Goal: Transaction & Acquisition: Purchase product/service

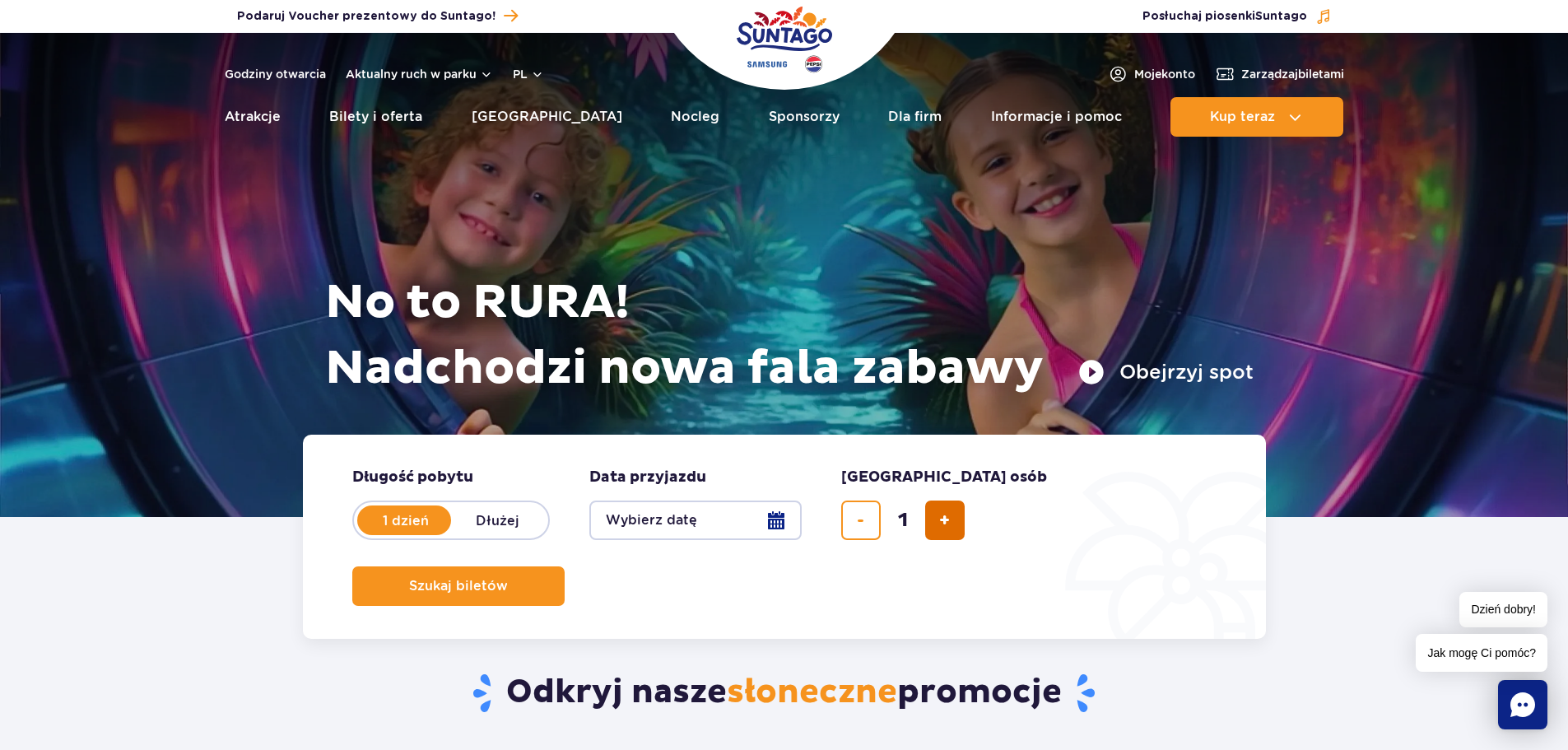
click at [932, 521] on button "dodaj bilet" at bounding box center [944, 520] width 39 height 39
click at [932, 520] on button "dodaj bilet" at bounding box center [944, 520] width 39 height 39
type input "4"
click at [746, 525] on button "Wybierz datę" at bounding box center [695, 520] width 212 height 39
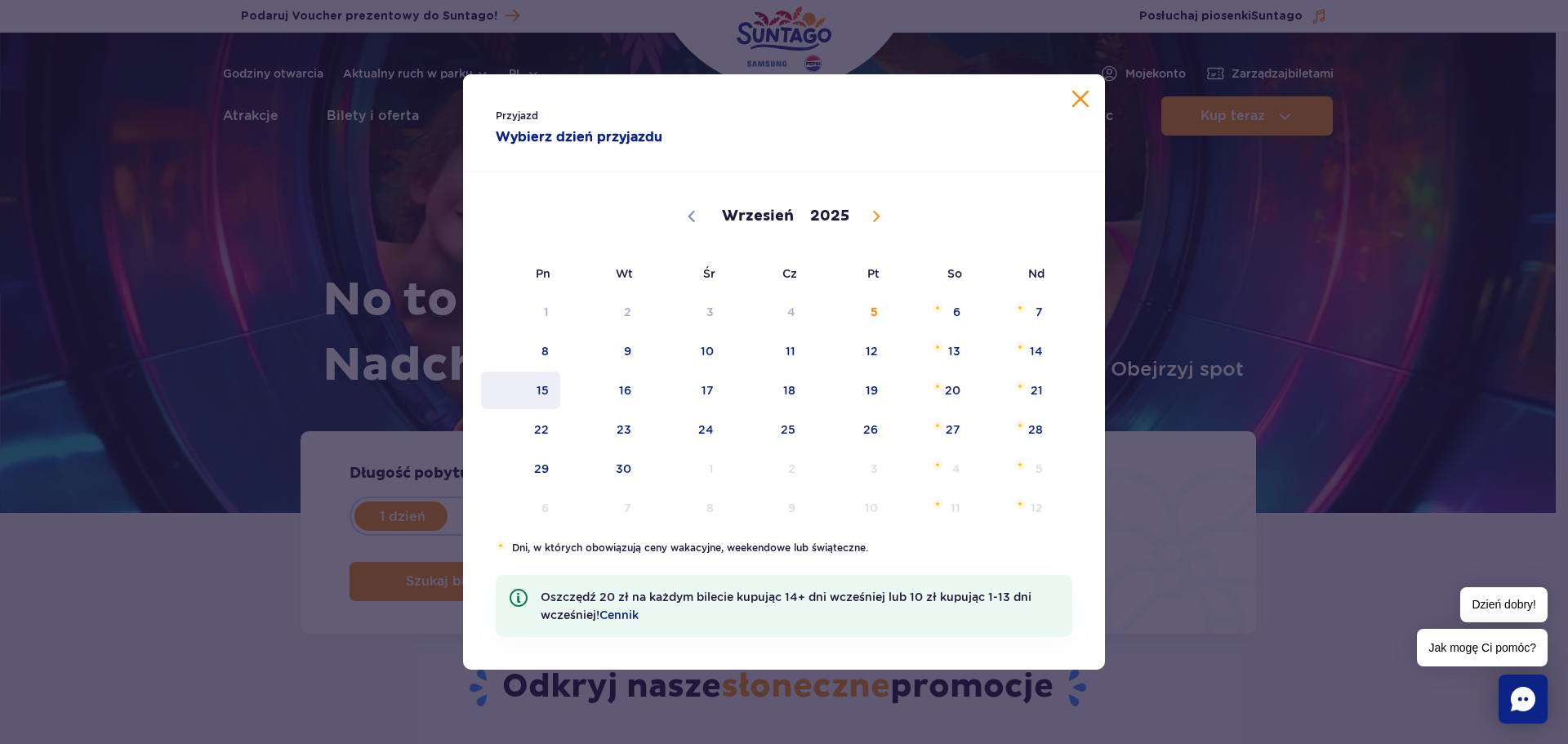
click at [546, 388] on span "15" at bounding box center [521, 390] width 82 height 37
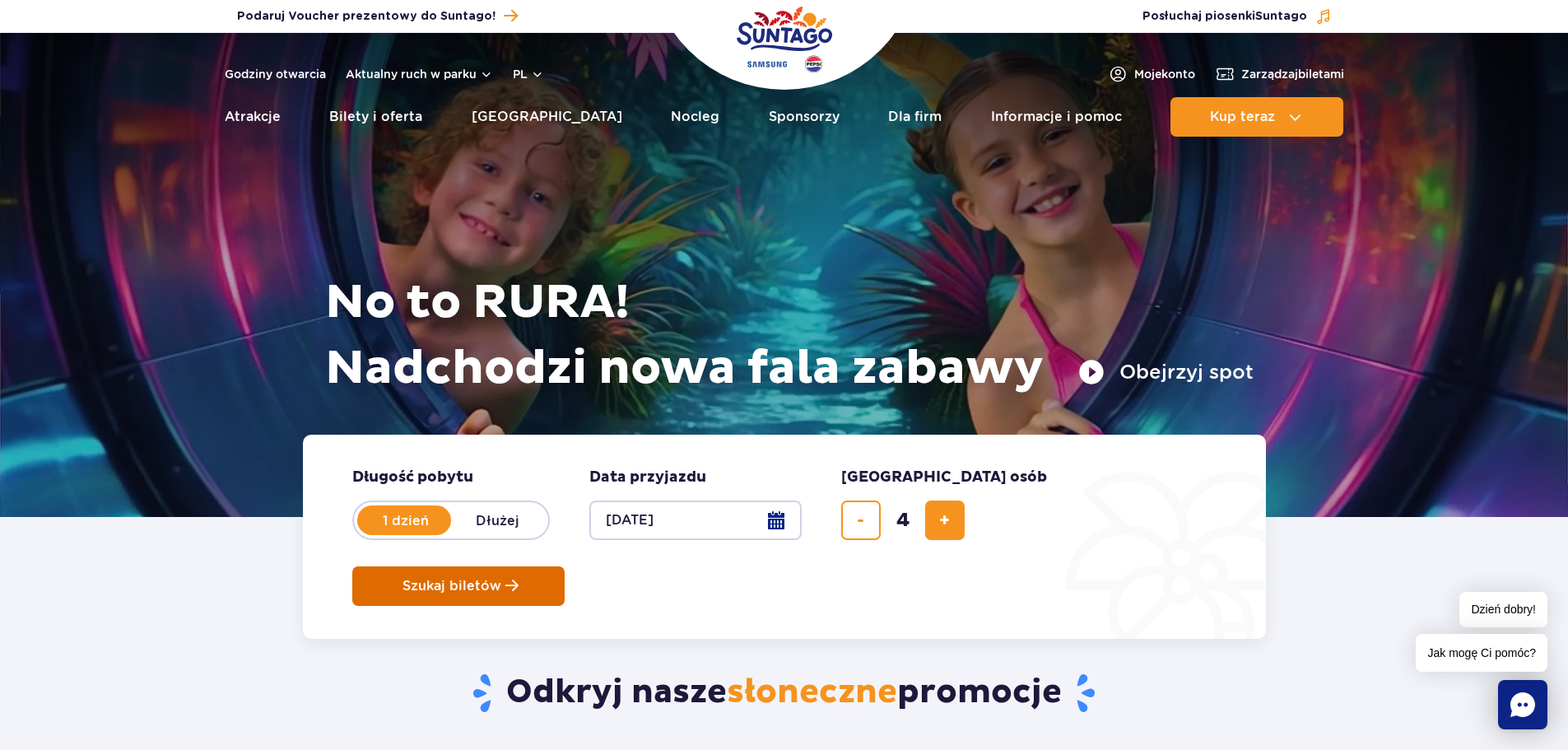
click at [501, 578] on span "Szukaj biletów" at bounding box center [452, 585] width 99 height 15
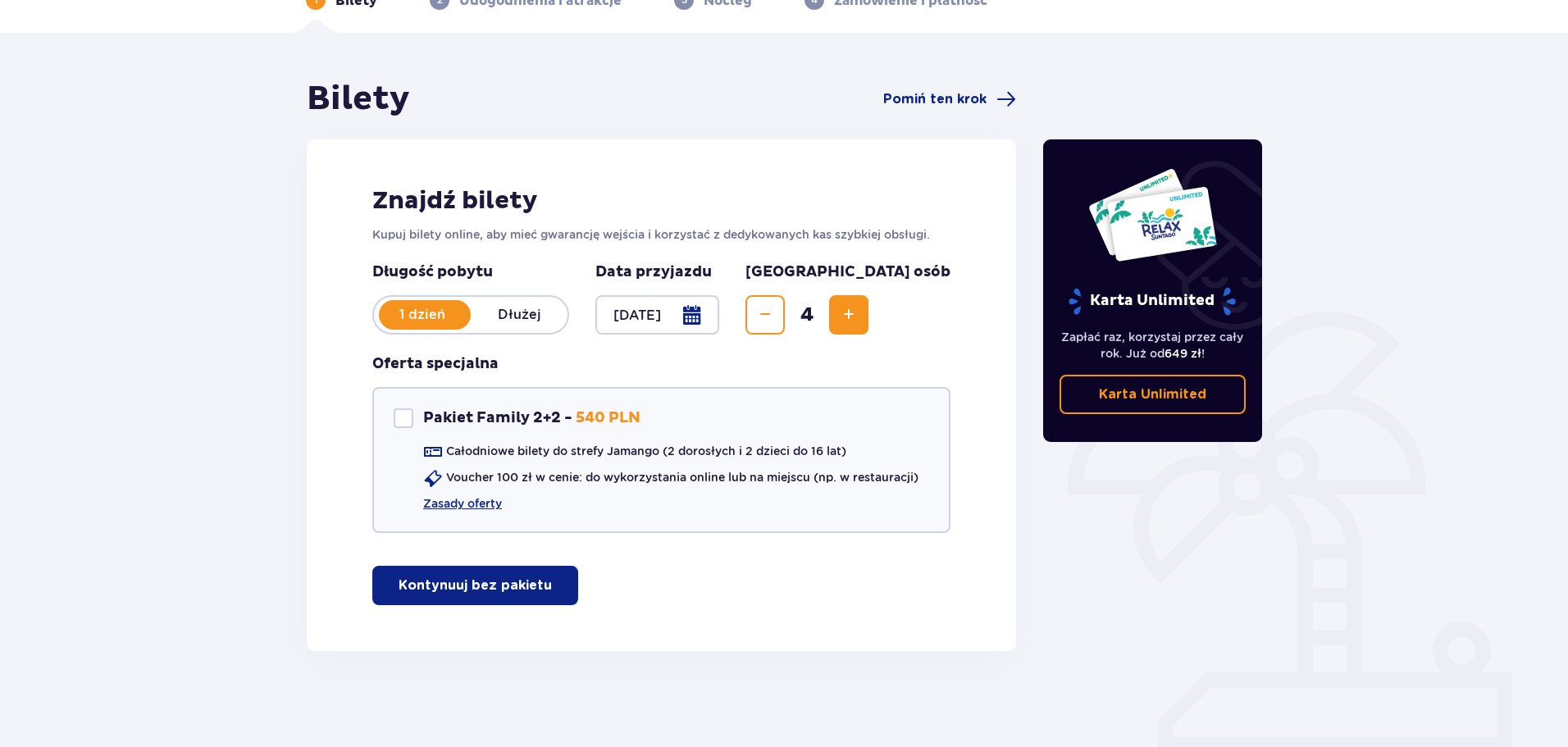
scroll to position [97, 0]
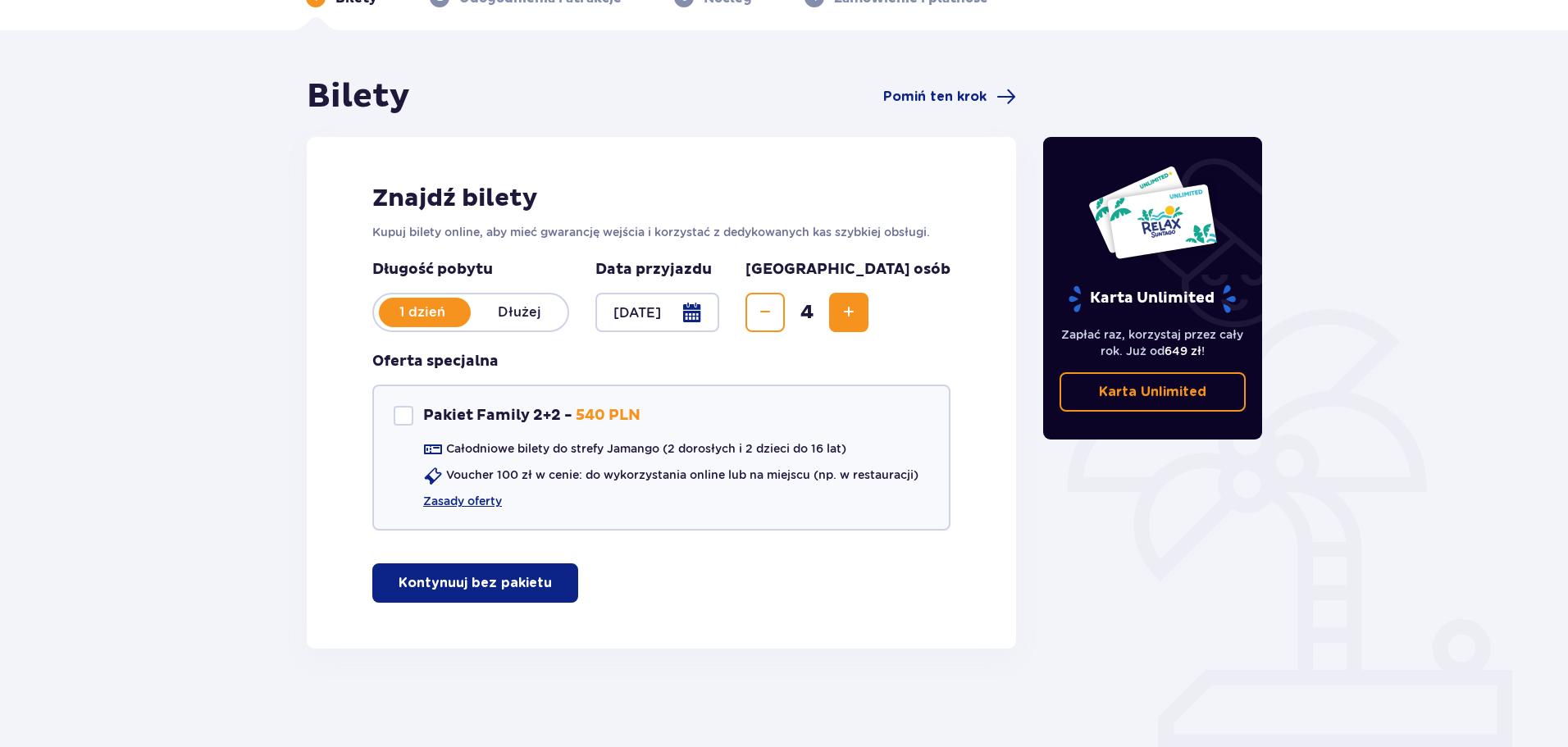
click at [494, 578] on p "Kontynuuj bez pakietu" at bounding box center [475, 583] width 153 height 18
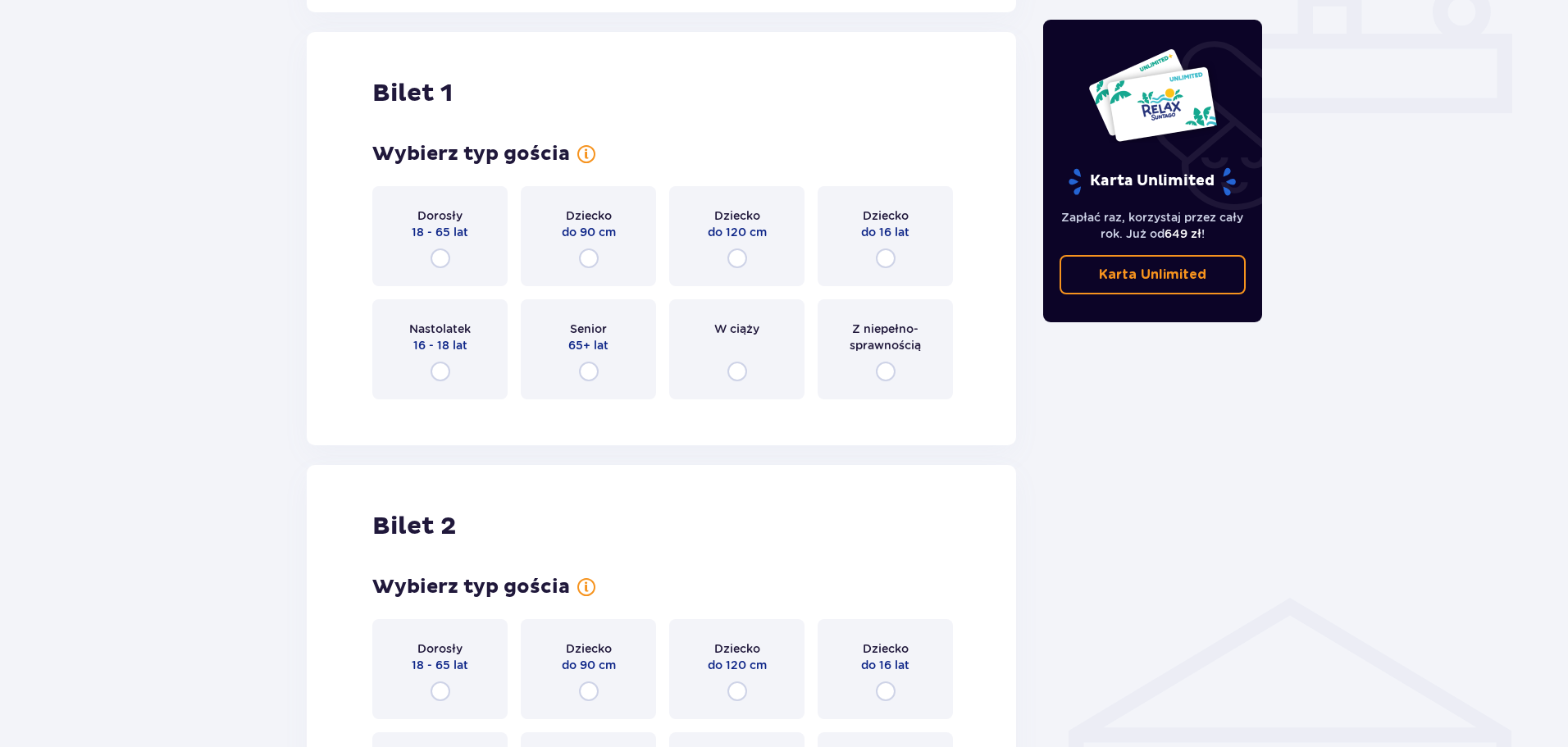
scroll to position [746, 0]
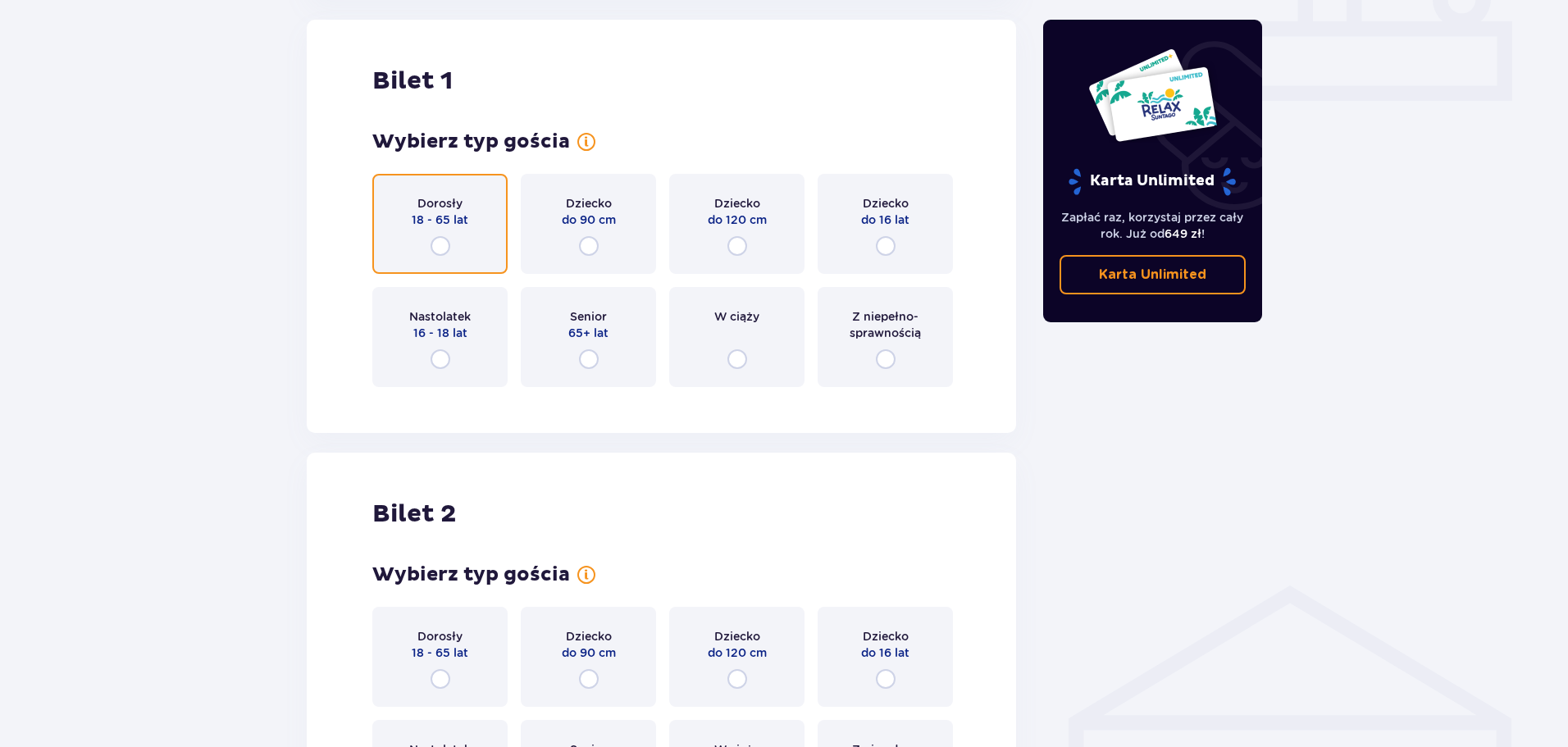
click at [445, 247] on input "radio" at bounding box center [440, 246] width 20 height 20
radio input "true"
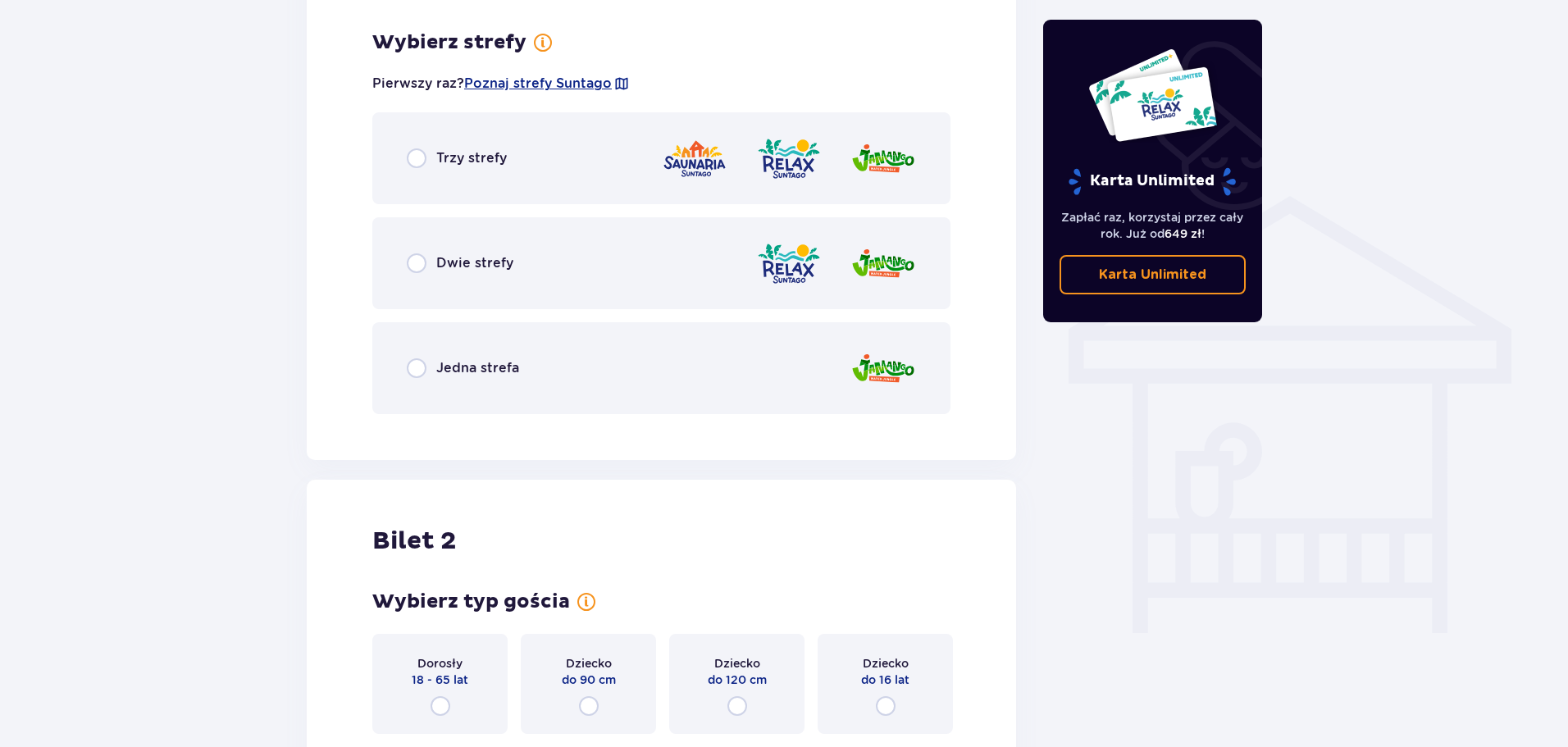
scroll to position [1146, 0]
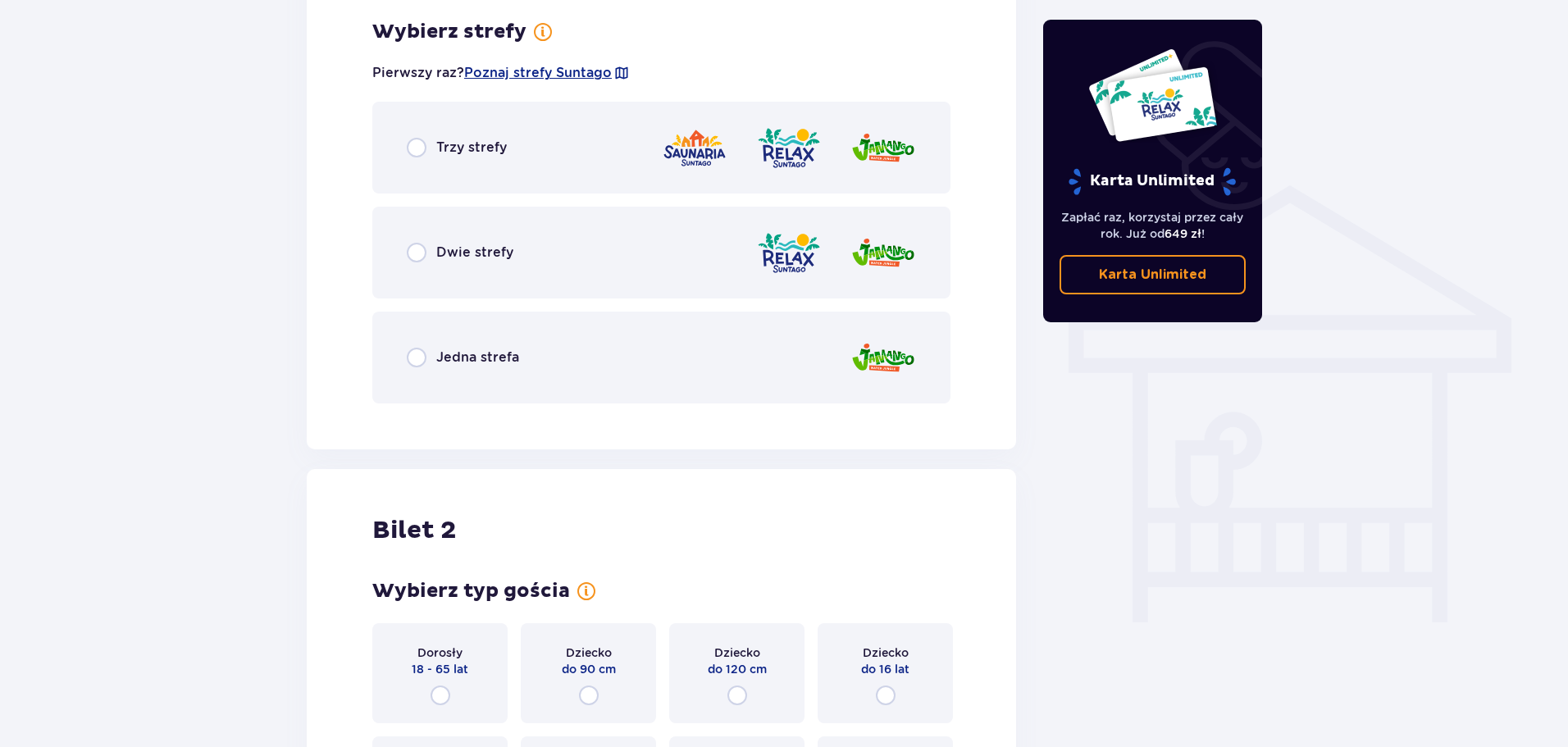
click at [428, 254] on div "Dwie strefy" at bounding box center [460, 253] width 106 height 20
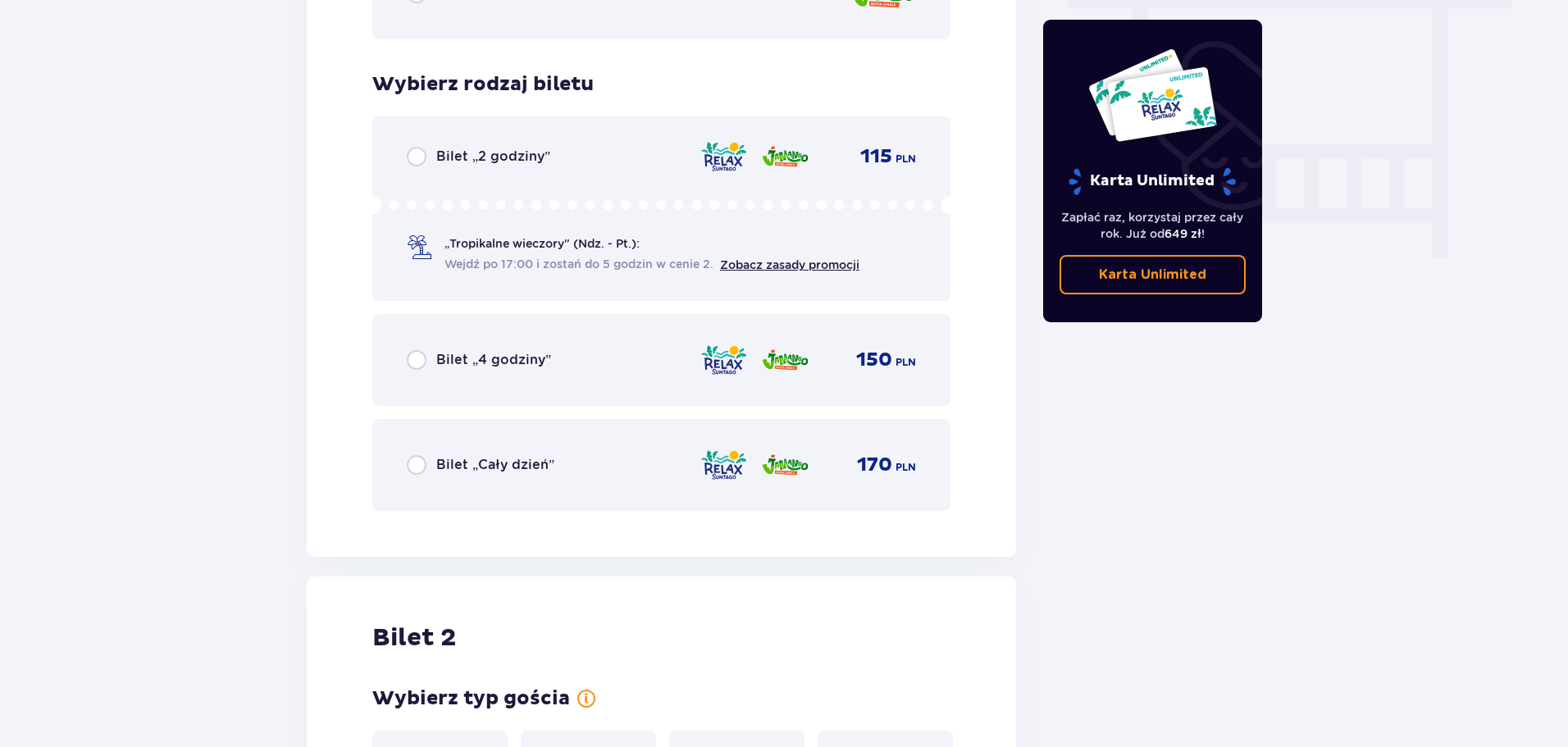
scroll to position [1563, 0]
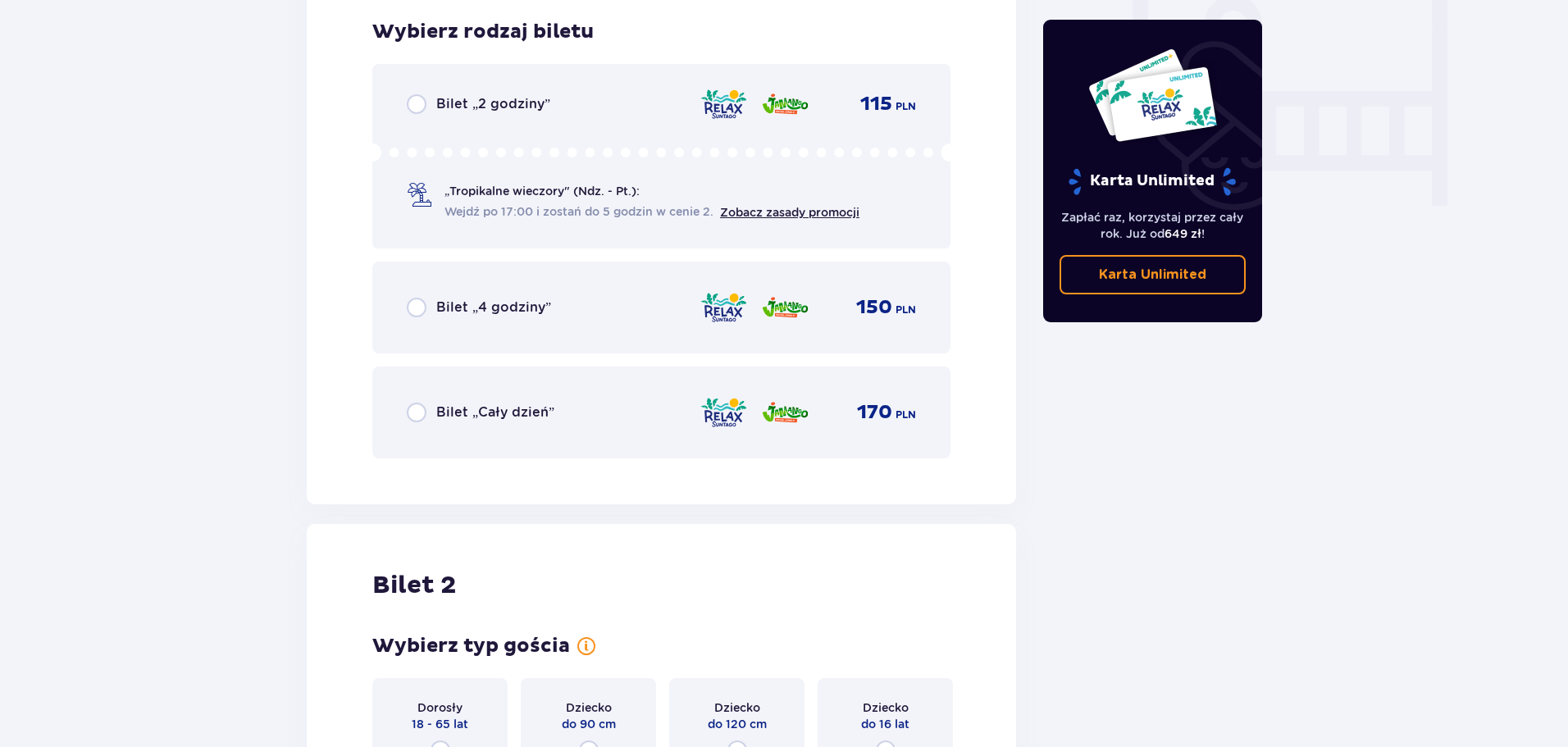
click at [541, 101] on p "Bilet „2 godziny”" at bounding box center [494, 104] width 114 height 18
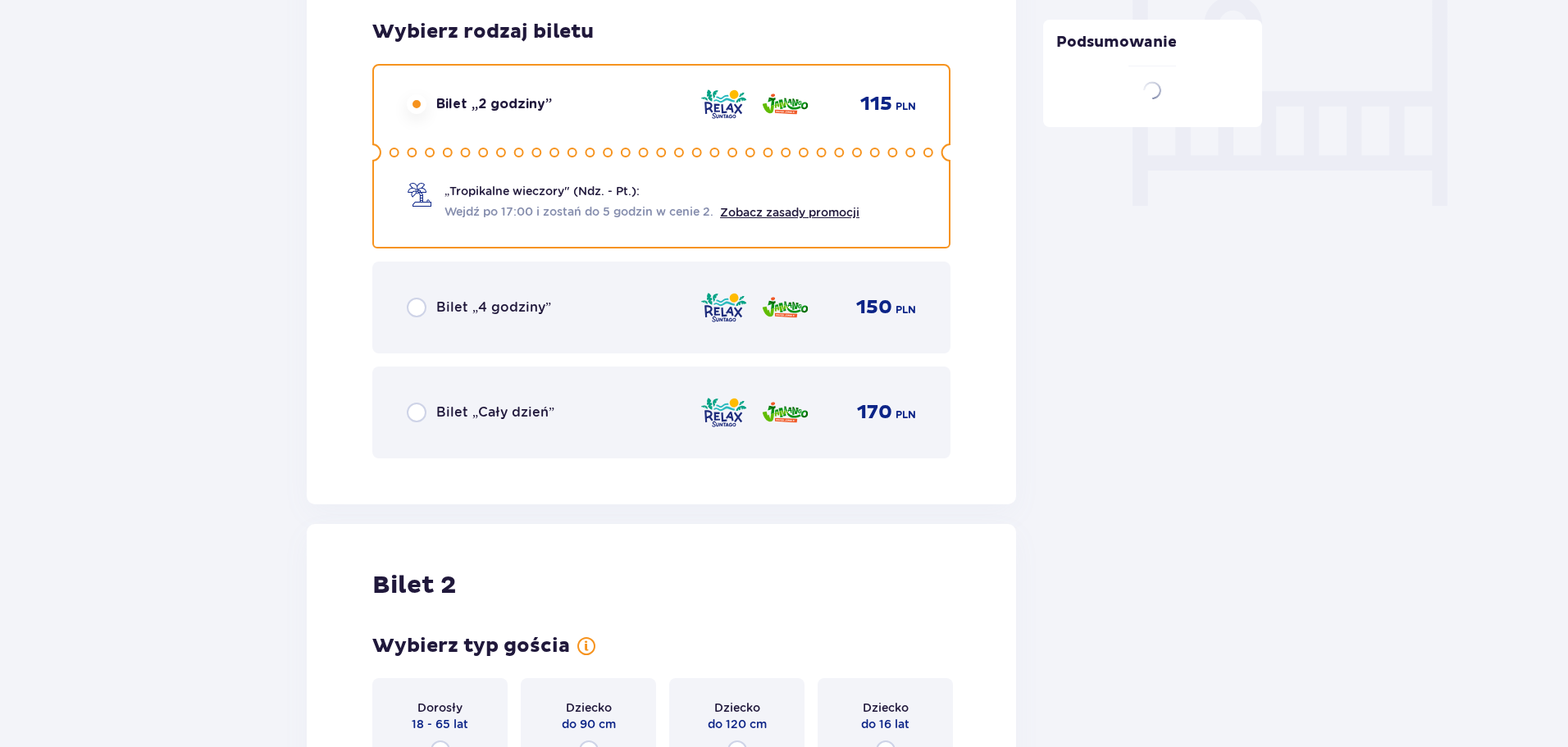
scroll to position [2067, 0]
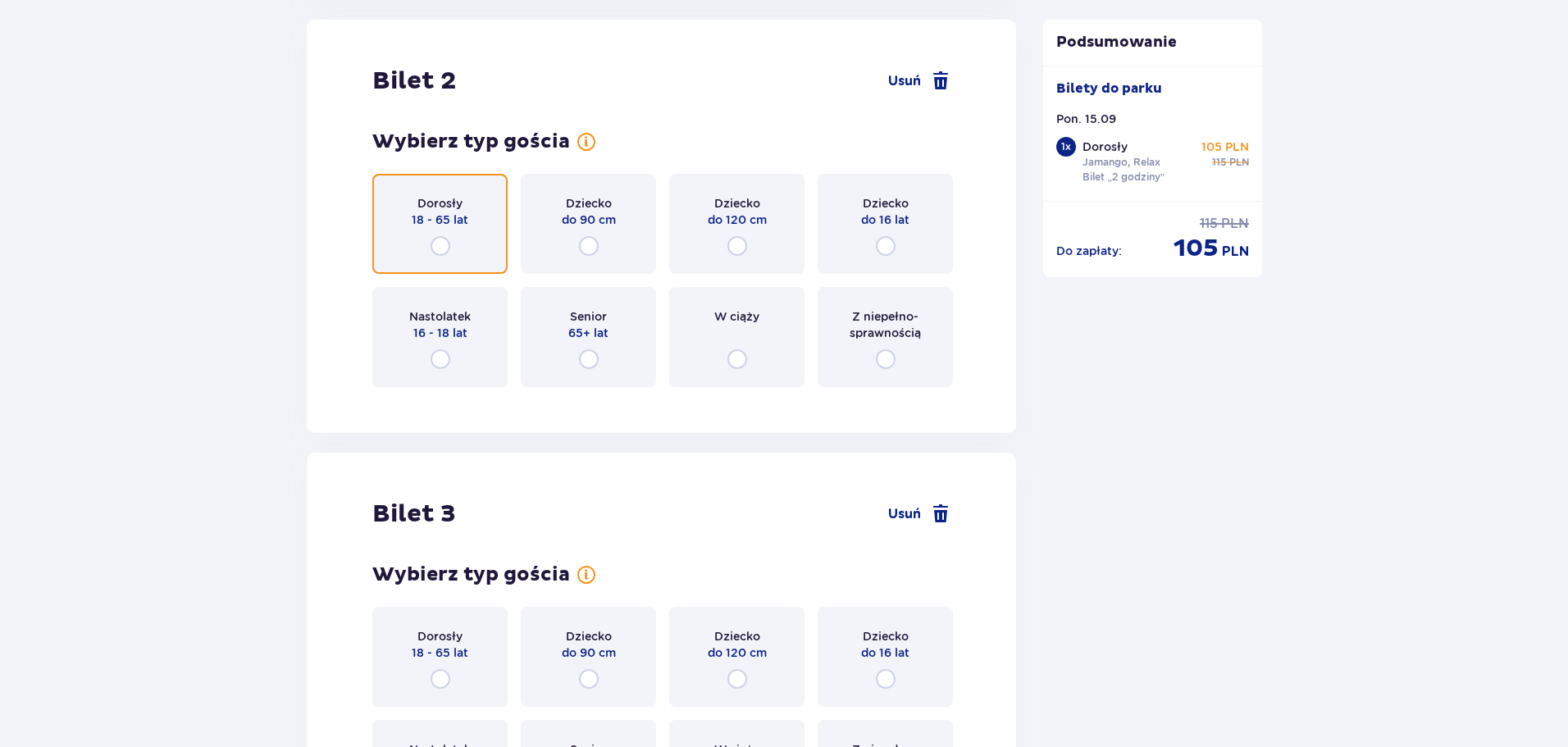
click at [442, 245] on input "radio" at bounding box center [440, 246] width 20 height 20
radio input "true"
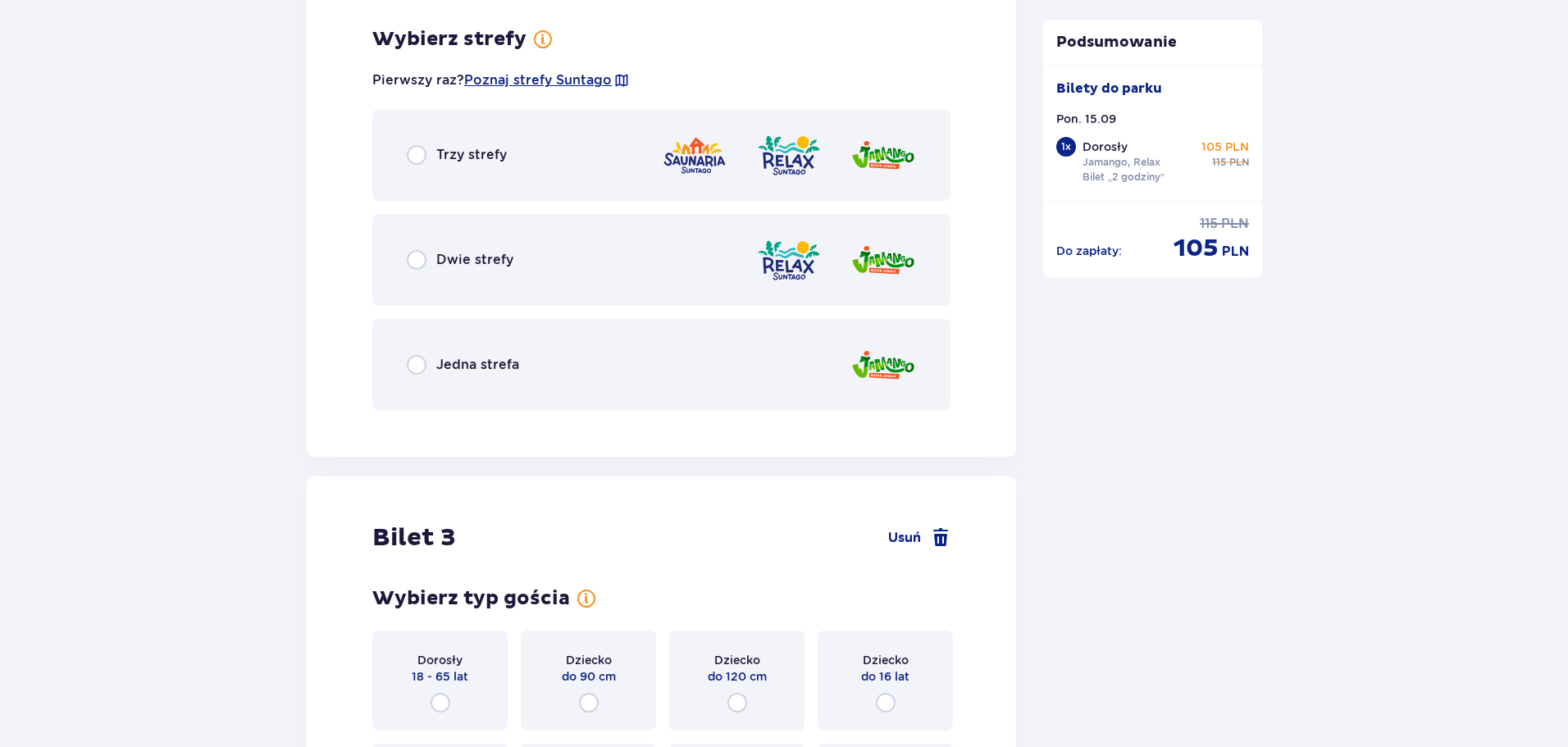
scroll to position [2467, 0]
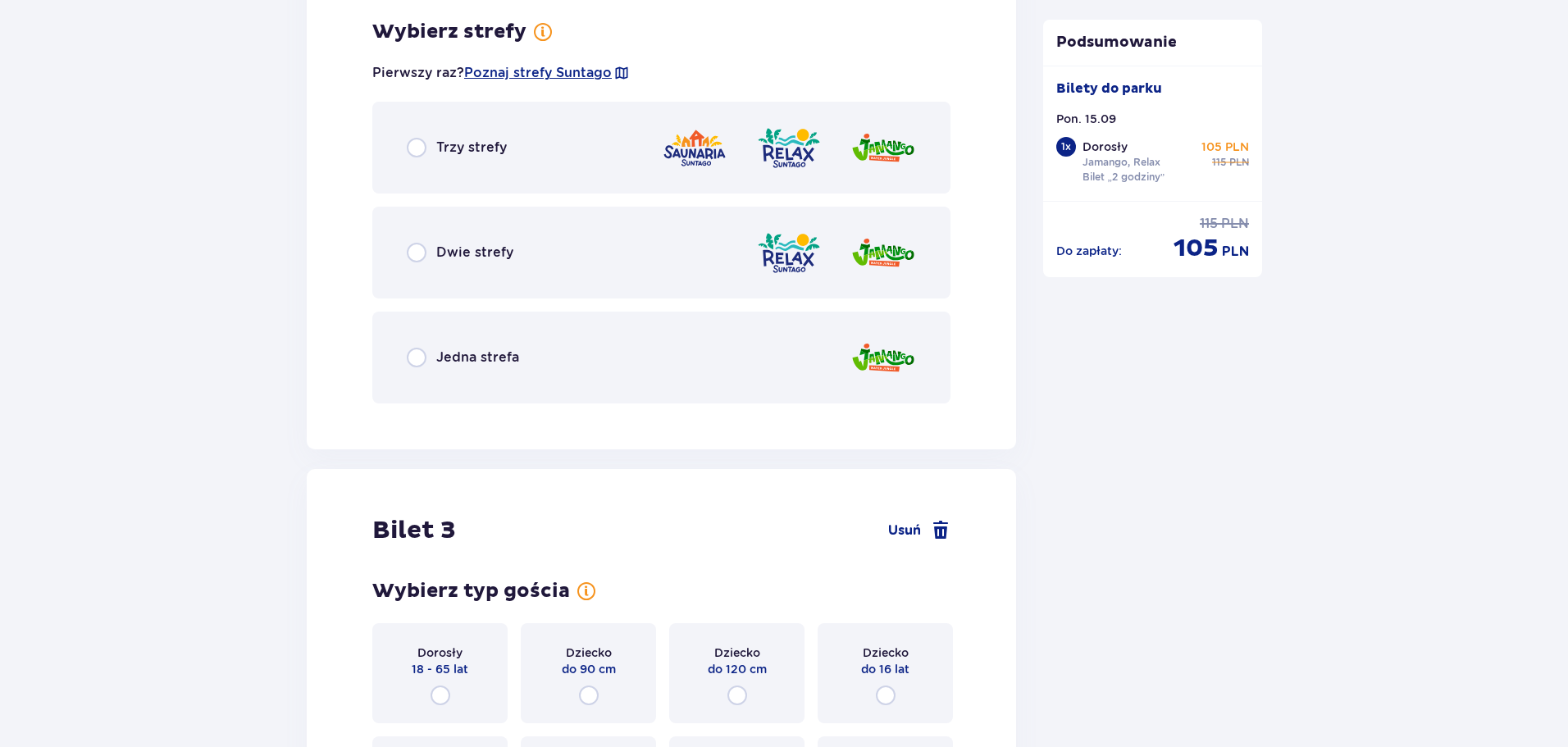
click at [479, 250] on p "Dwie strefy" at bounding box center [475, 253] width 77 height 18
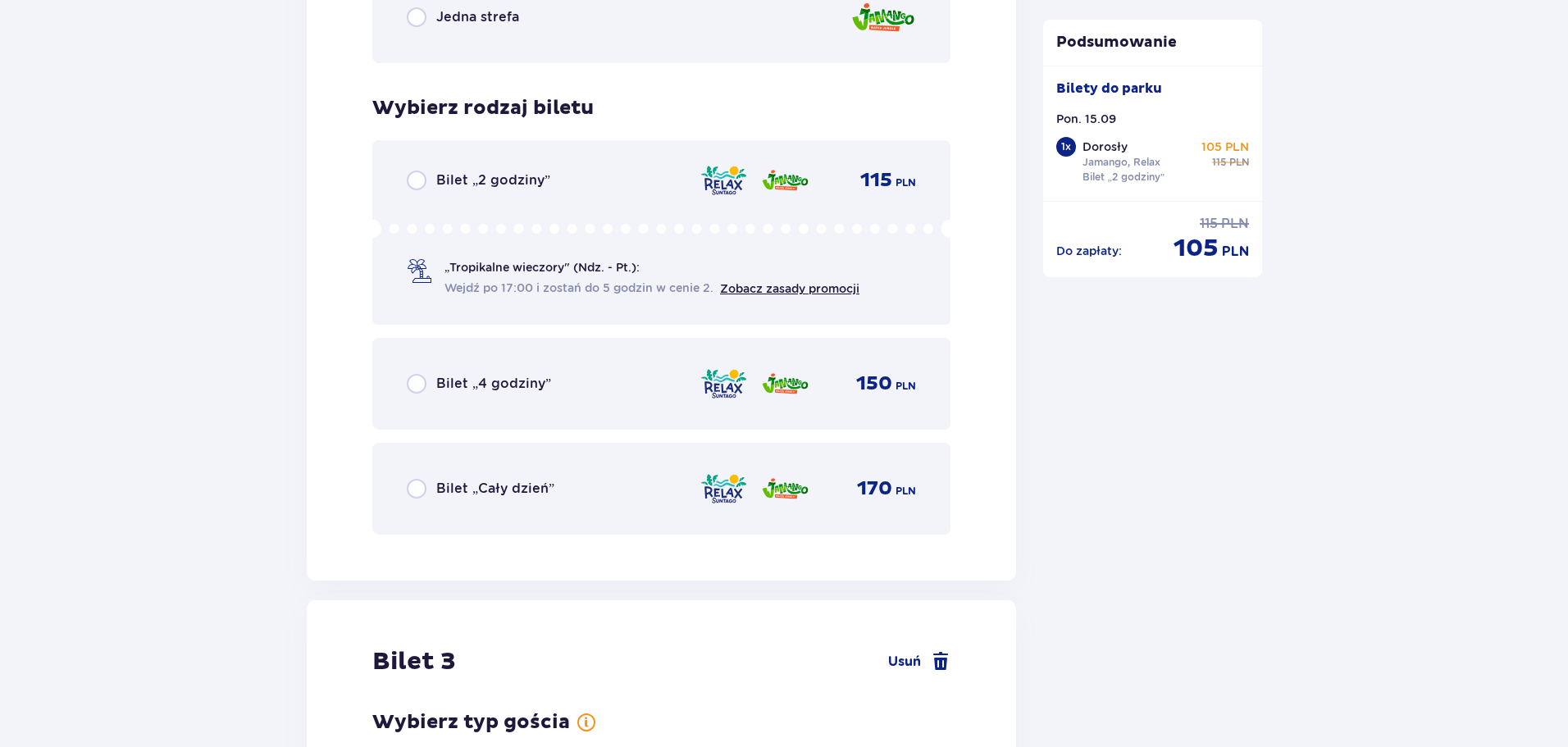
scroll to position [2883, 0]
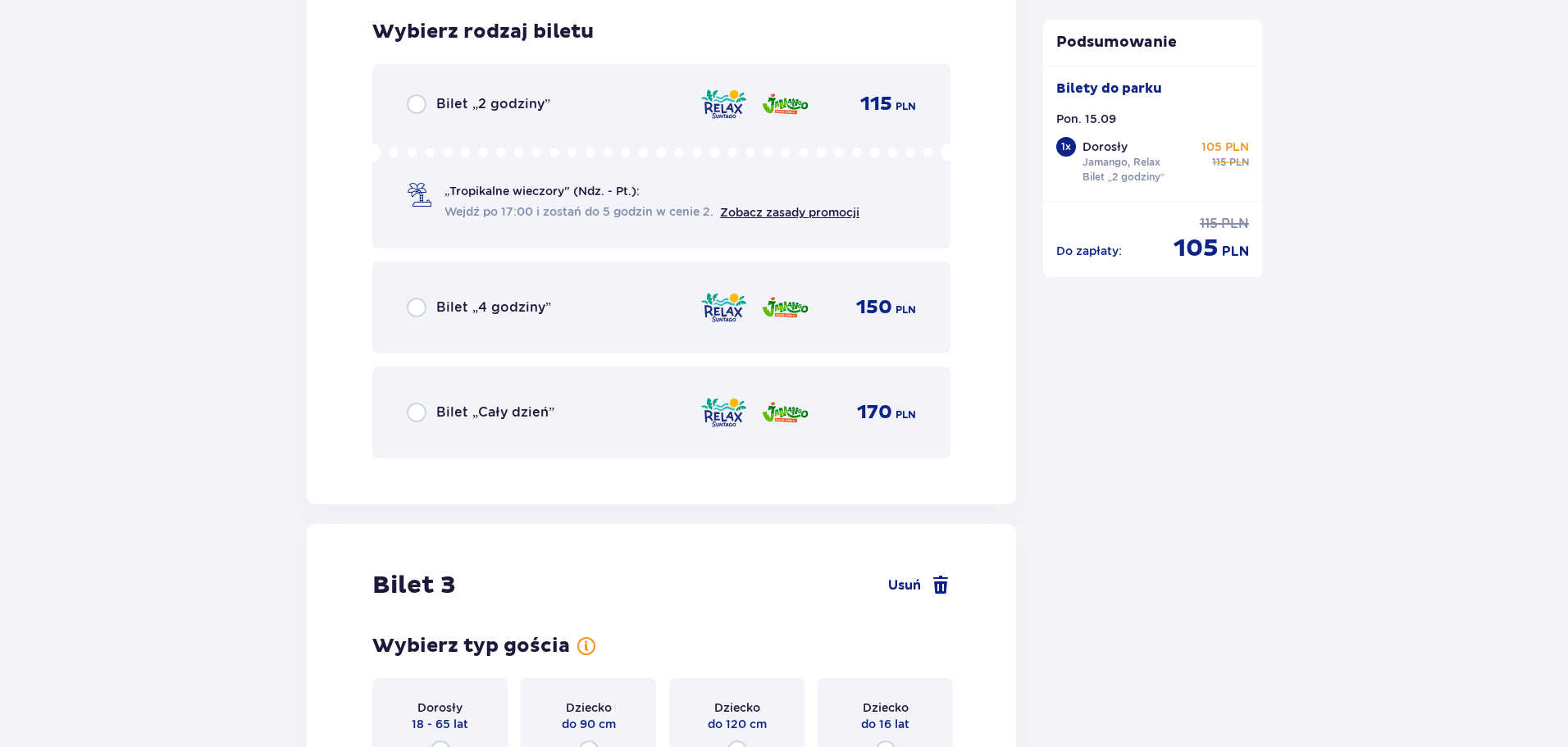
click at [493, 196] on p "„Tropikalne wieczory" (Ndz. - Pt.):" at bounding box center [542, 191] width 196 height 17
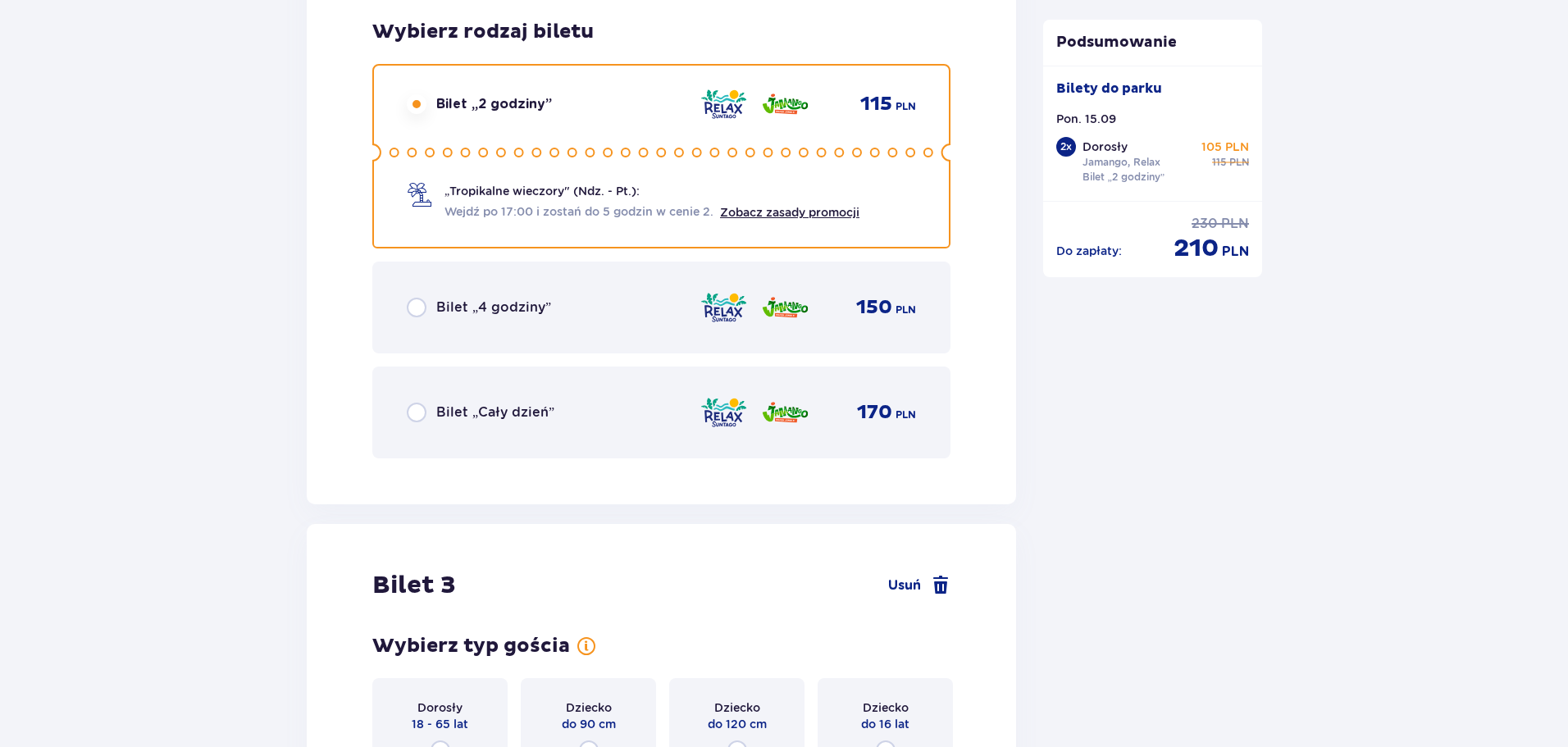
scroll to position [3387, 0]
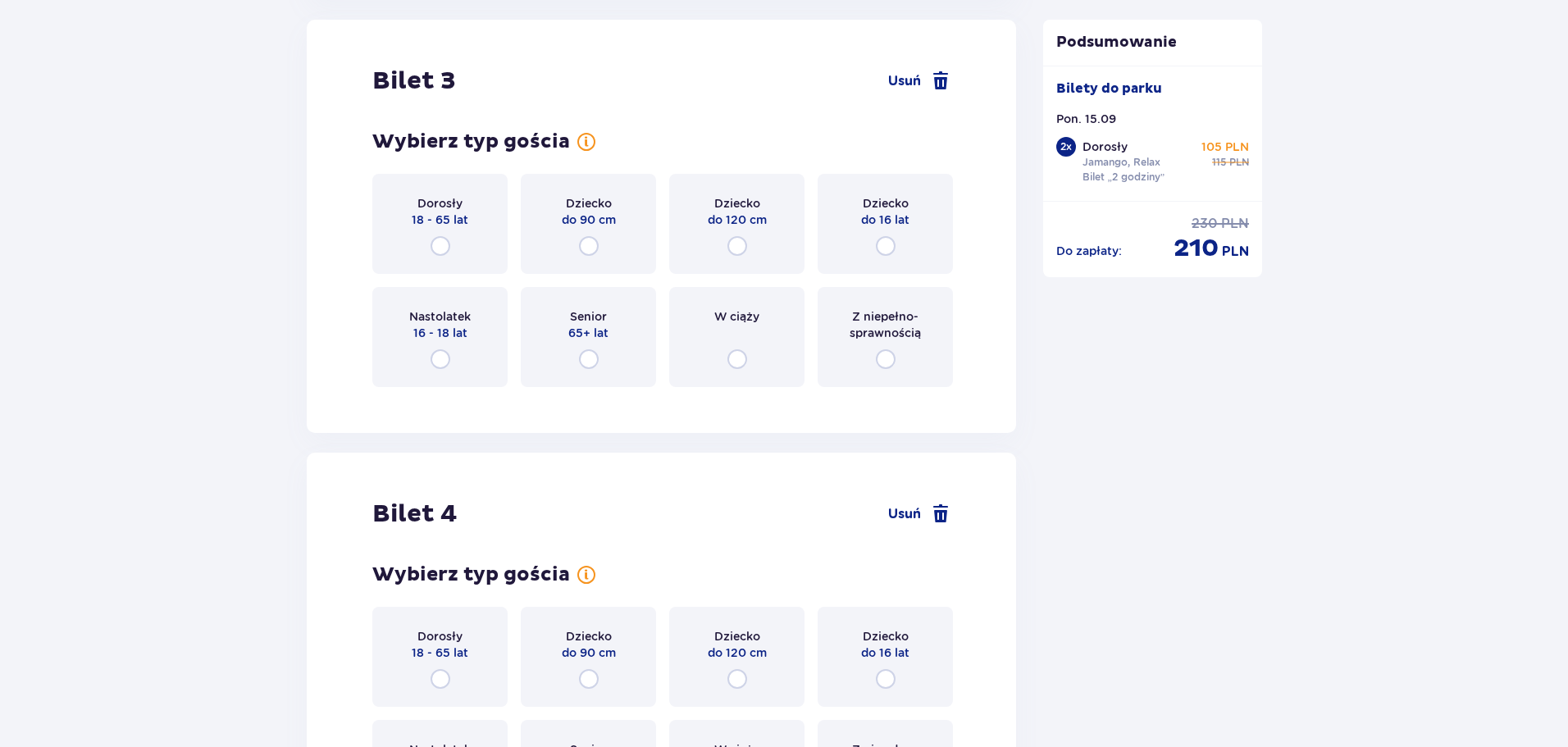
click at [456, 251] on div "Dorosły 18 - 65 lat" at bounding box center [440, 224] width 136 height 100
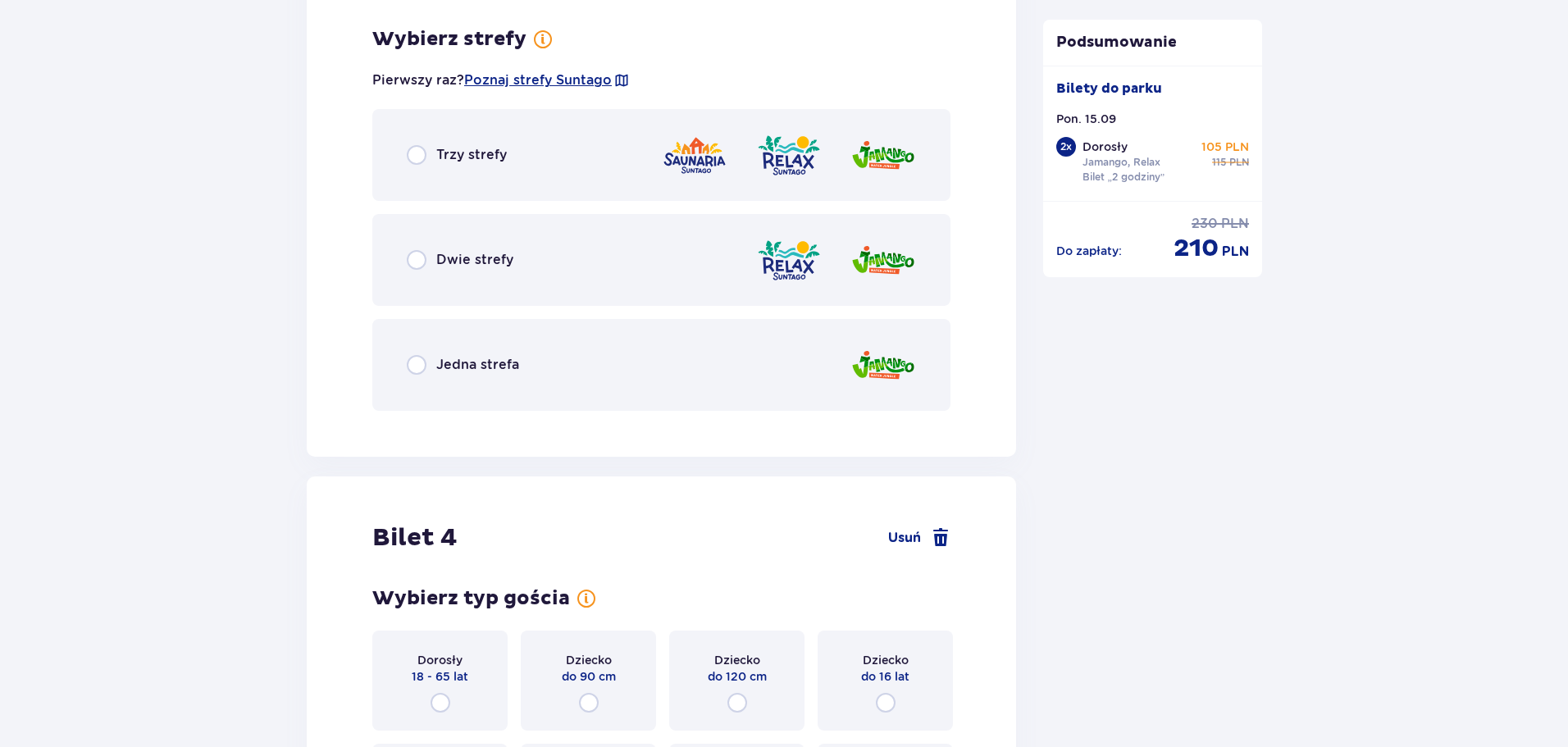
scroll to position [3787, 0]
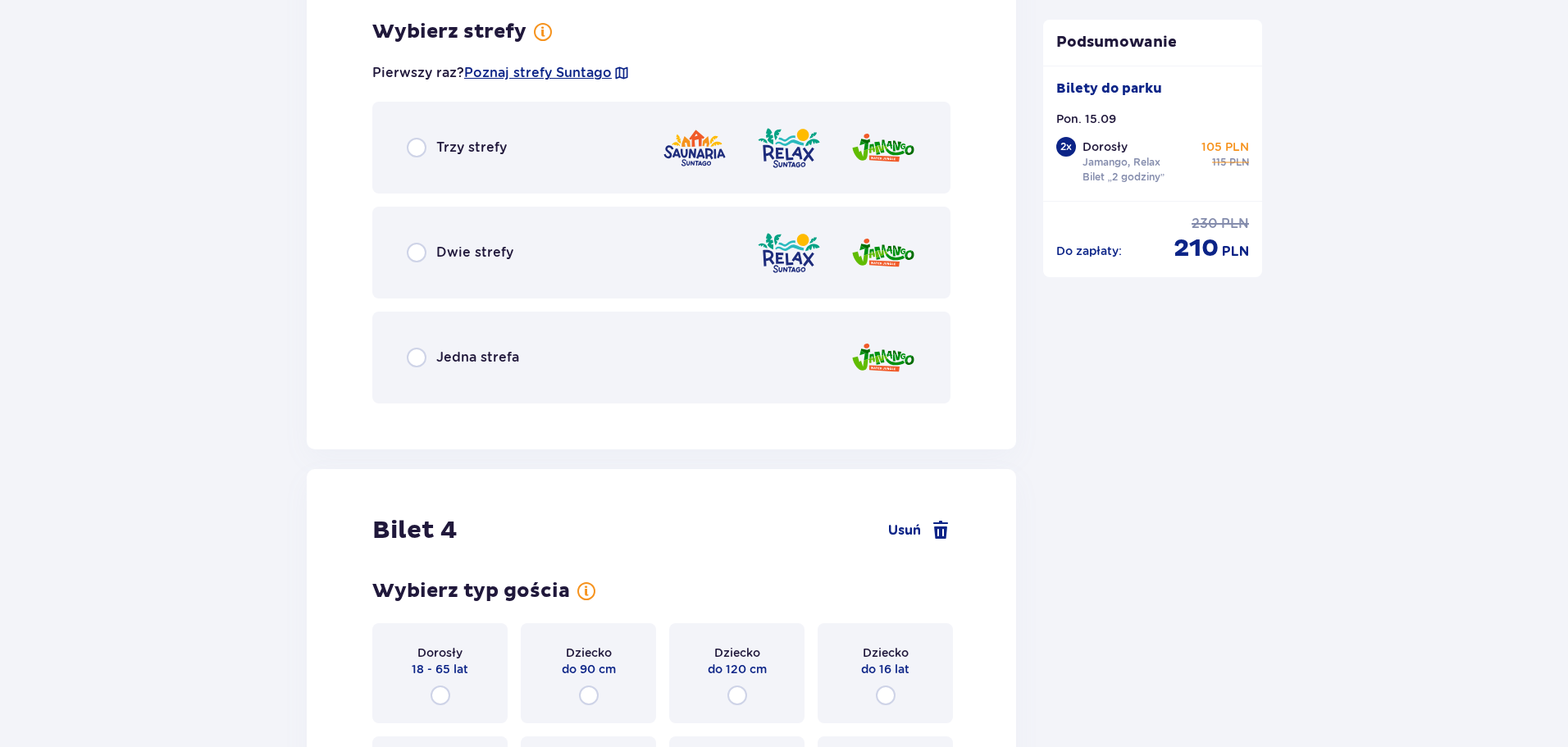
click at [482, 263] on div "Dwie strefy" at bounding box center [662, 252] width 578 height 91
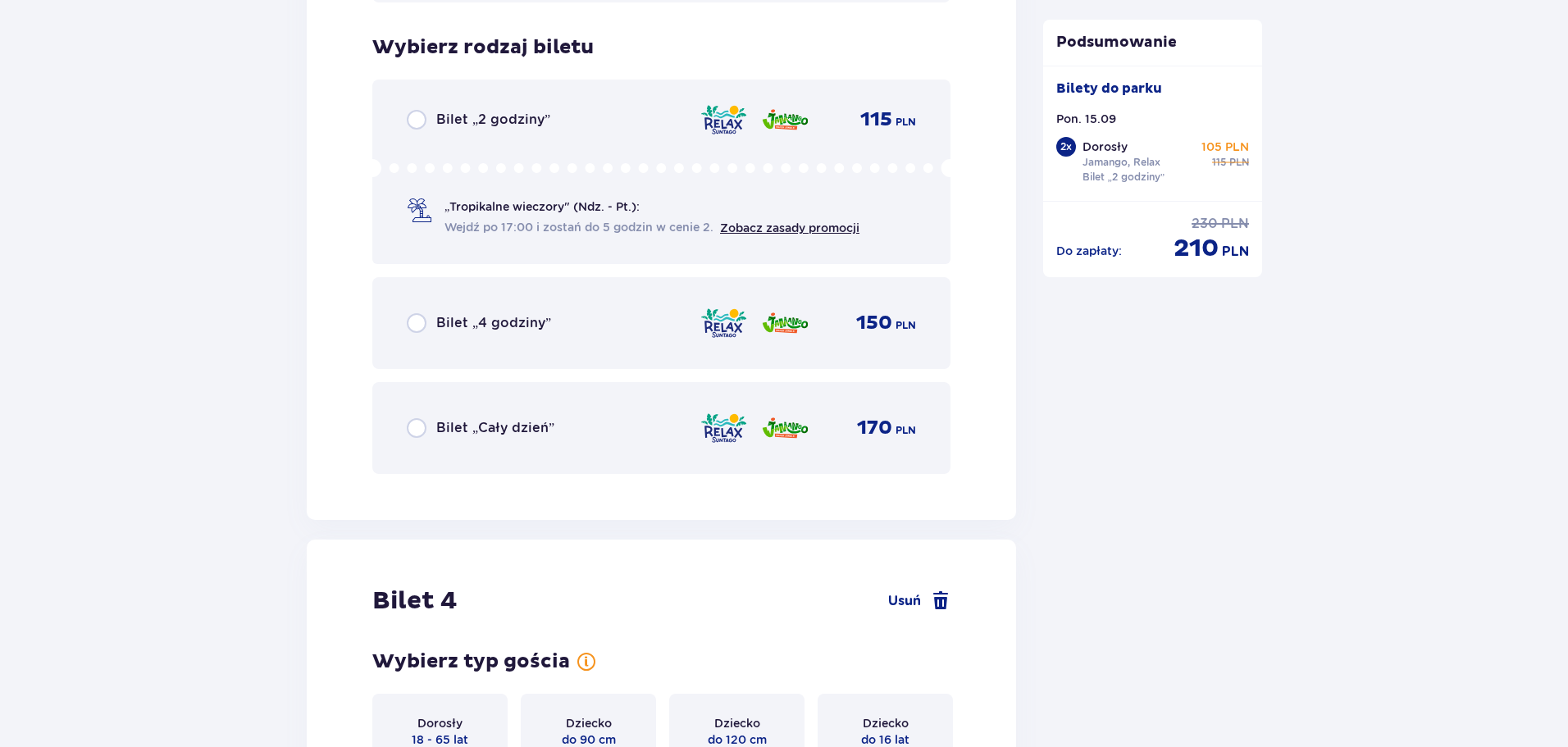
scroll to position [4204, 0]
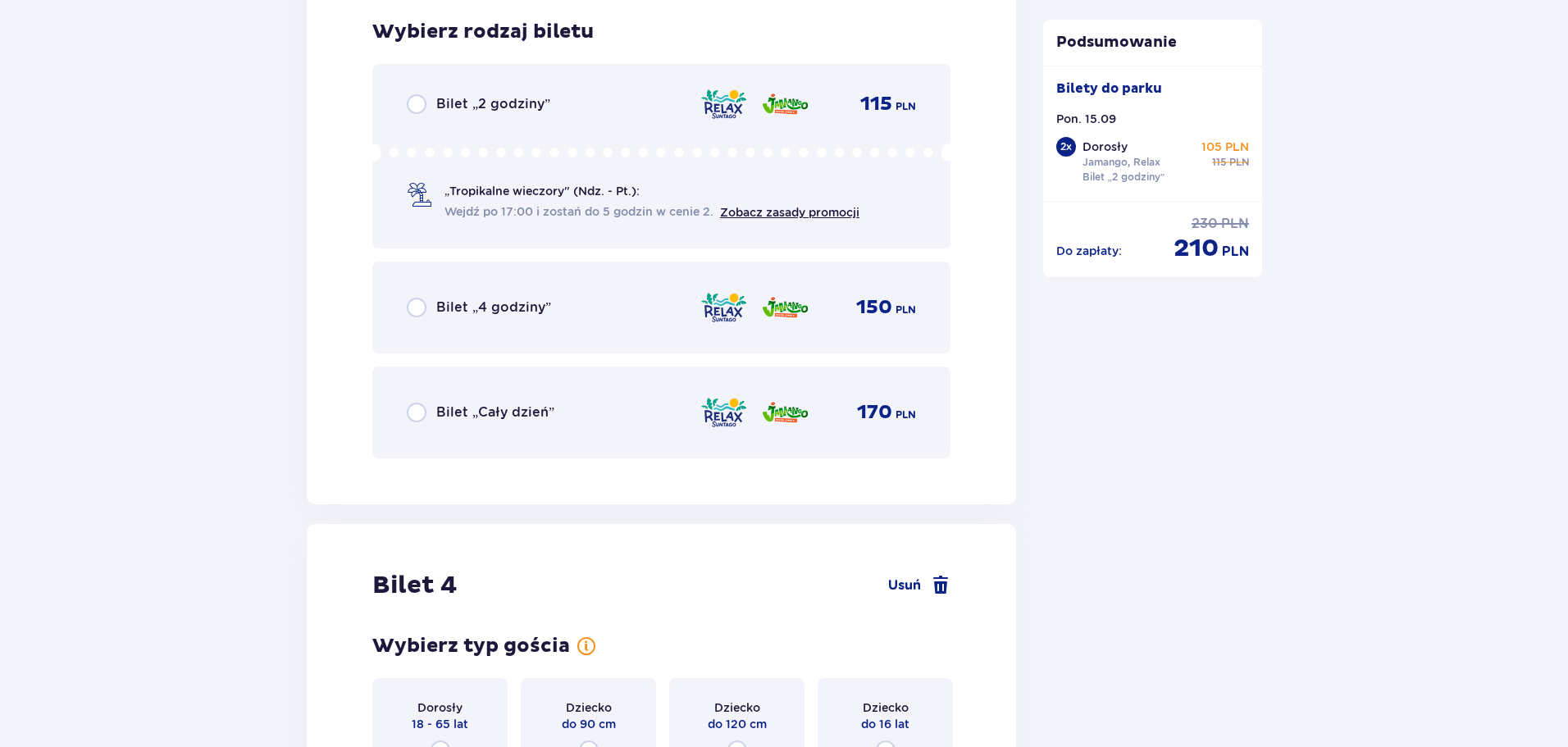
click at [433, 106] on div "Bilet „2 godziny”" at bounding box center [479, 104] width 144 height 20
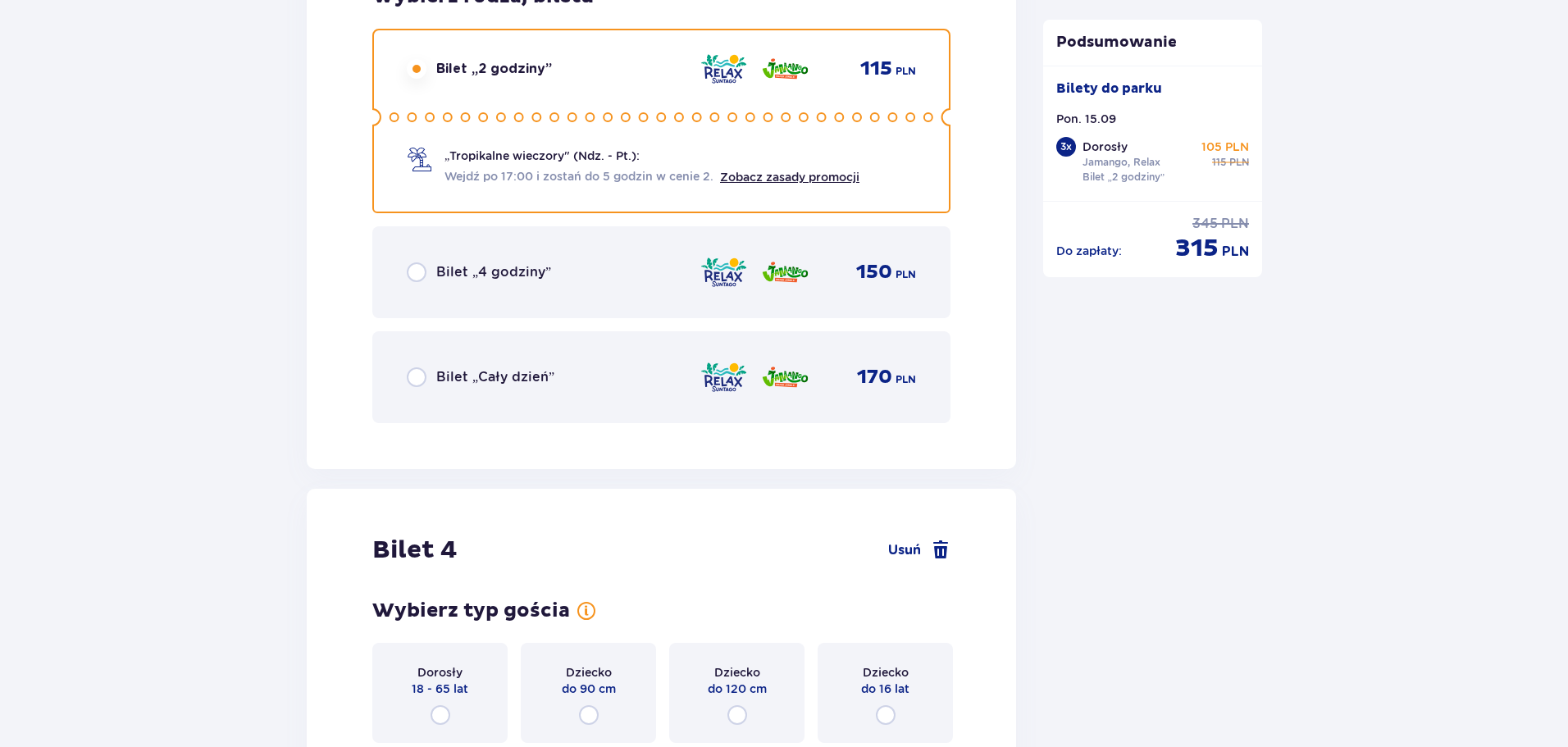
scroll to position [4571, 0]
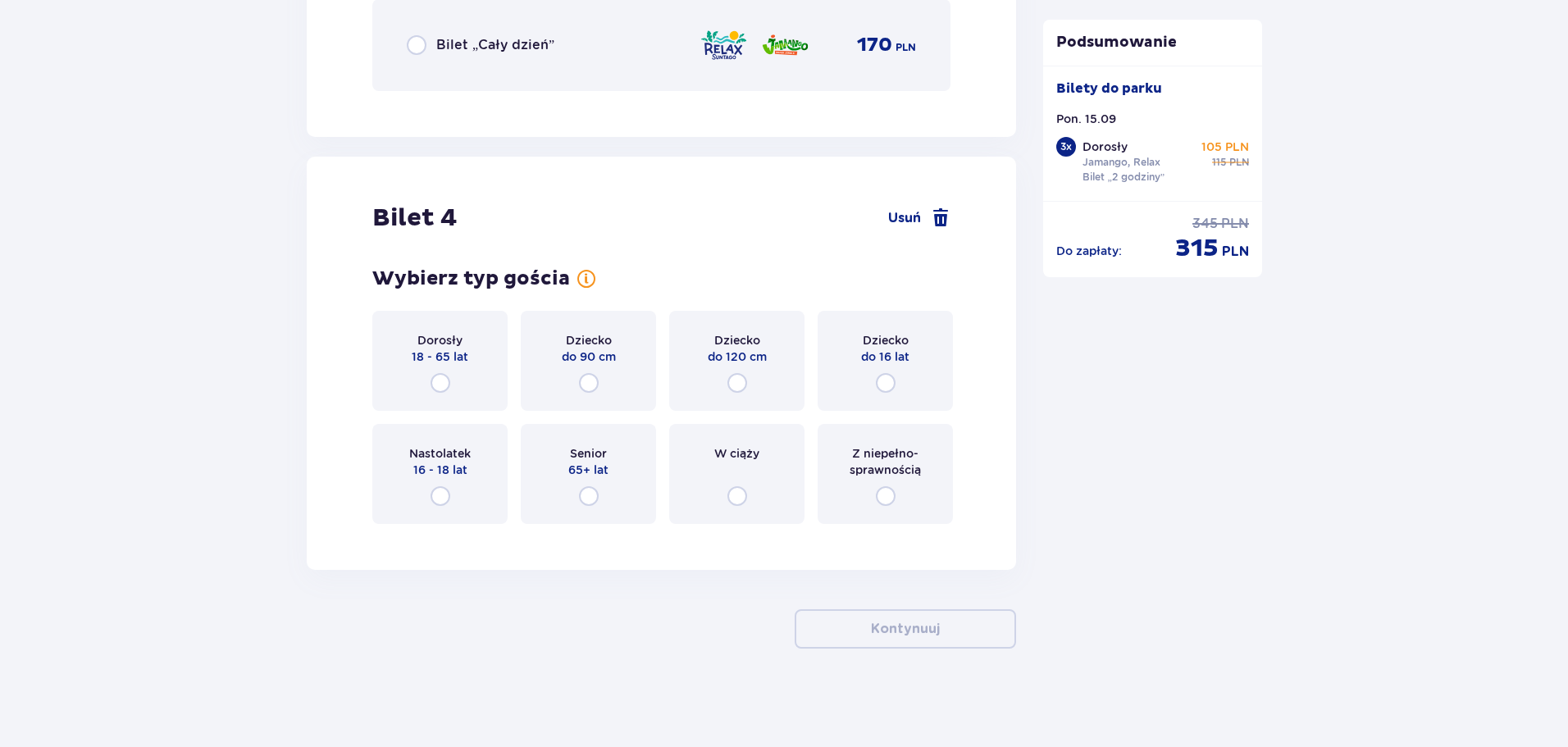
click at [457, 363] on p "18 - 65 lat" at bounding box center [440, 356] width 57 height 17
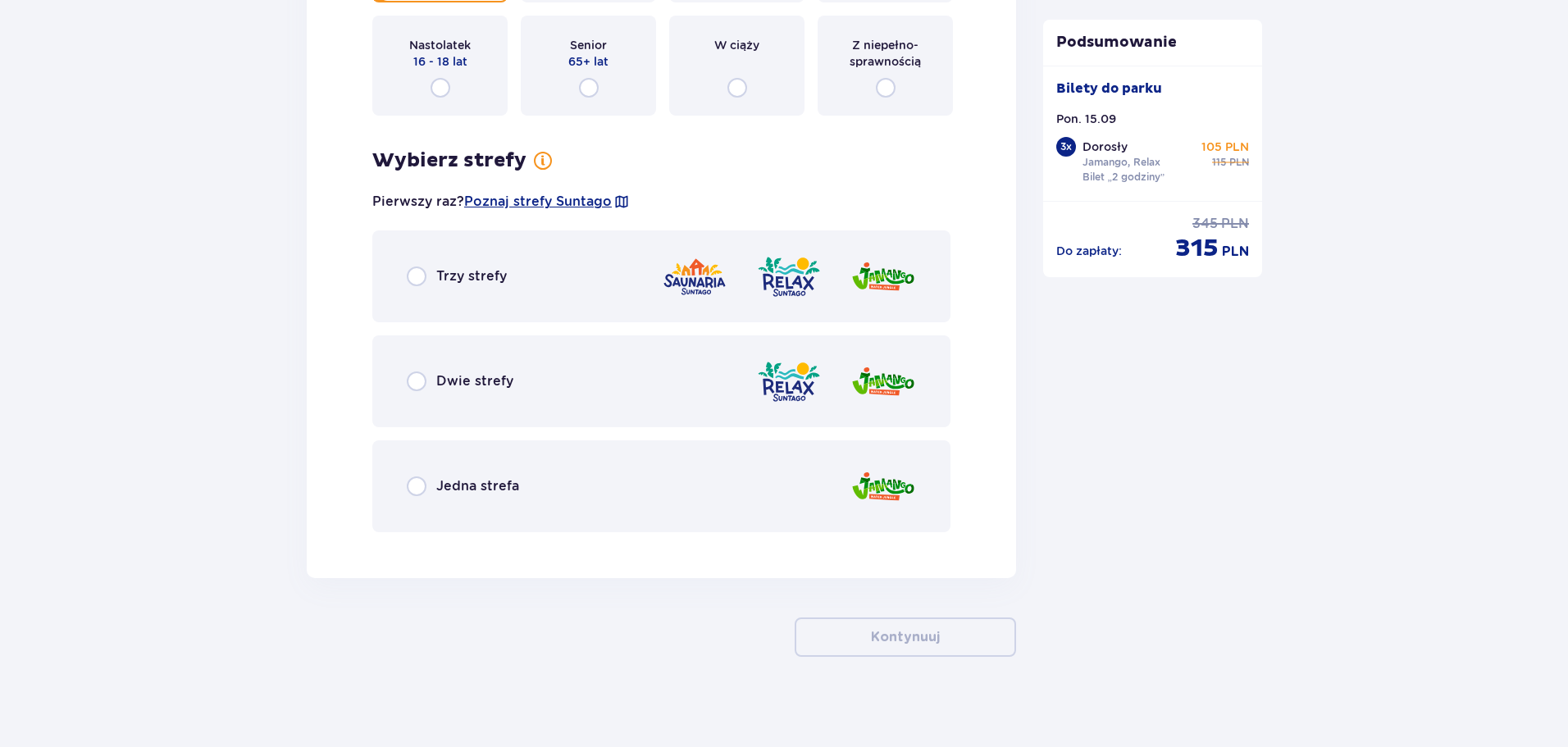
scroll to position [4987, 0]
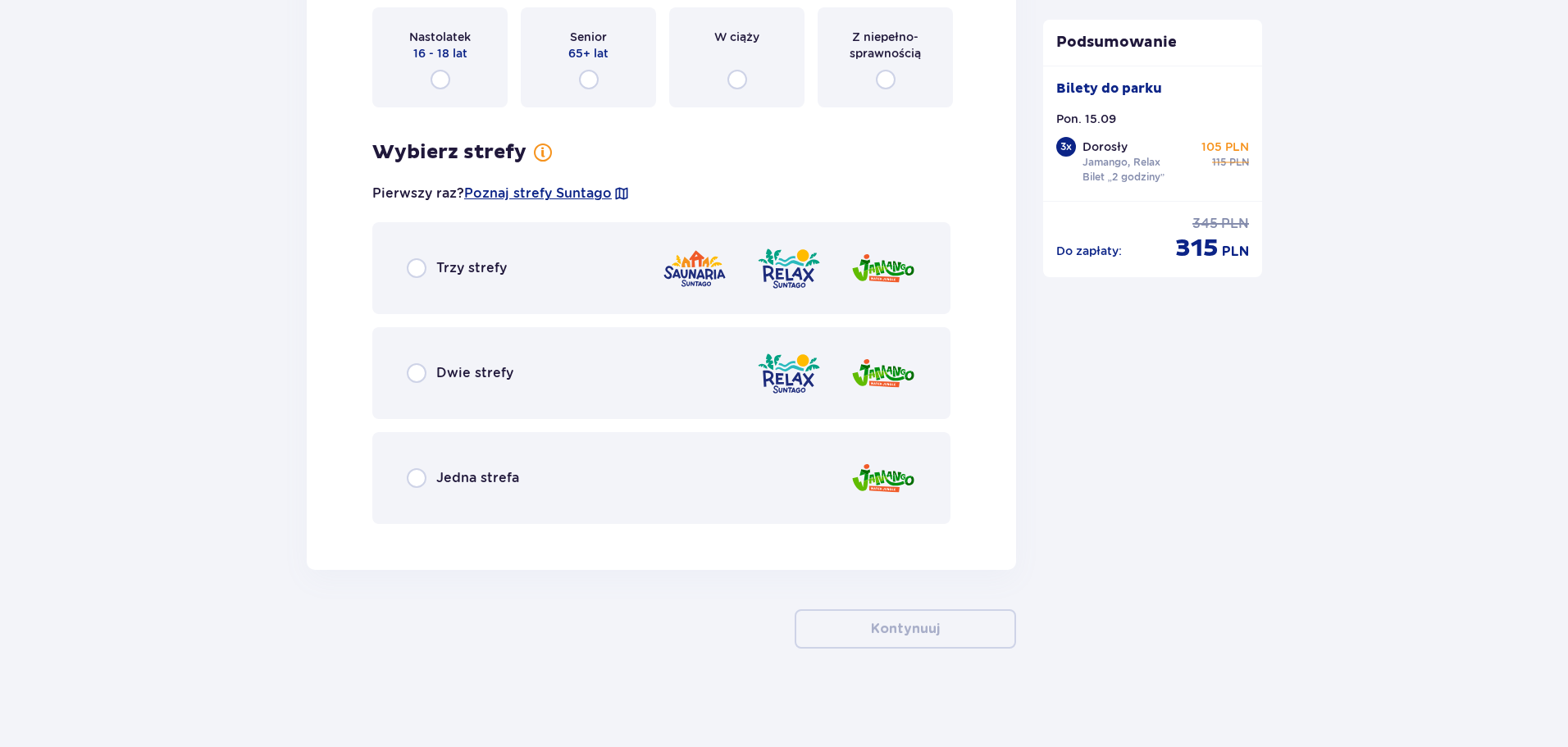
click at [457, 366] on p "Dwie strefy" at bounding box center [475, 373] width 77 height 18
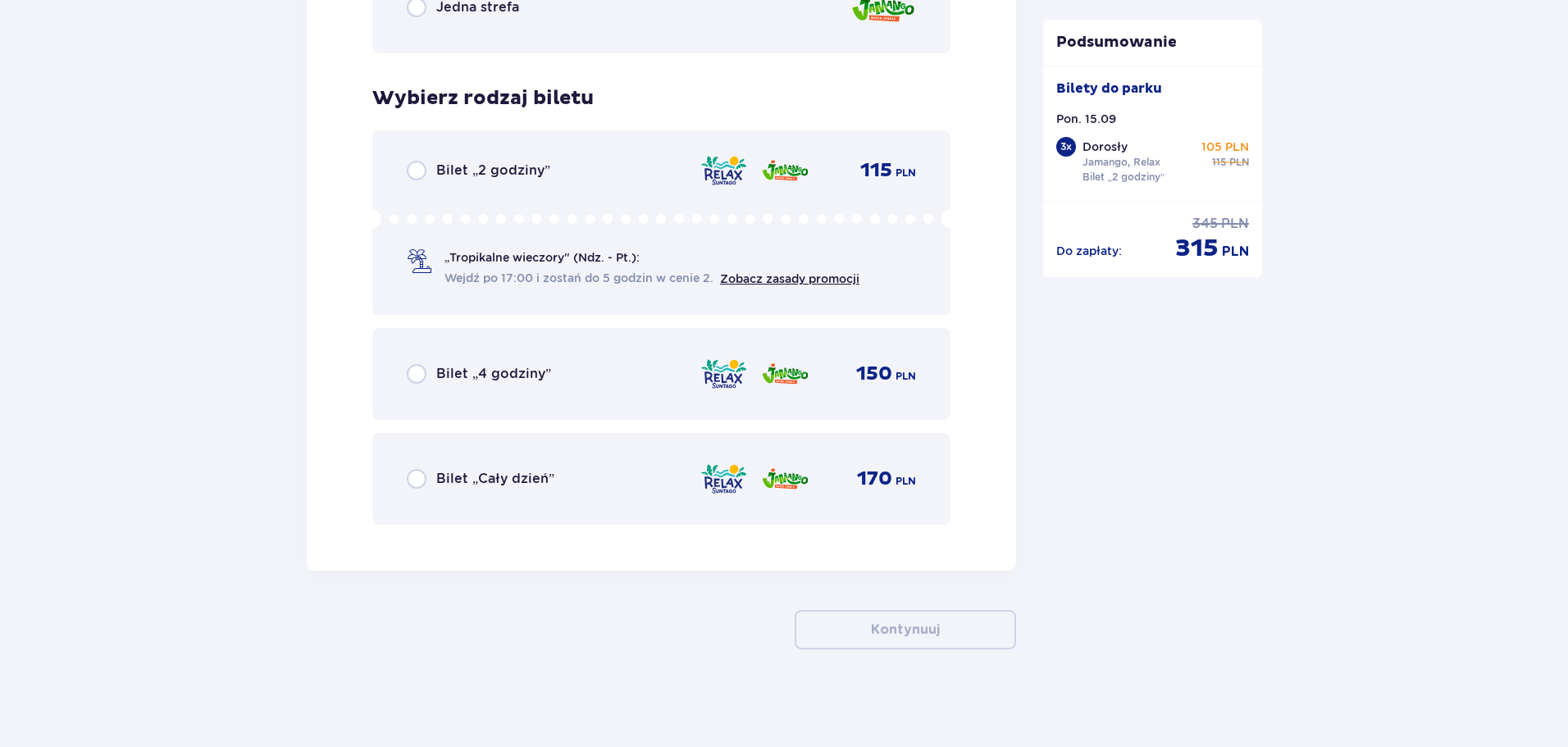
scroll to position [5459, 0]
click at [531, 172] on p "Bilet „2 godziny”" at bounding box center [494, 169] width 114 height 18
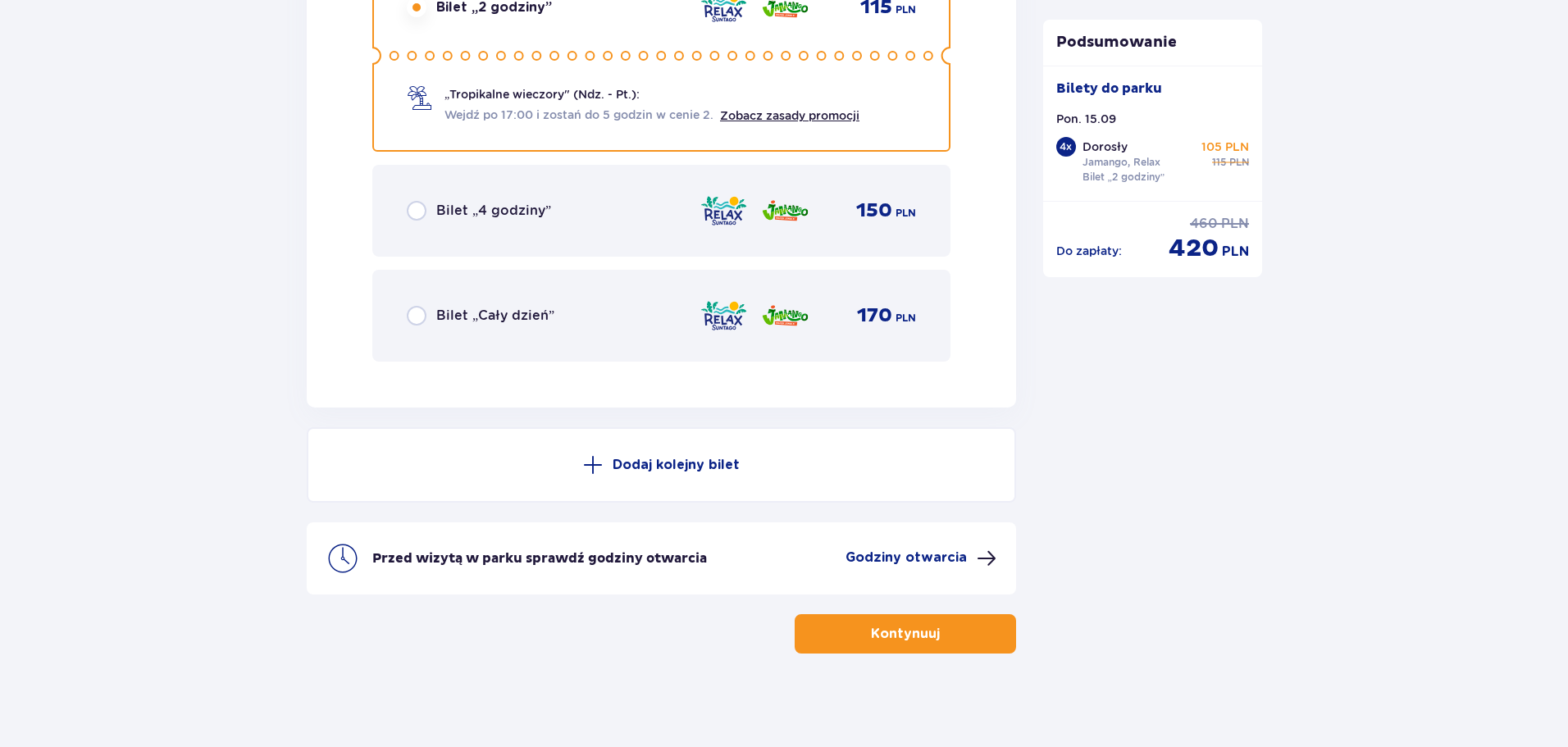
scroll to position [5626, 0]
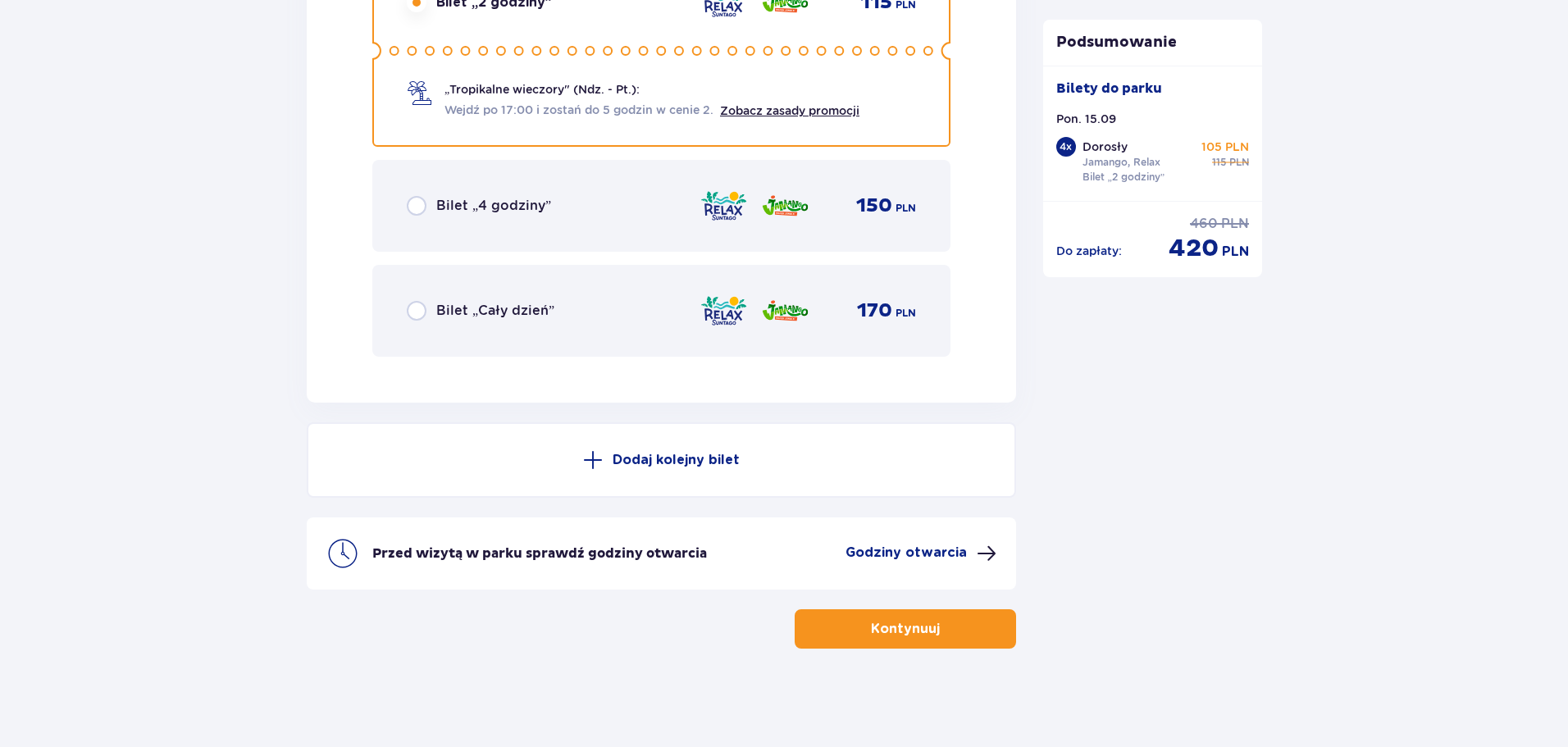
click at [904, 635] on p "Kontynuuj" at bounding box center [905, 629] width 69 height 18
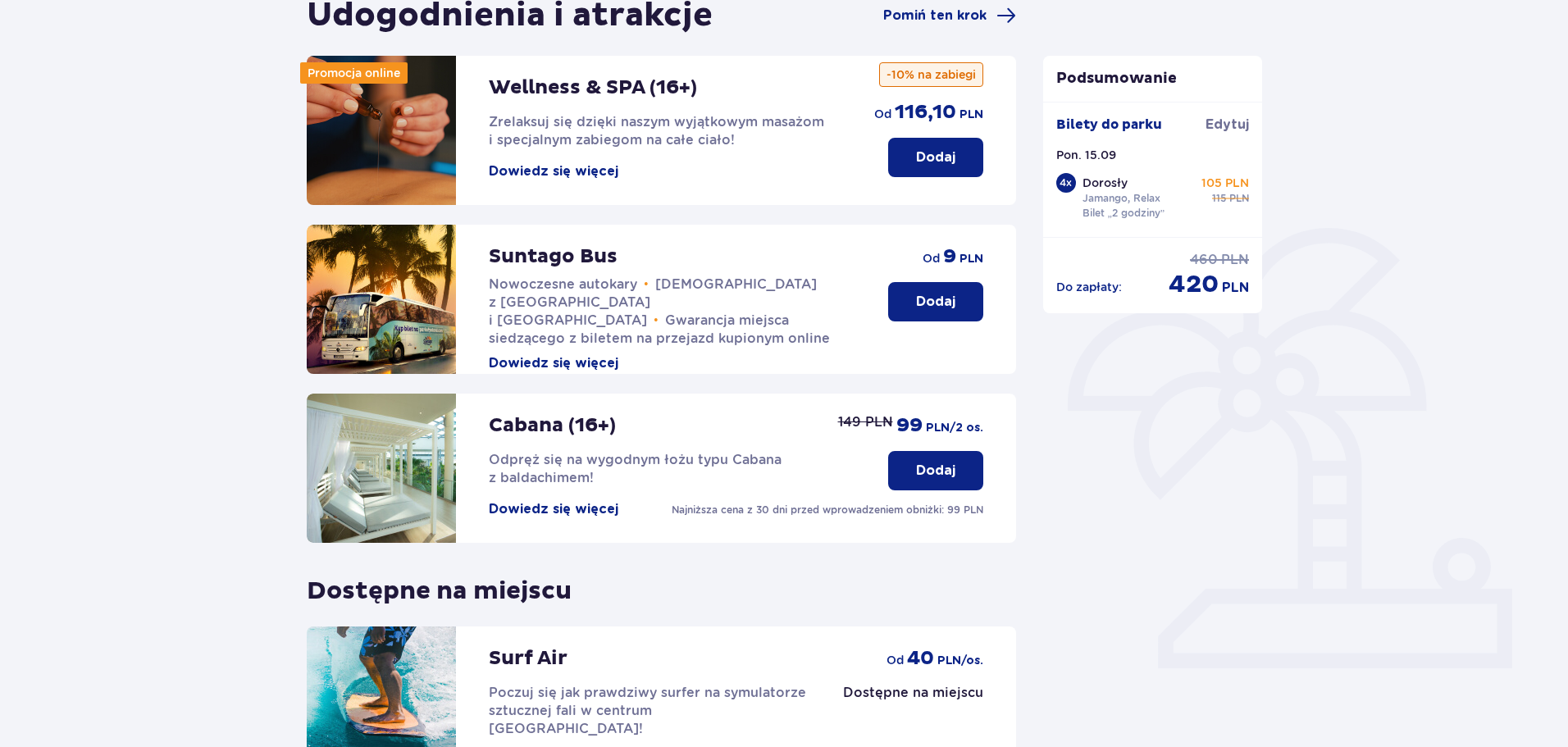
scroll to position [365, 0]
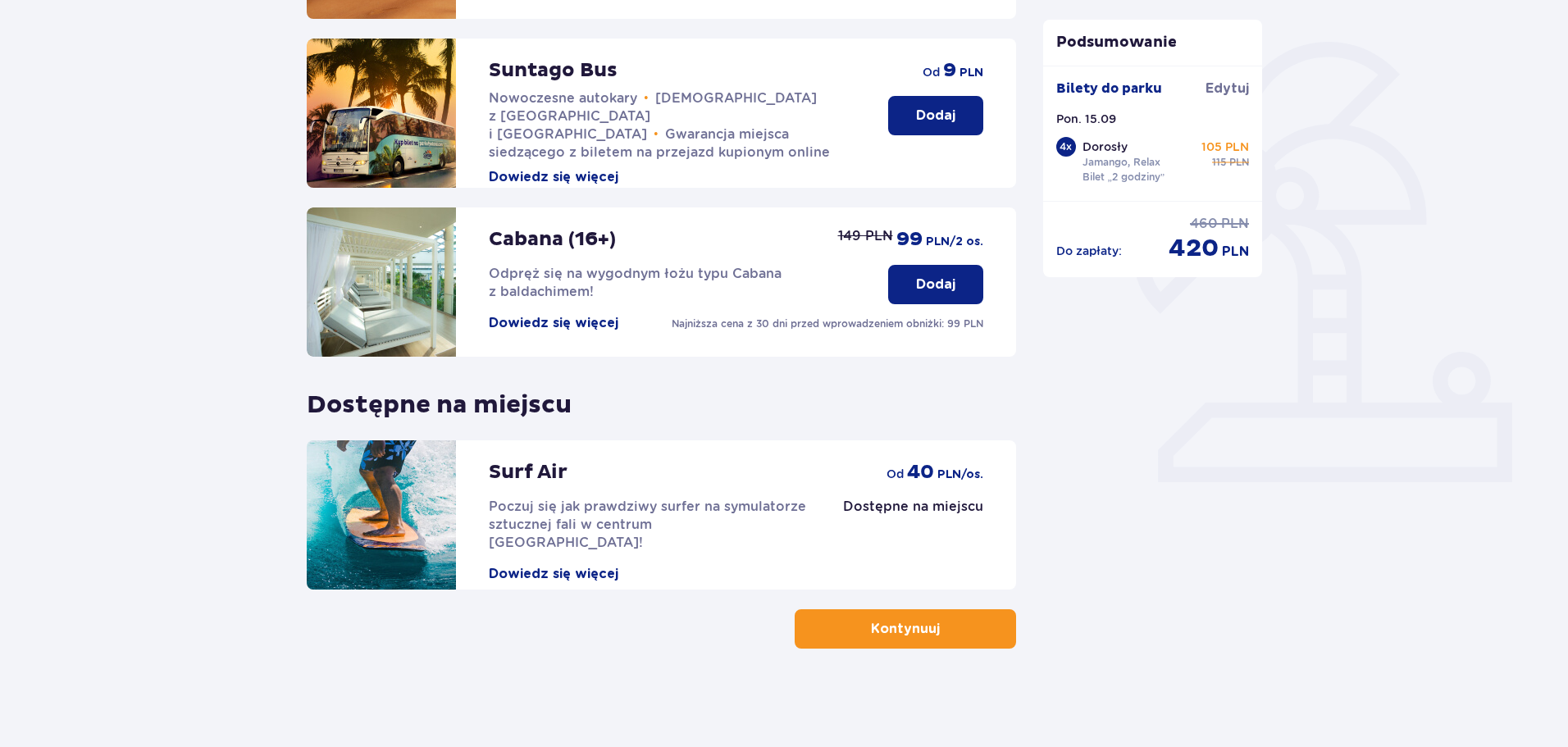
click at [961, 630] on button "Kontynuuj" at bounding box center [904, 629] width 221 height 39
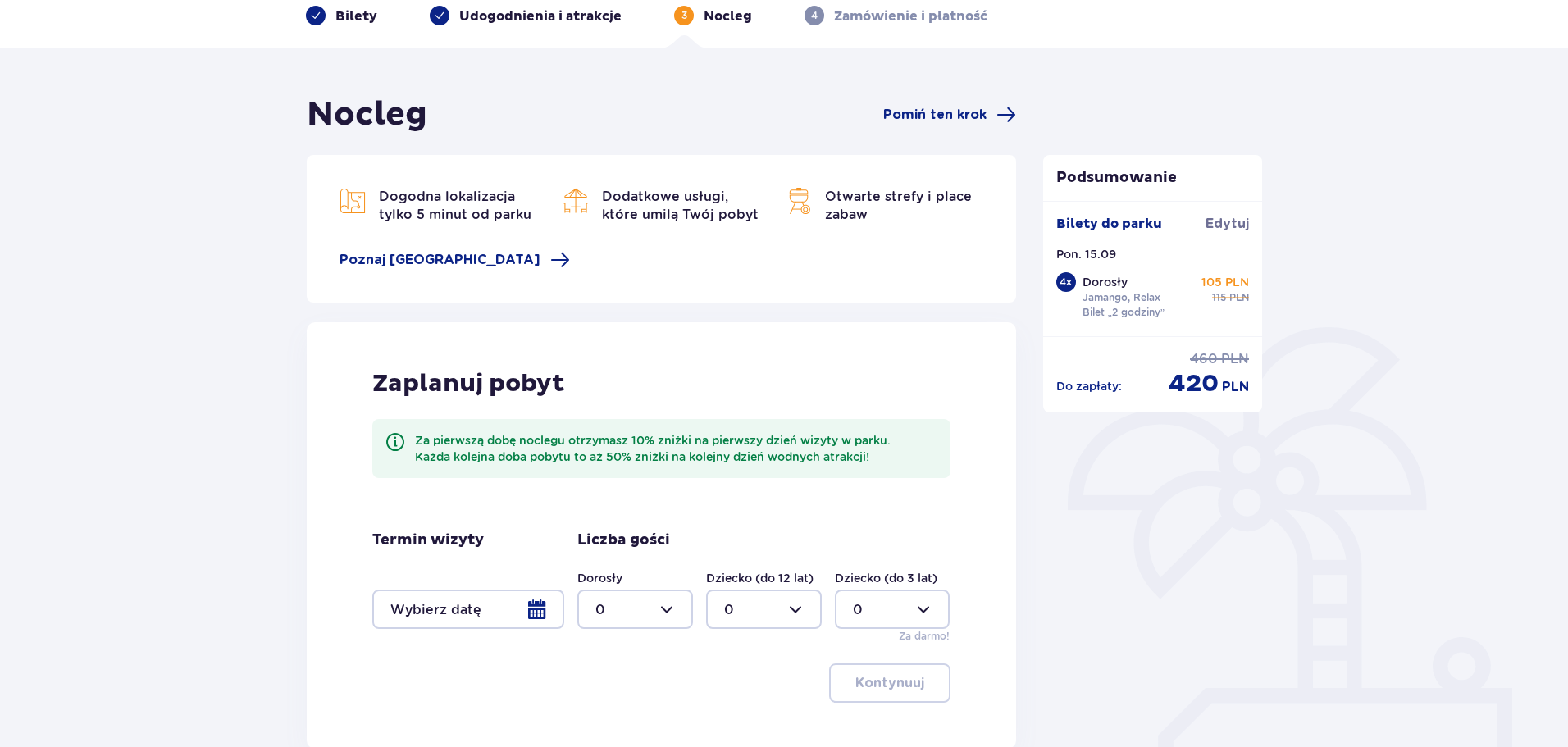
scroll to position [239, 0]
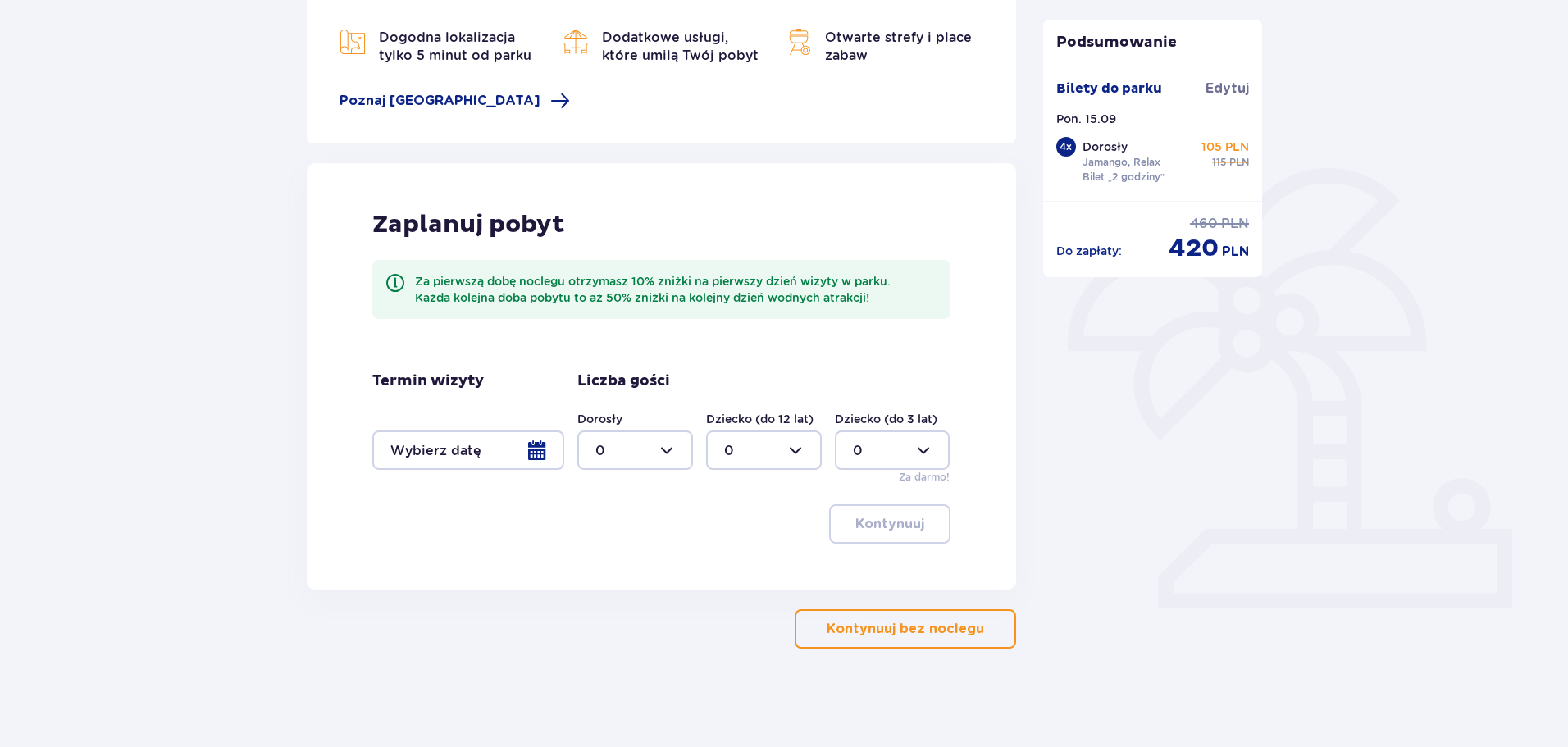
click at [541, 453] on div at bounding box center [468, 450] width 192 height 39
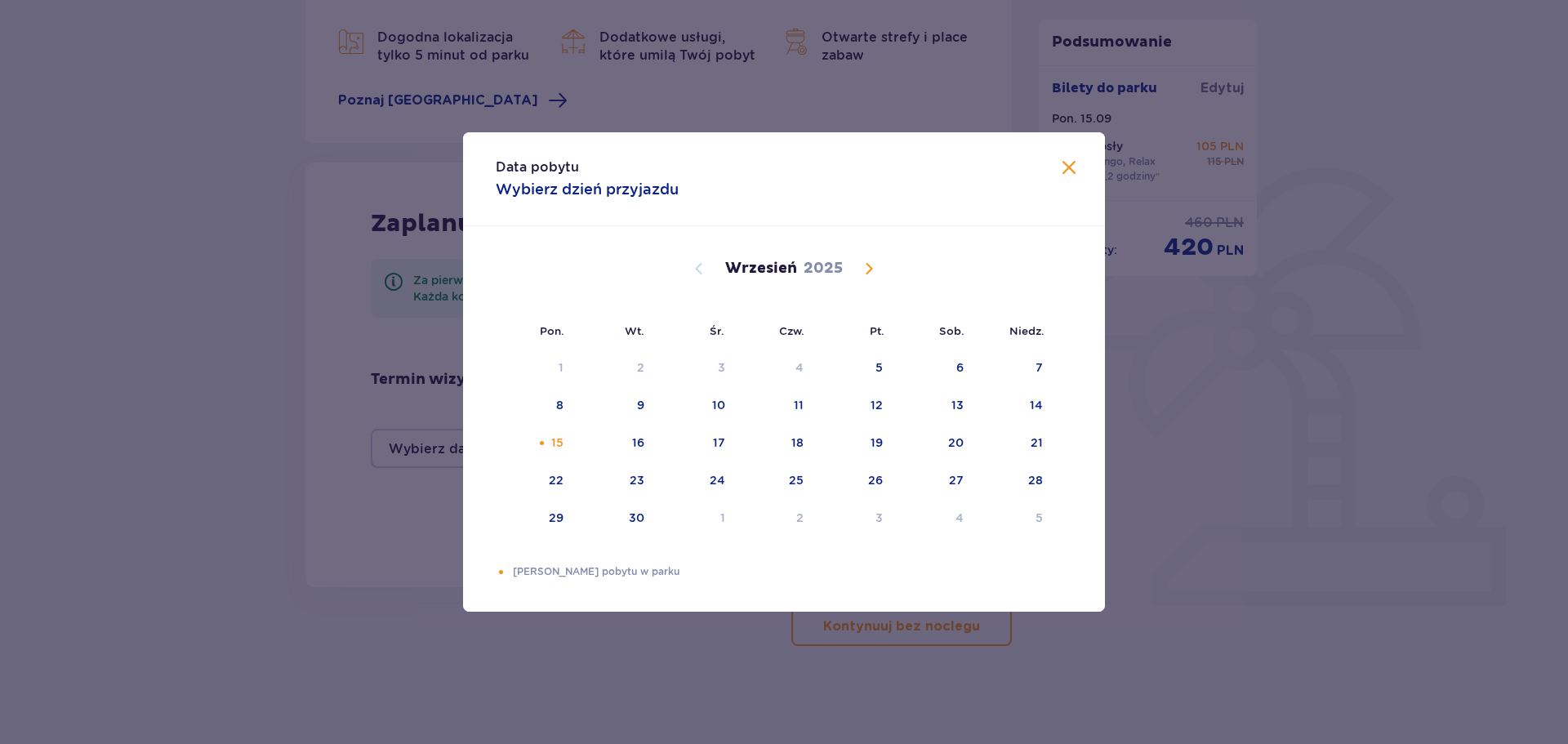
click at [277, 310] on div "Data pobytu Wybierz dzień przyjazdu Pon. Wt. Śr. Czw. Pt. Sob. Niedz. Sierpień …" at bounding box center [784, 372] width 1568 height 744
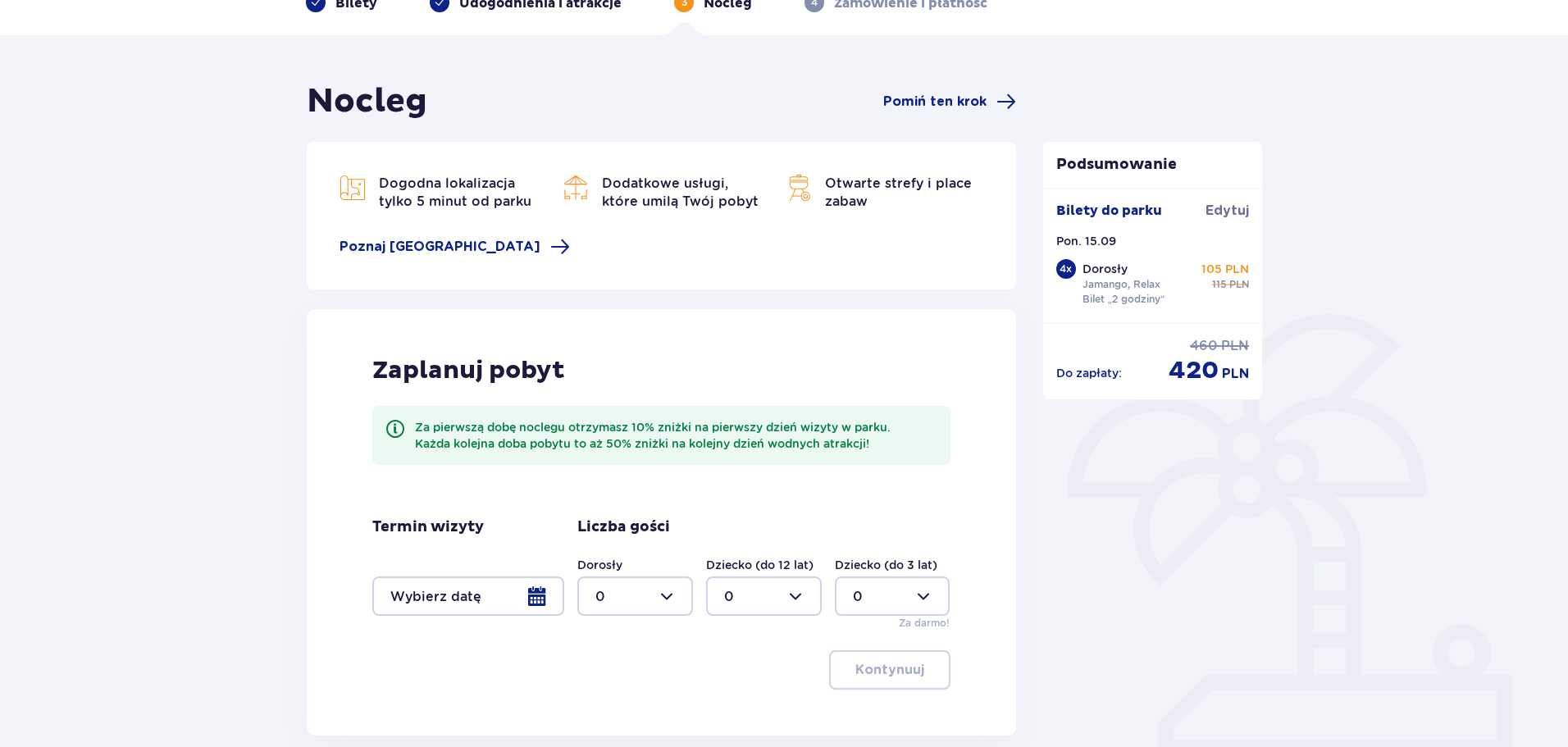
scroll to position [239, 0]
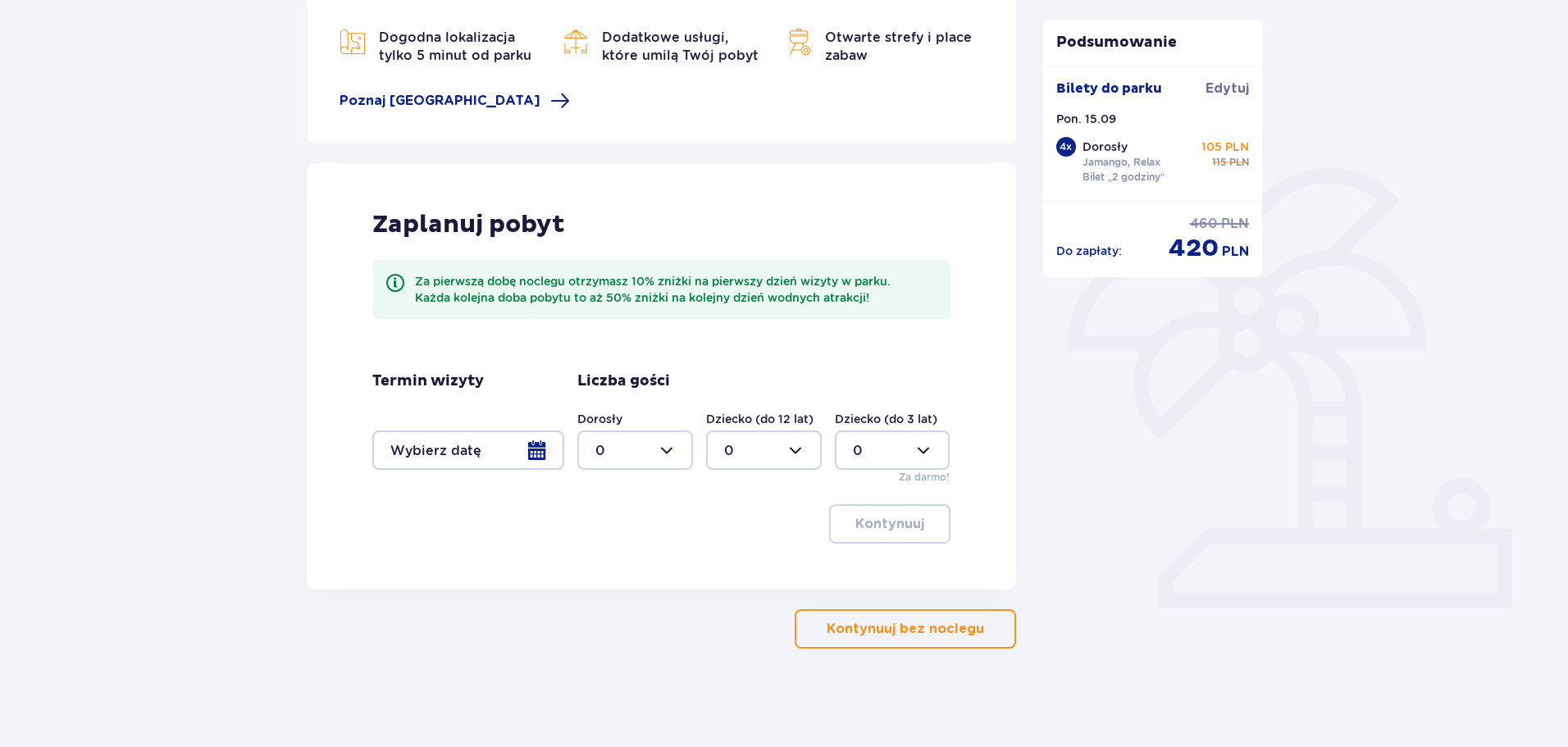
click at [911, 625] on p "Kontynuuj bez noclegu" at bounding box center [905, 629] width 157 height 18
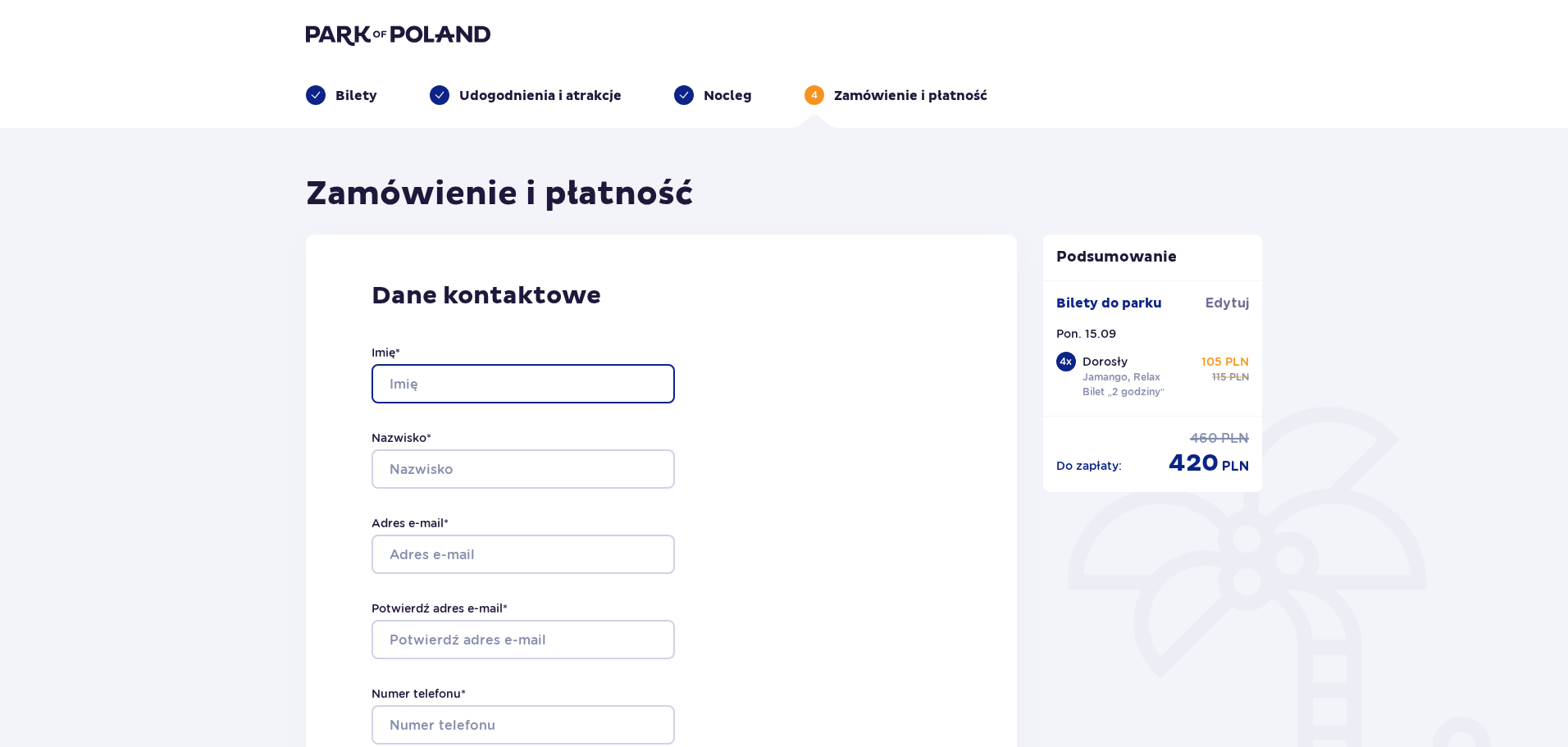
click at [464, 387] on input "Imię *" at bounding box center [523, 383] width 304 height 39
type input "Stas"
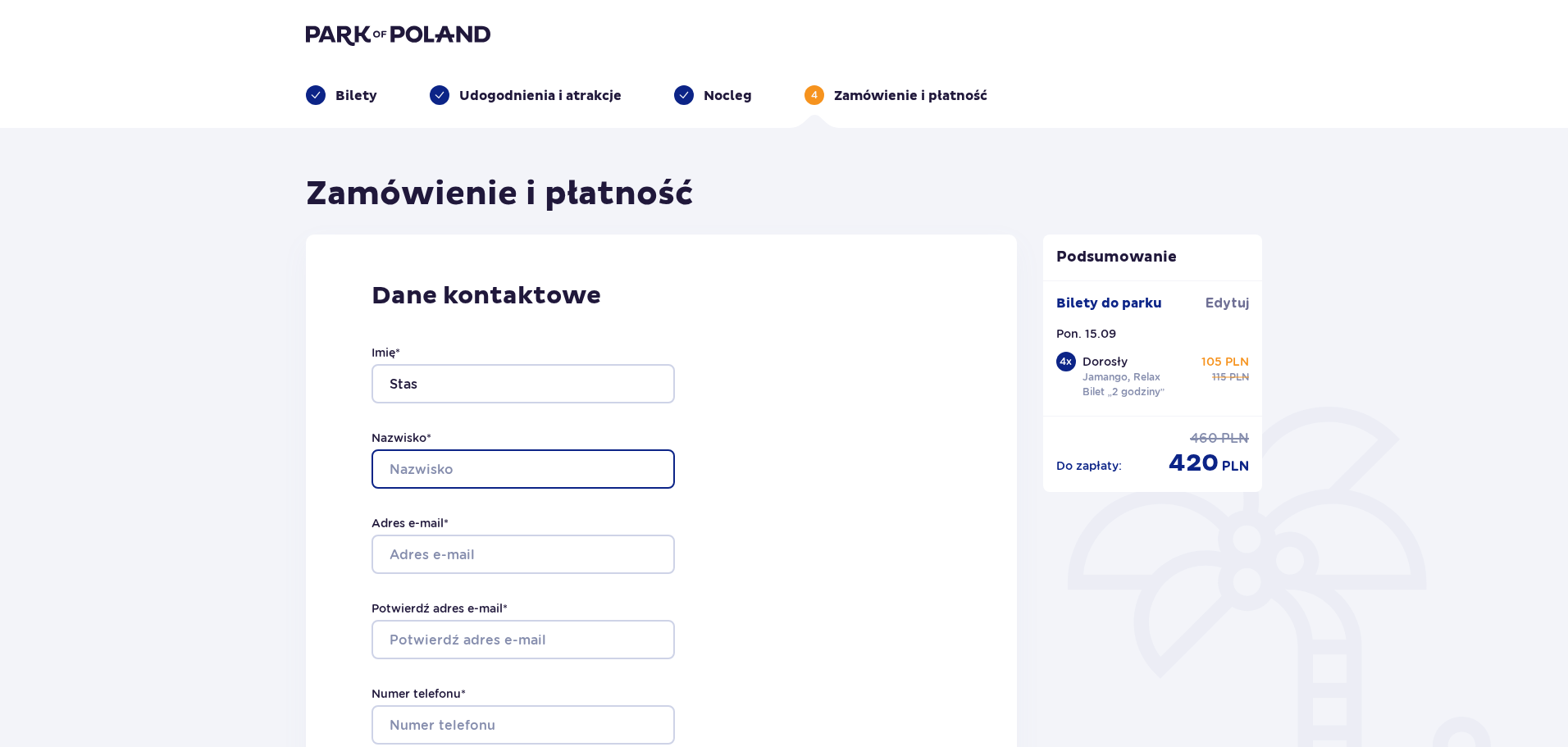
type input "Hurevich"
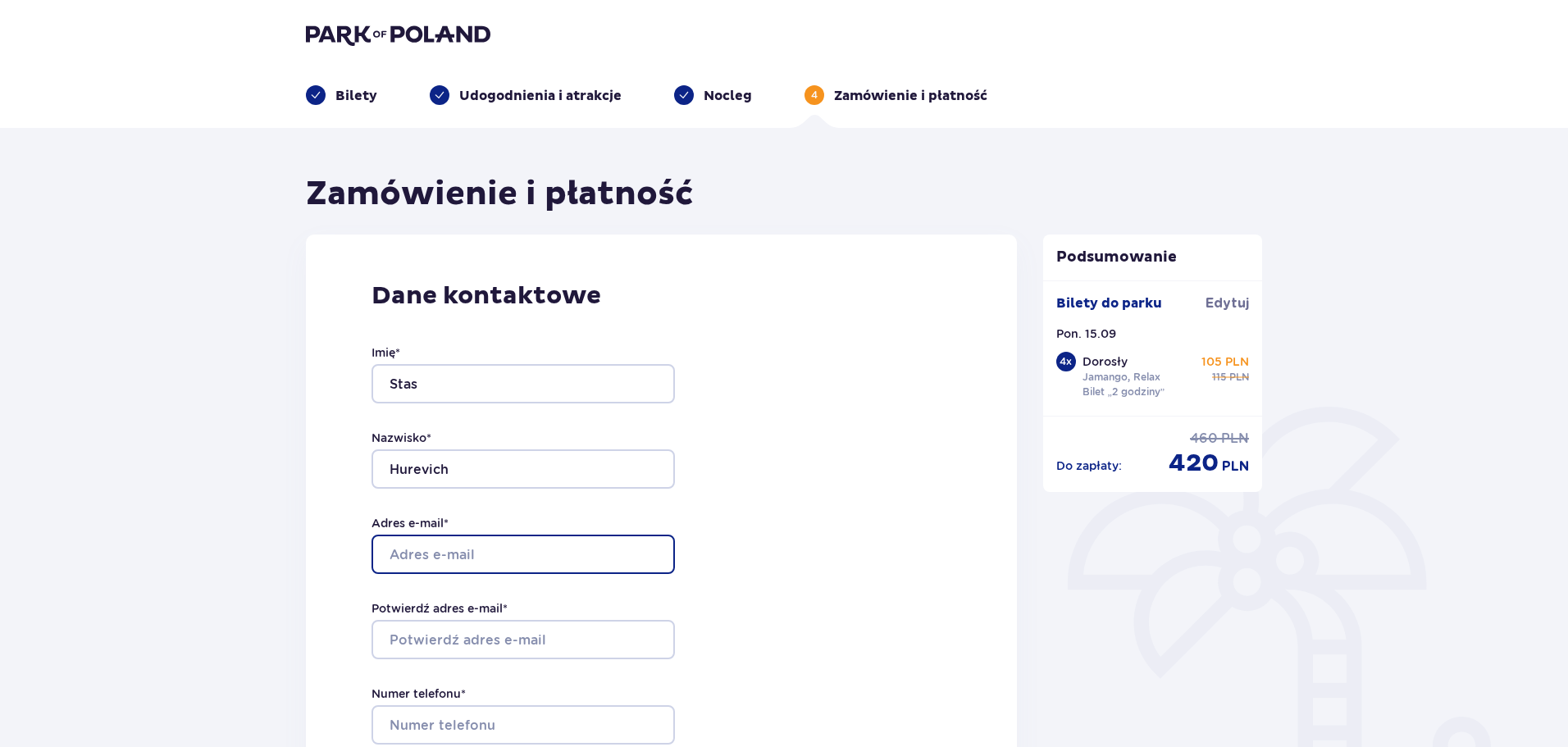
type input "aschkumuk@gmail.com"
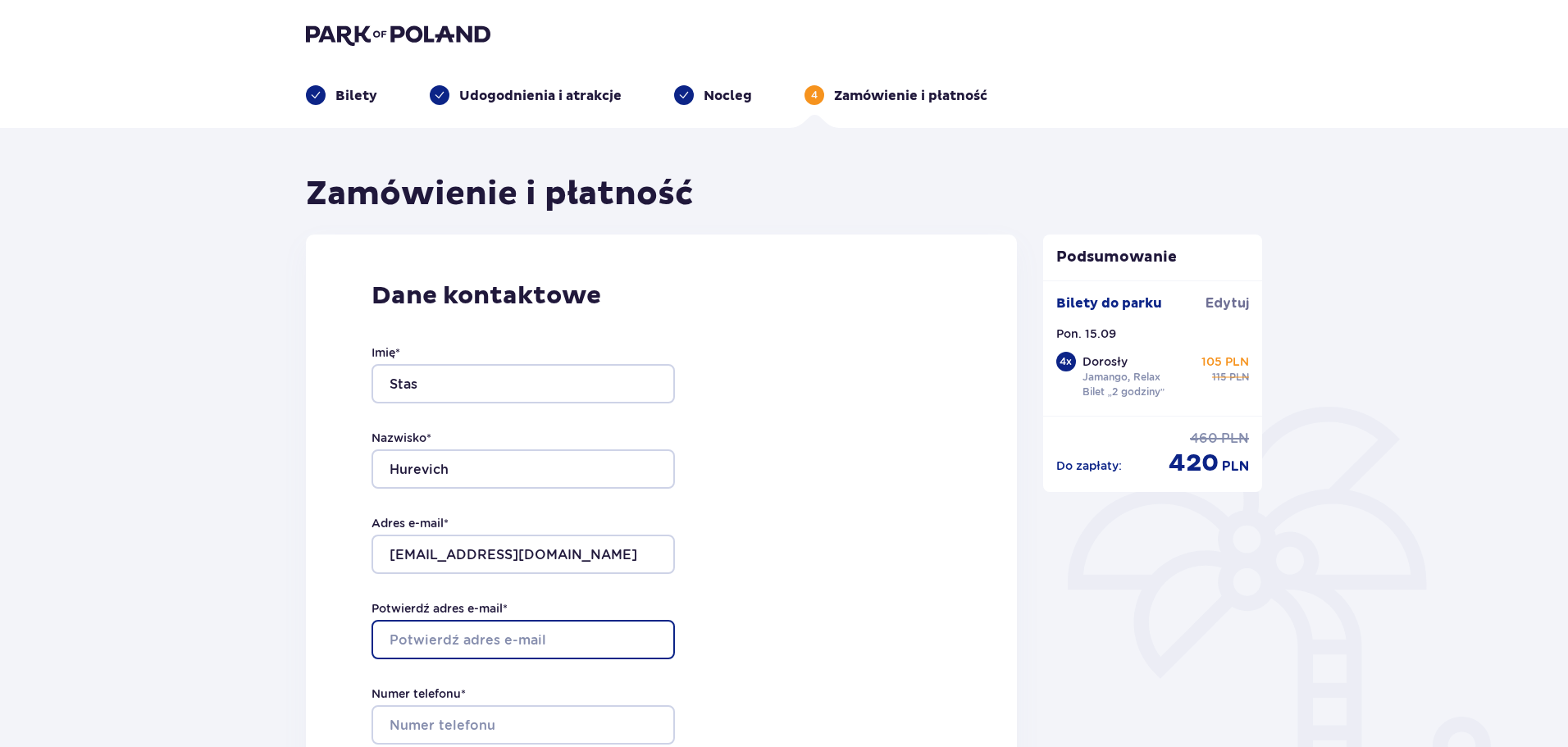
type input "aschkumuk@gmail.com"
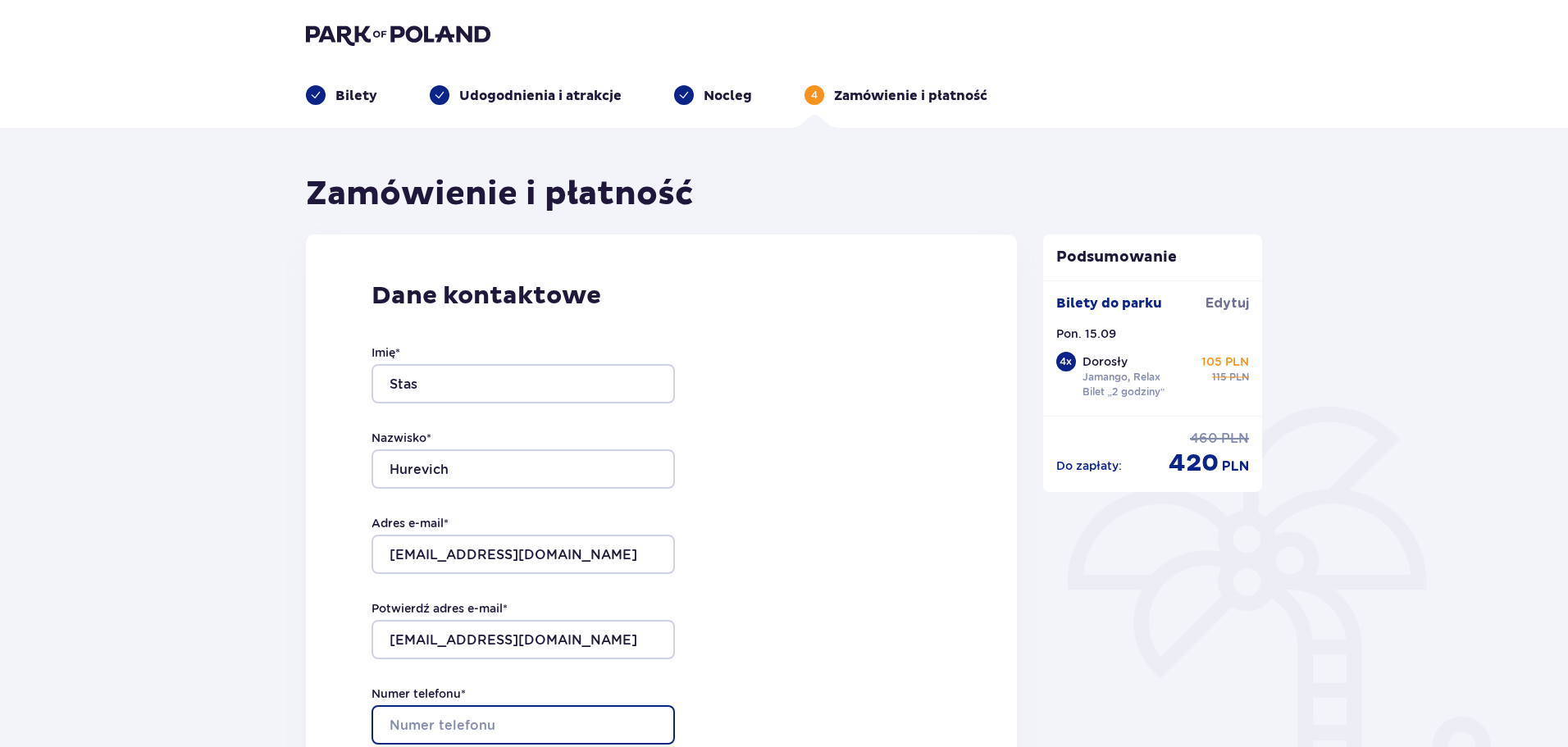
type input "502925841"
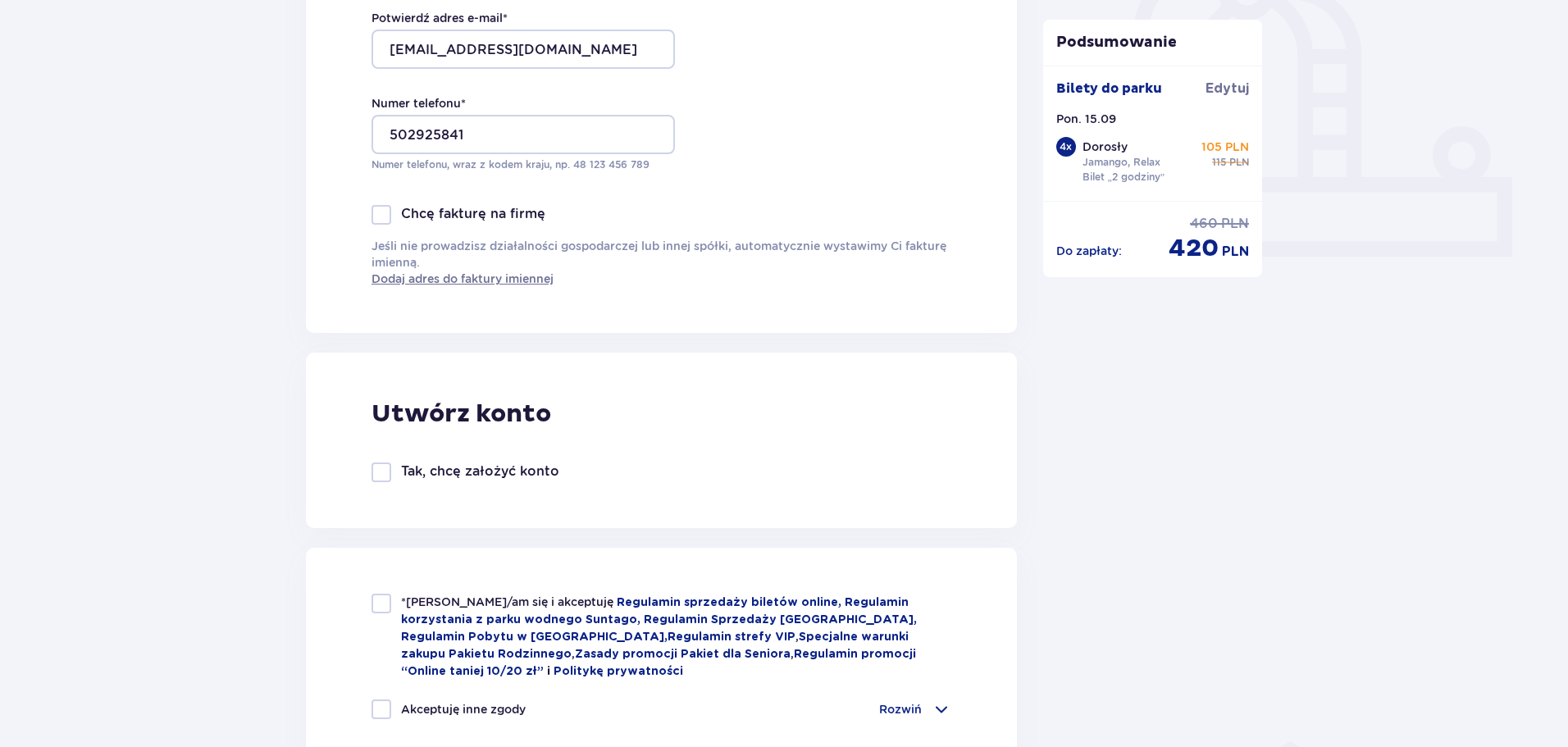
scroll to position [656, 0]
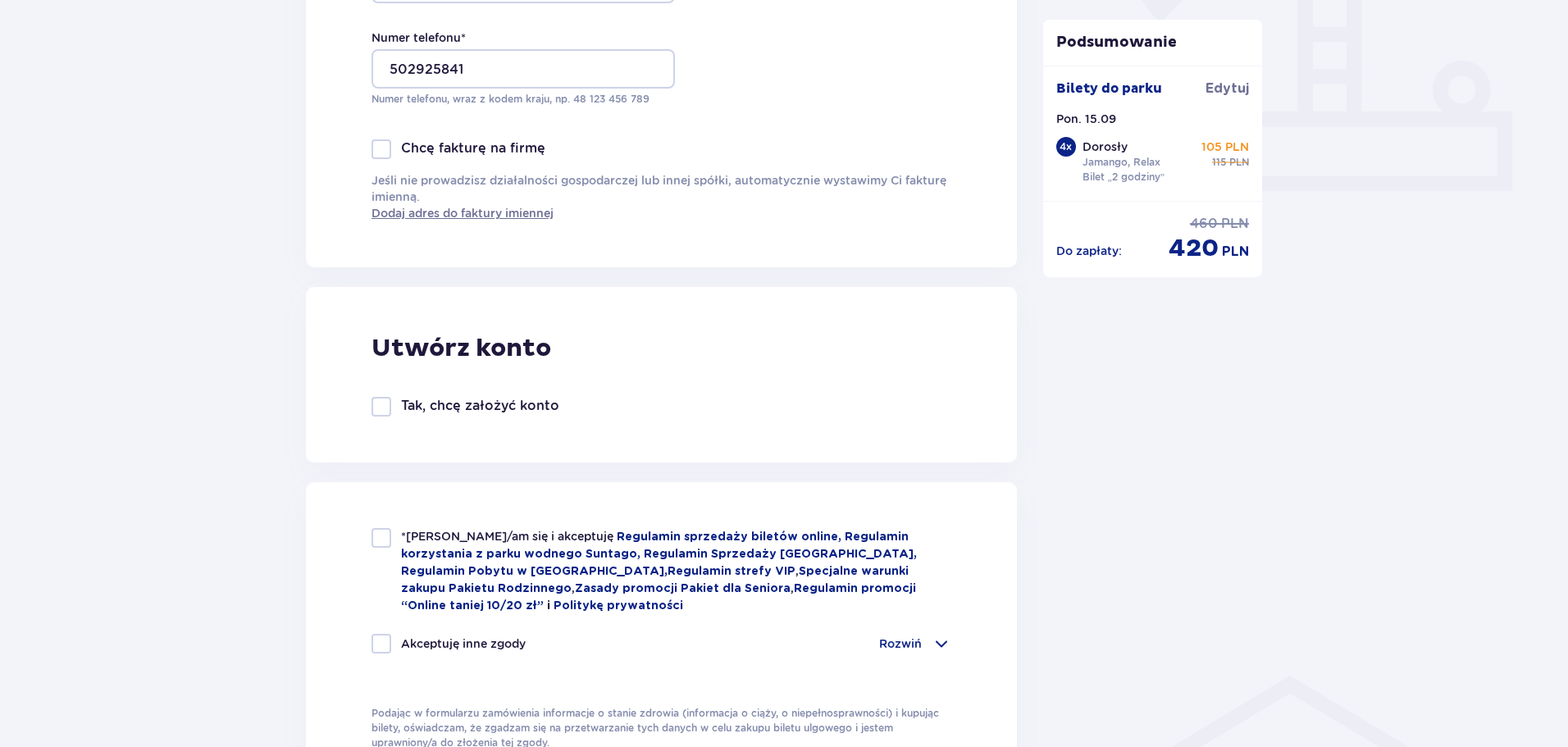
click at [519, 399] on p "Tak, chcę założyć konto" at bounding box center [480, 406] width 158 height 18
checkbox input "true"
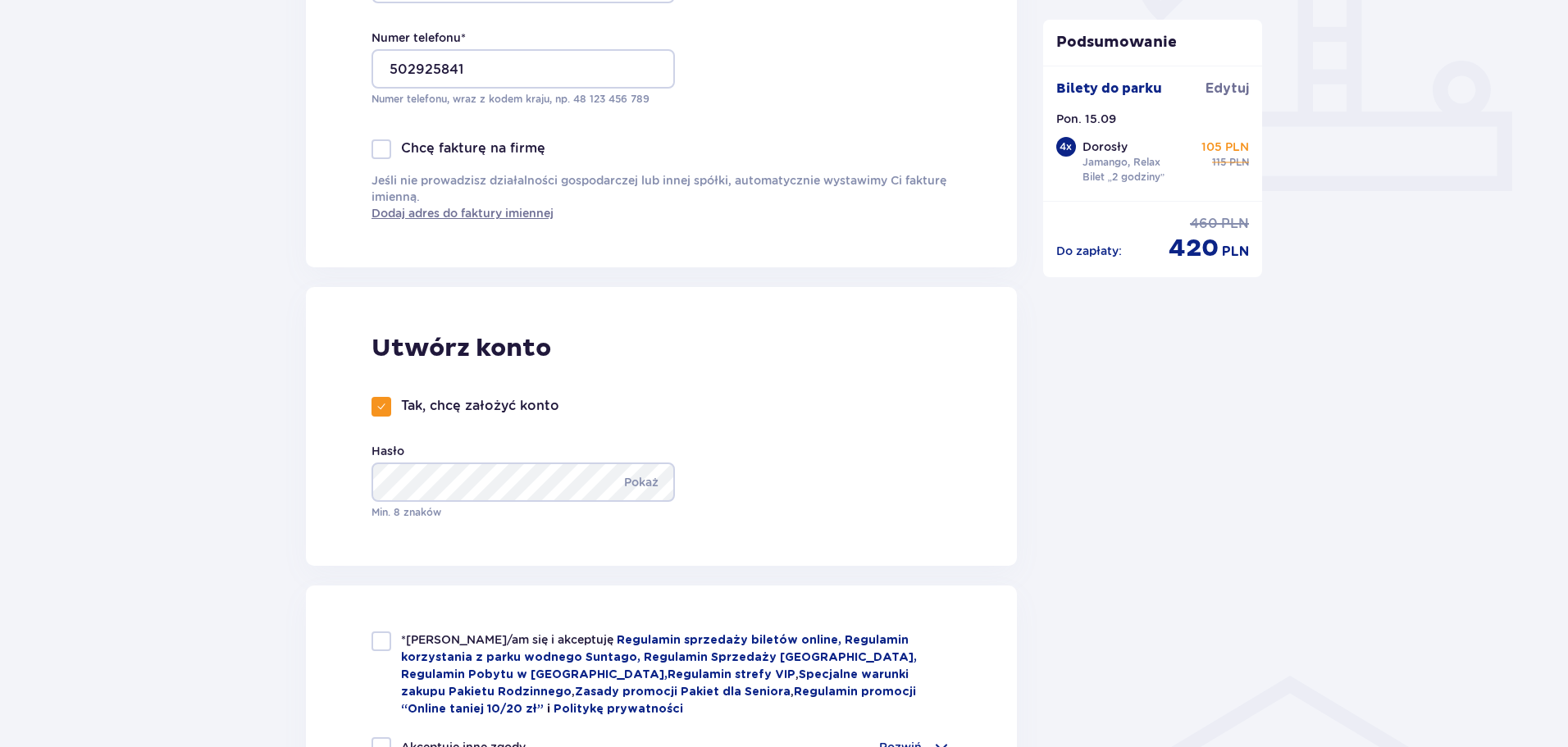
click at [506, 452] on div "Hasło Pokaż Min. 8 znaków" at bounding box center [531, 481] width 319 height 77
click at [658, 482] on p "Pokaż" at bounding box center [641, 482] width 34 height 39
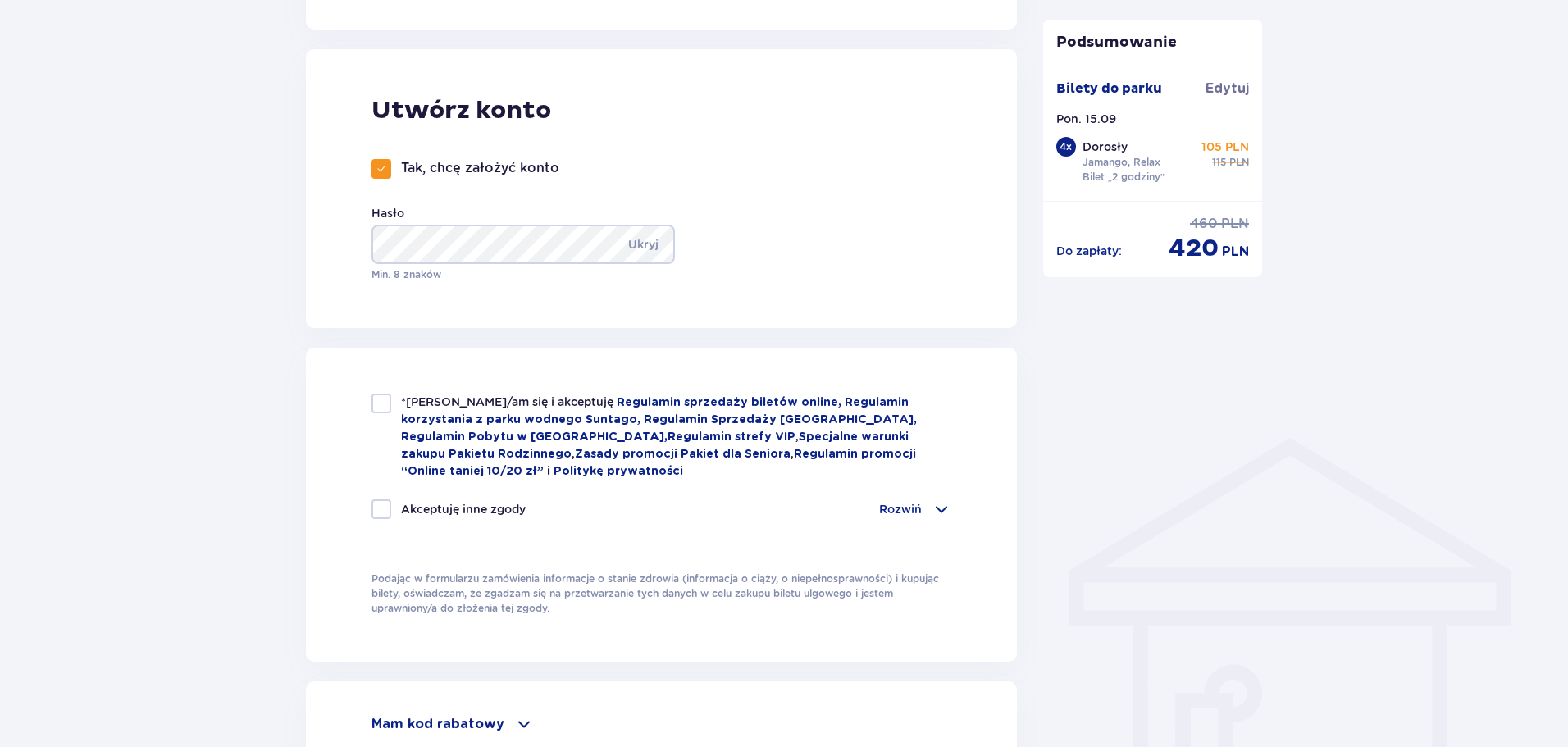
scroll to position [901, 0]
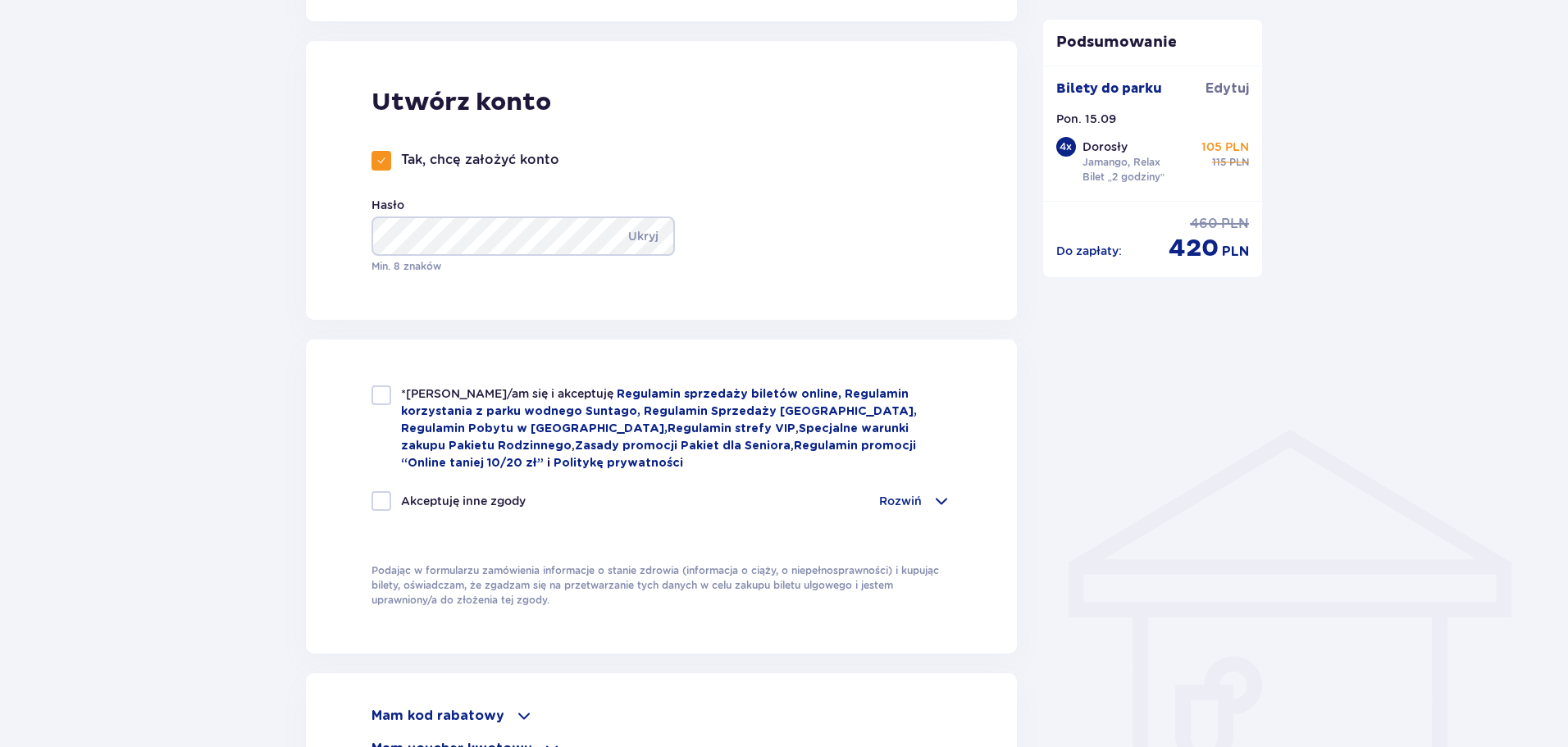
click at [379, 393] on div at bounding box center [381, 395] width 20 height 20
checkbox input "true"
click at [377, 492] on div at bounding box center [381, 501] width 20 height 20
checkbox input "true"
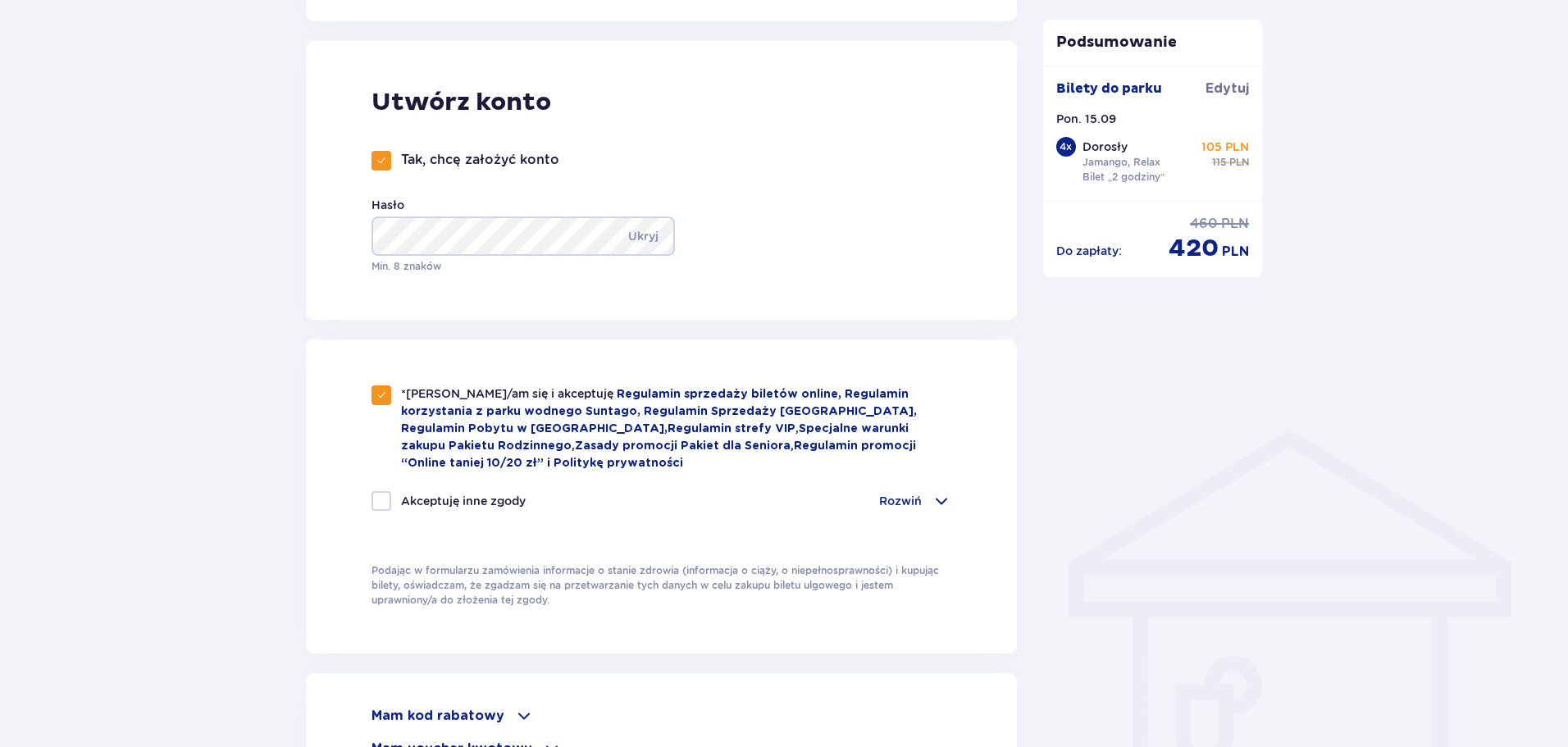
checkbox input "true"
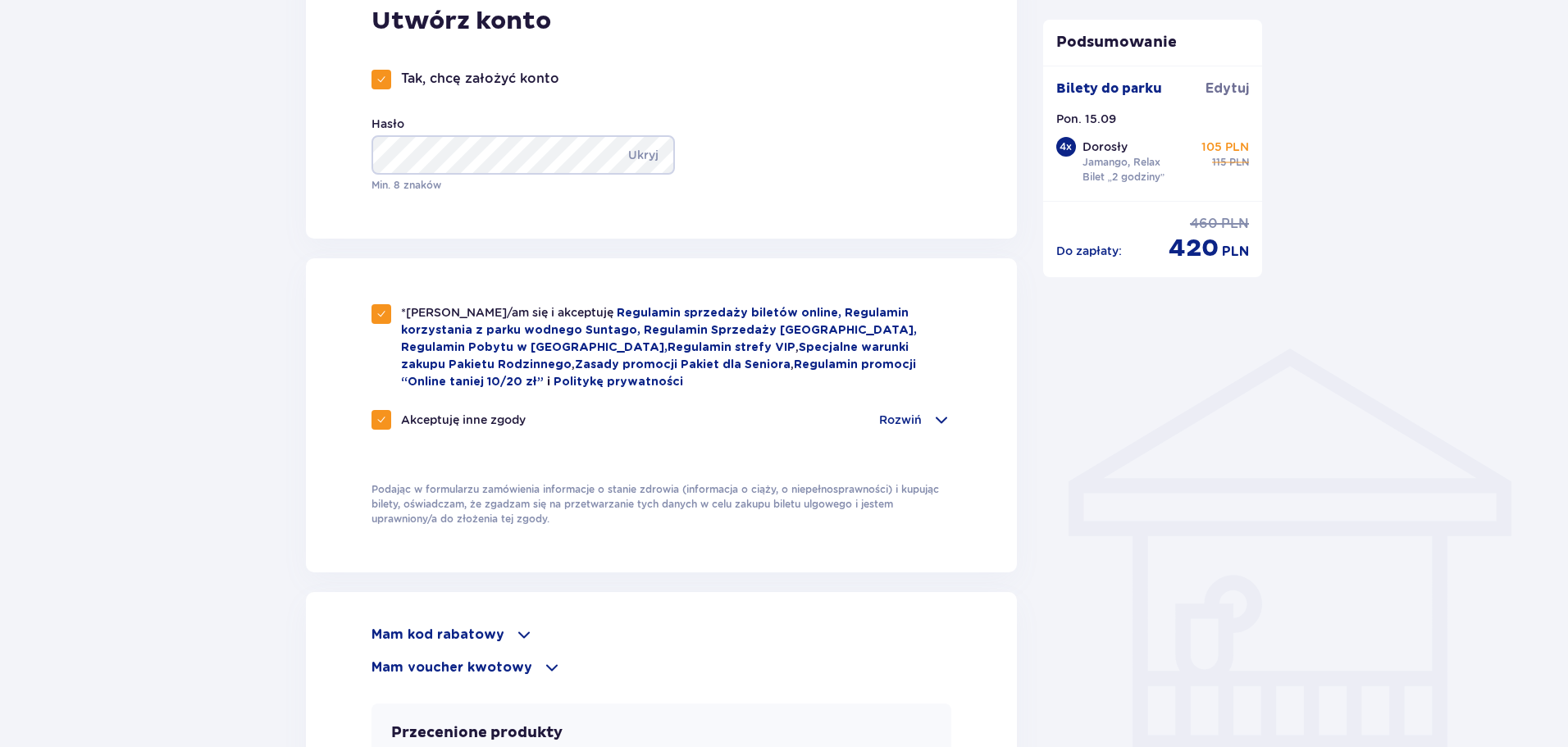
scroll to position [1230, 0]
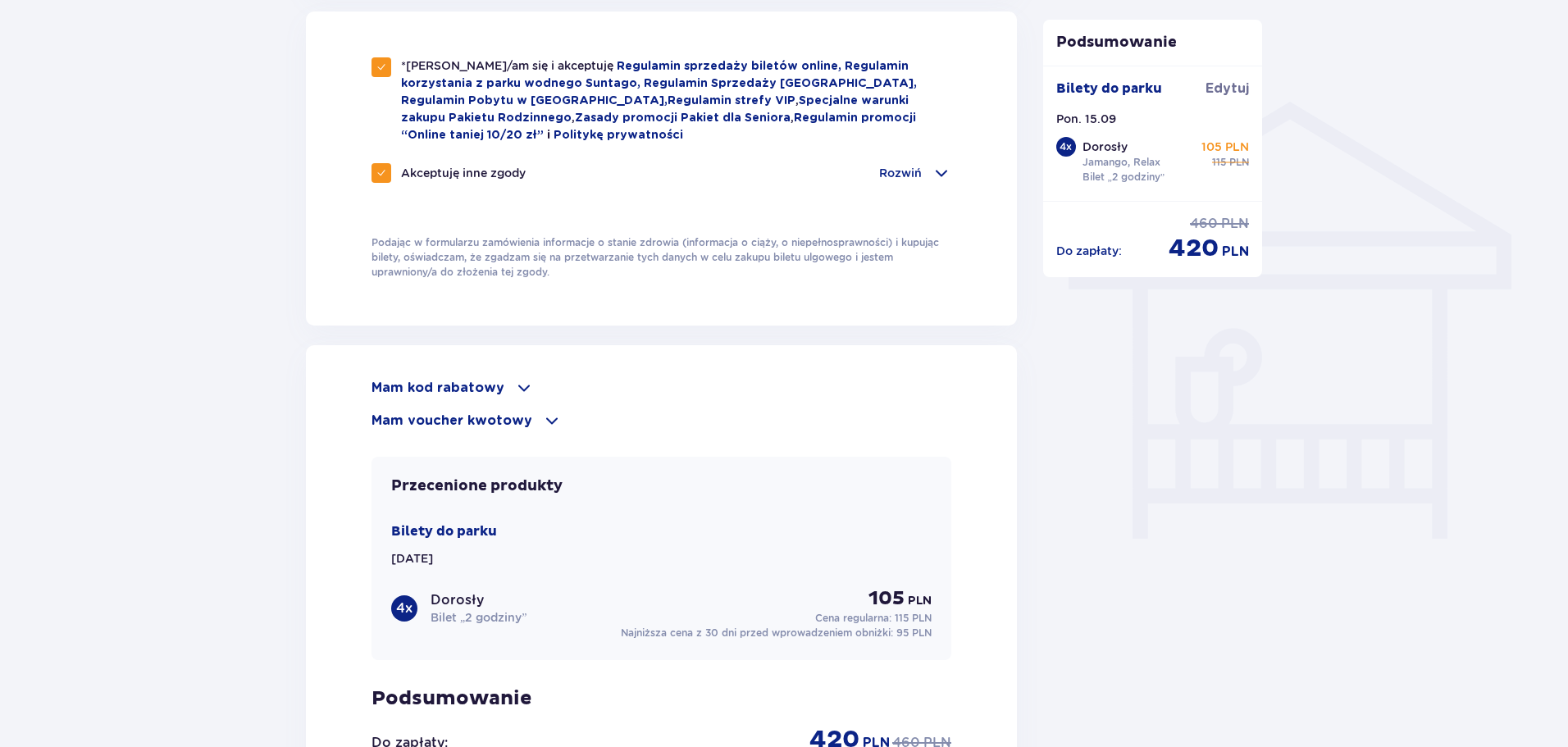
click at [495, 392] on p "Mam kod rabatowy" at bounding box center [437, 387] width 133 height 18
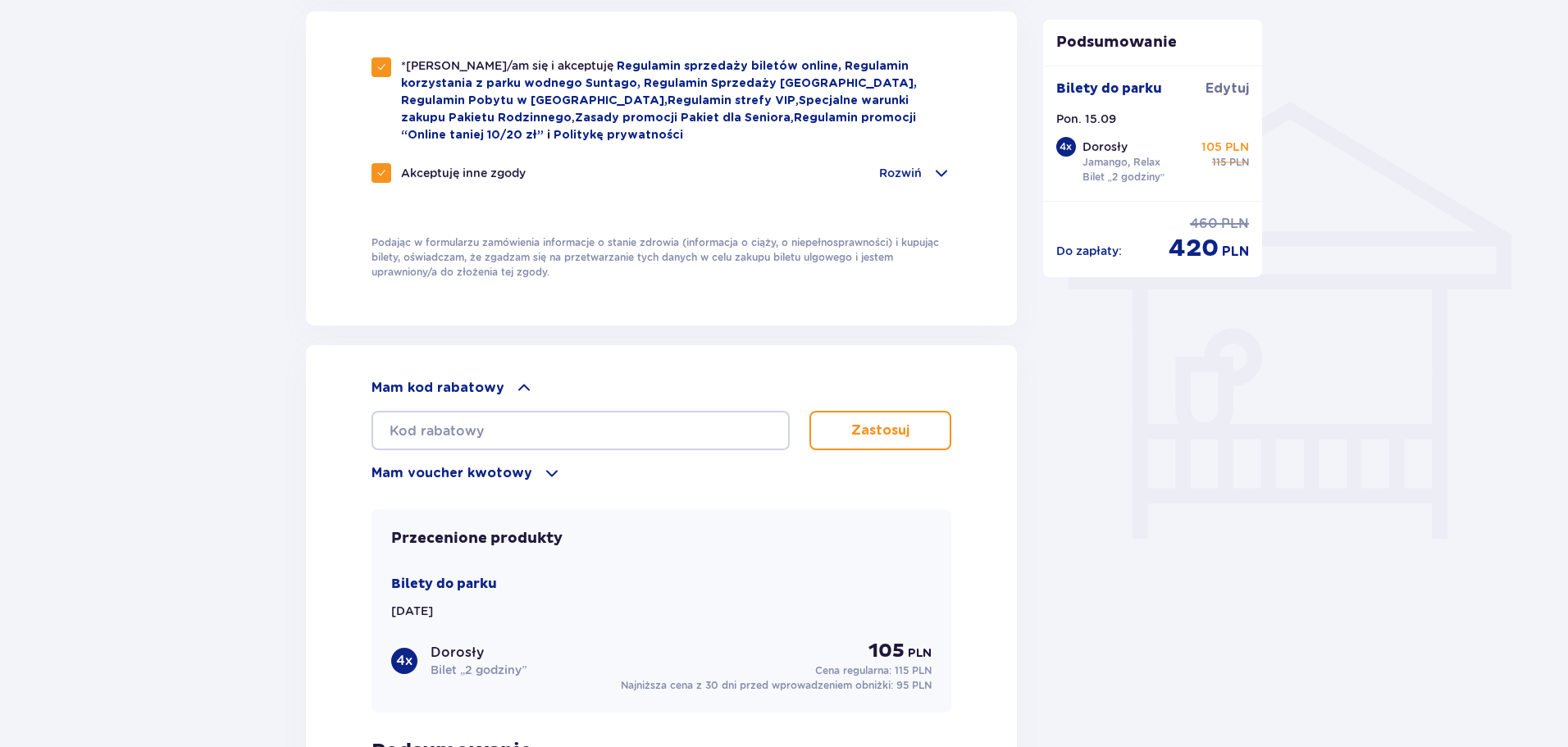
click at [515, 378] on span at bounding box center [524, 387] width 20 height 20
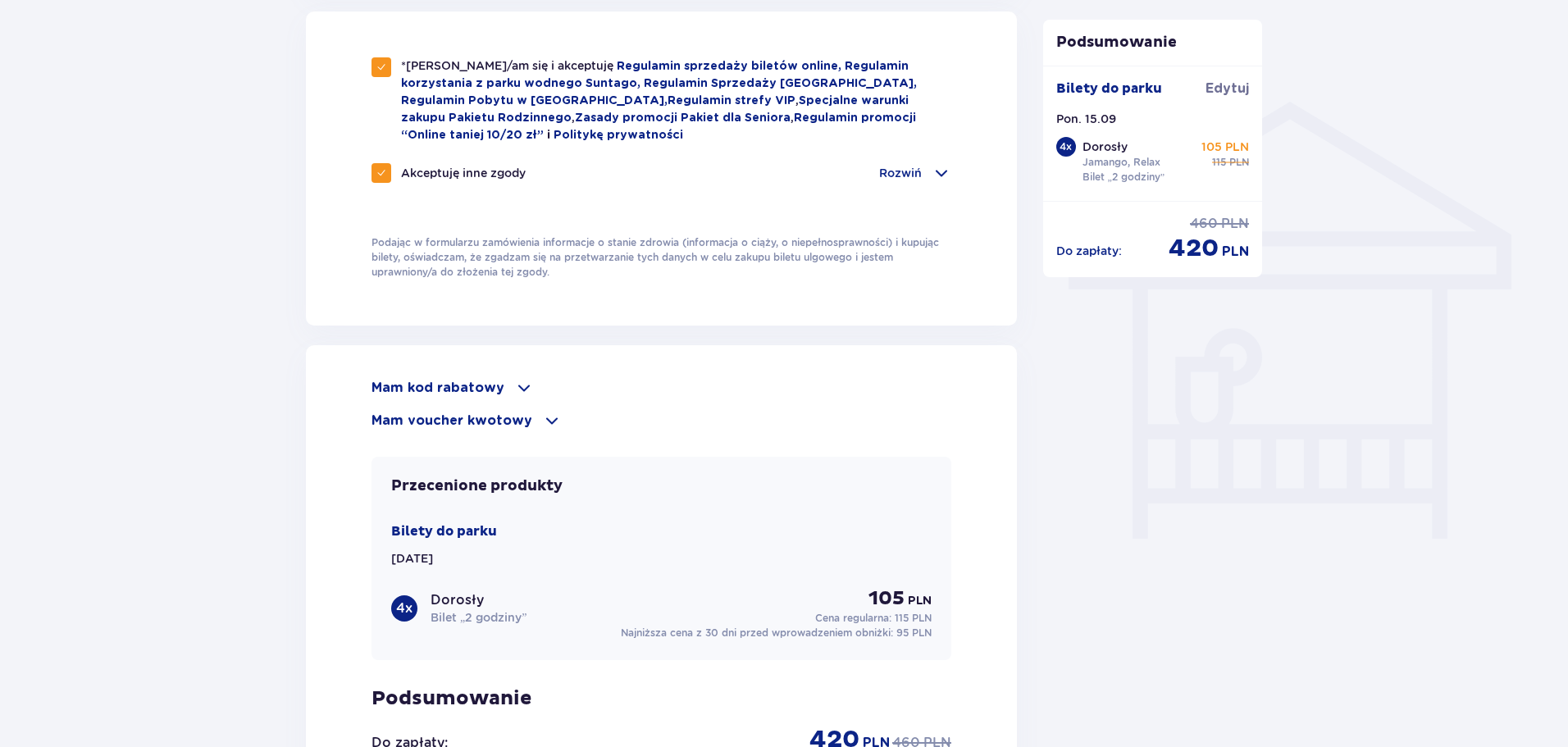
click at [542, 420] on span at bounding box center [552, 421] width 20 height 20
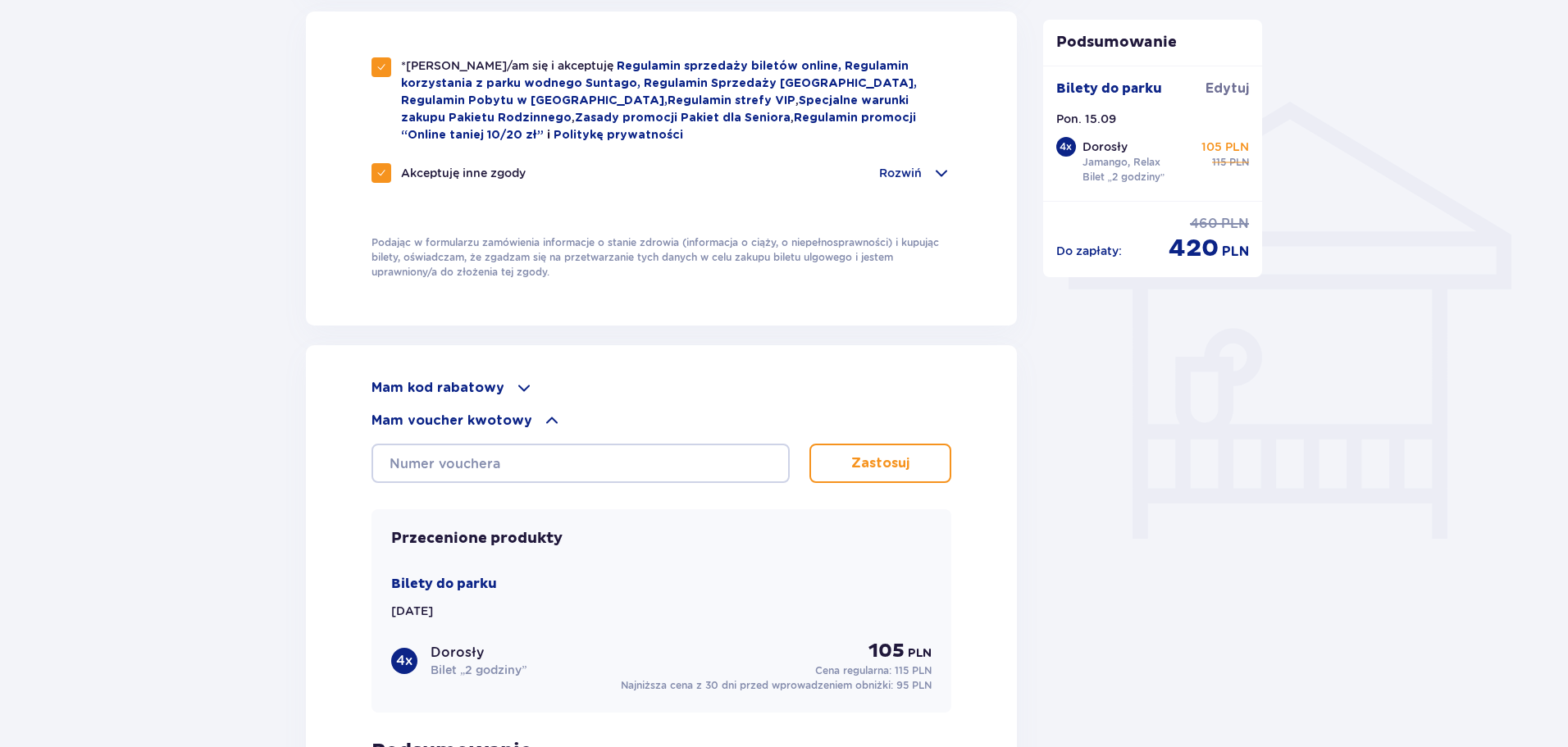
click at [542, 417] on span at bounding box center [552, 421] width 20 height 20
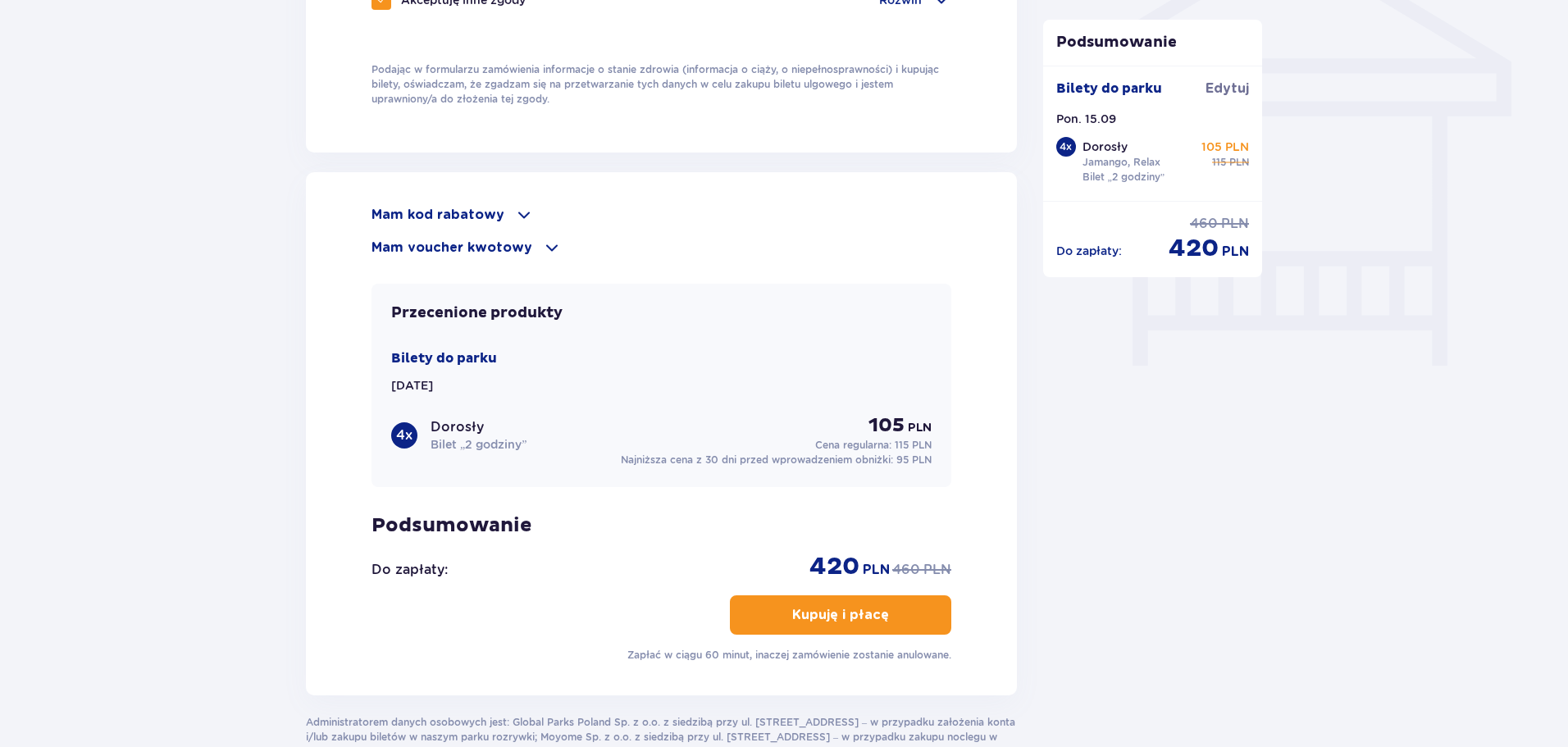
scroll to position [1363, 0]
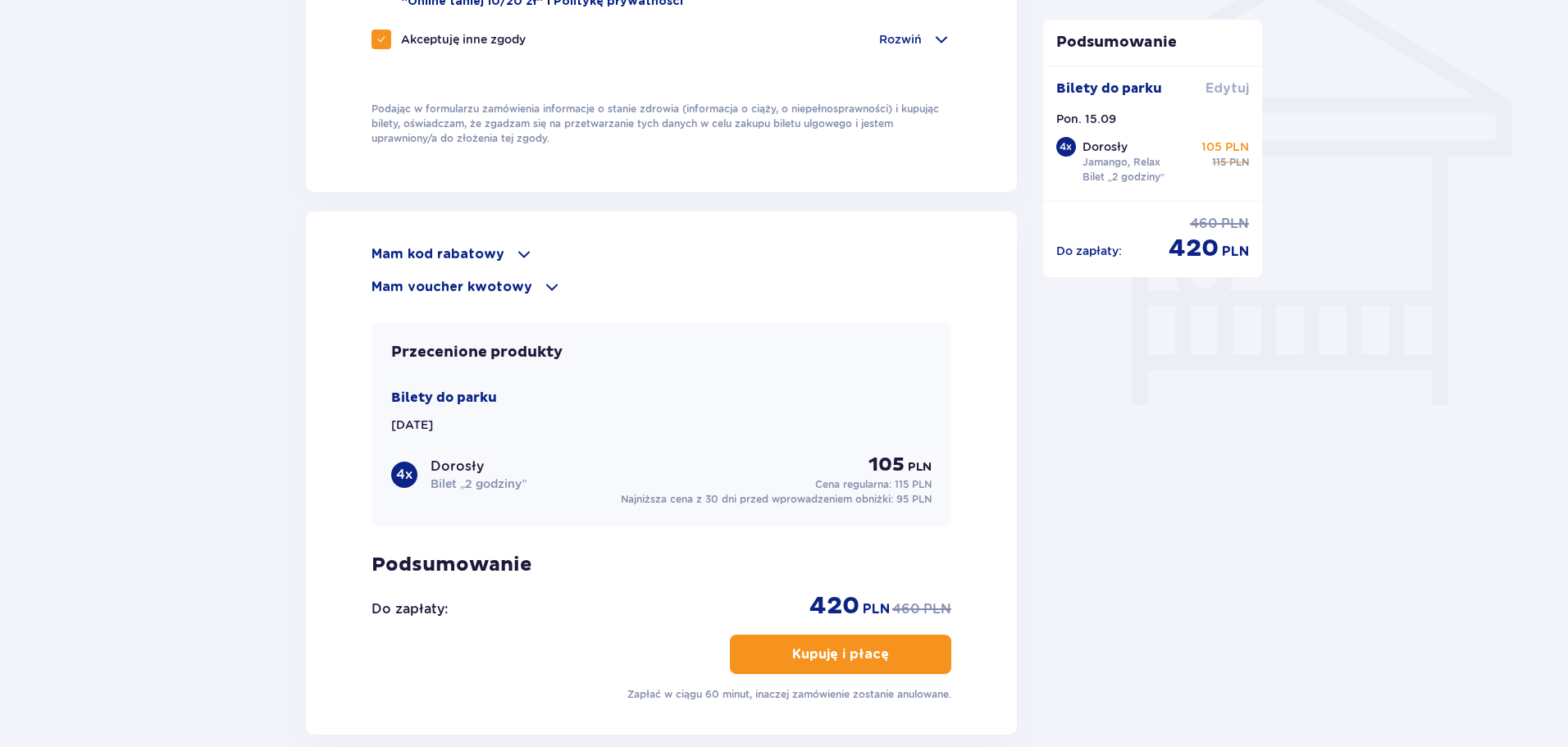
click at [1228, 86] on span "Edytuj" at bounding box center [1227, 88] width 43 height 18
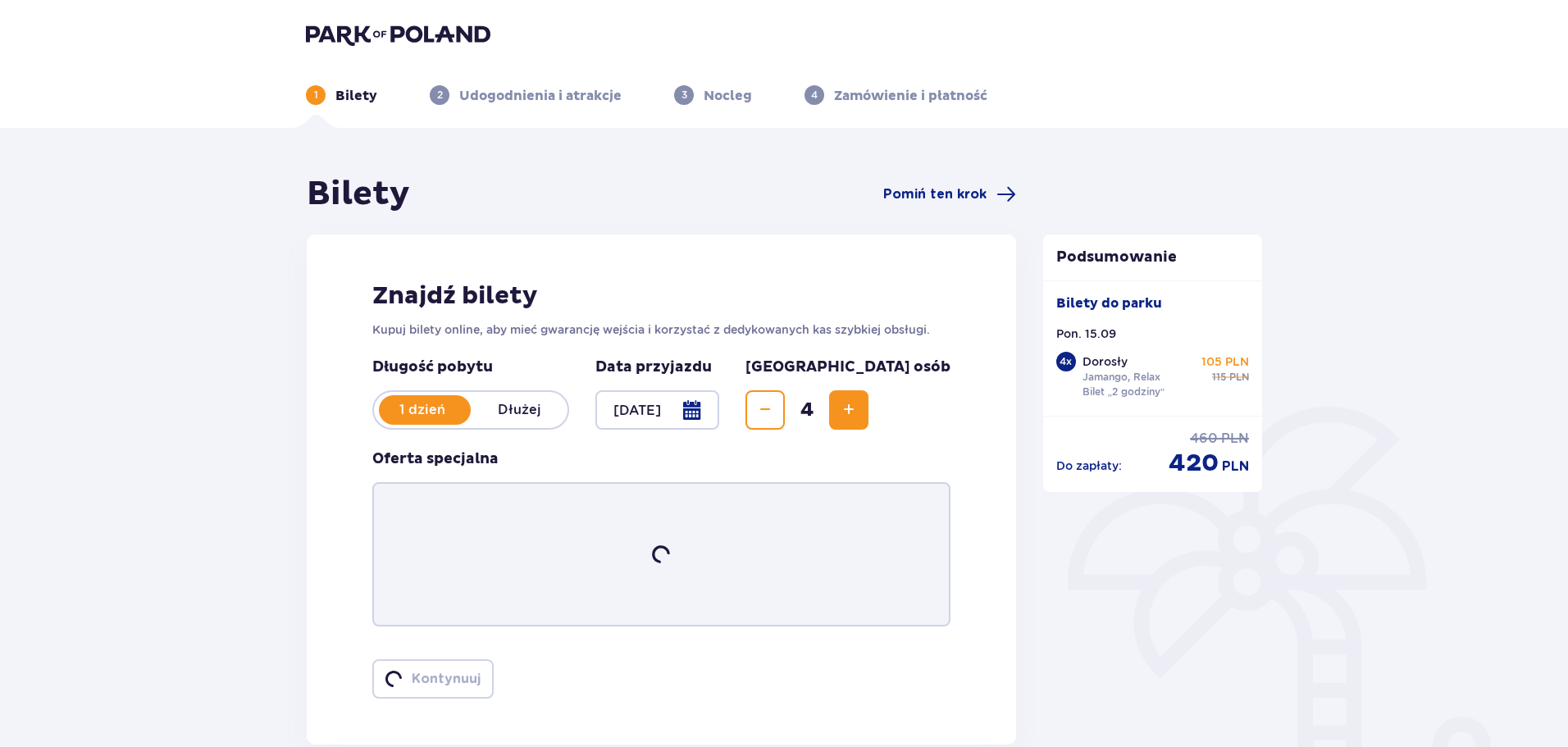
click at [767, 353] on div "Znajdź bilety Kupuj bilety online, aby mieć gwarancję wejścia i korzystać z ded…" at bounding box center [661, 489] width 709 height 510
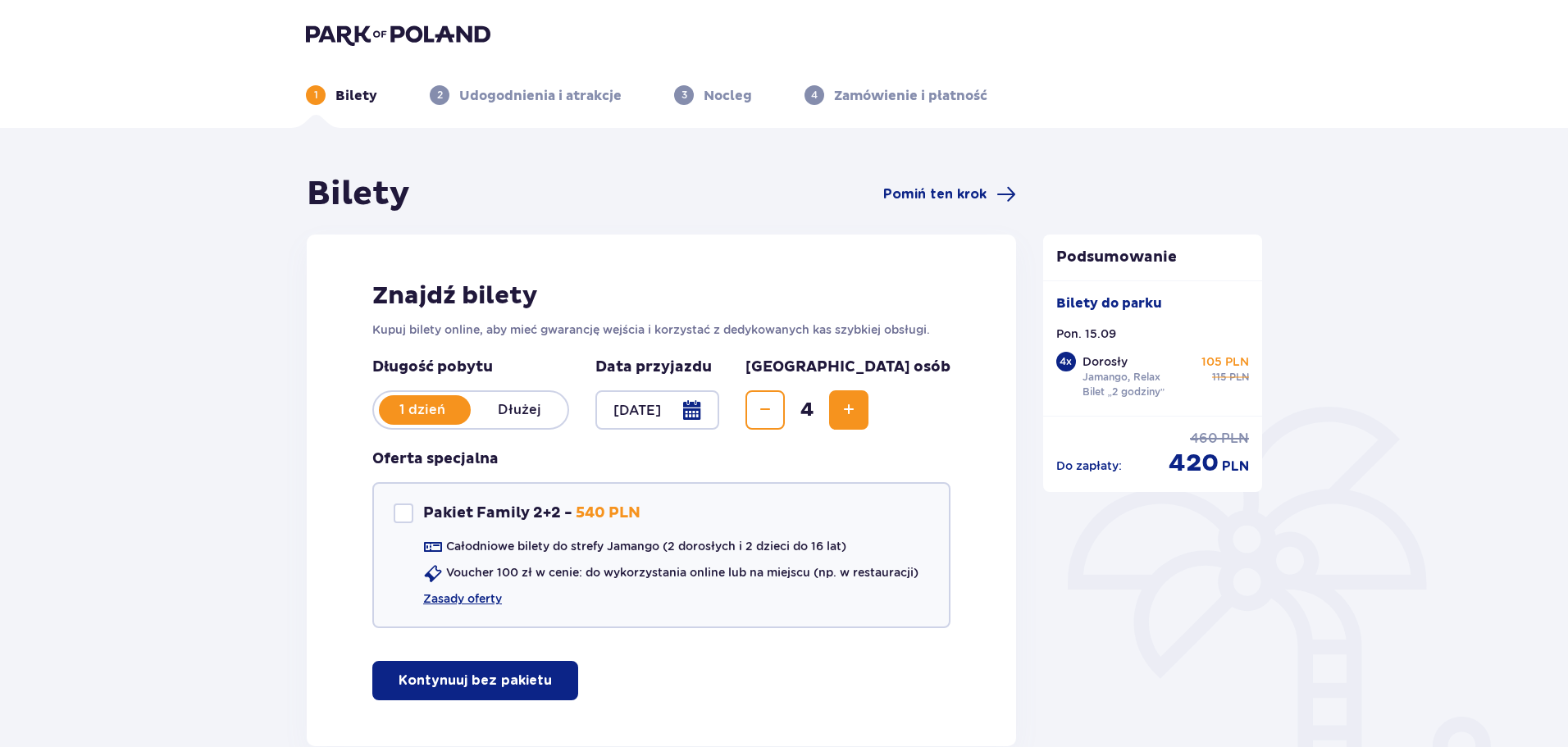
click at [719, 414] on div at bounding box center [658, 410] width 124 height 39
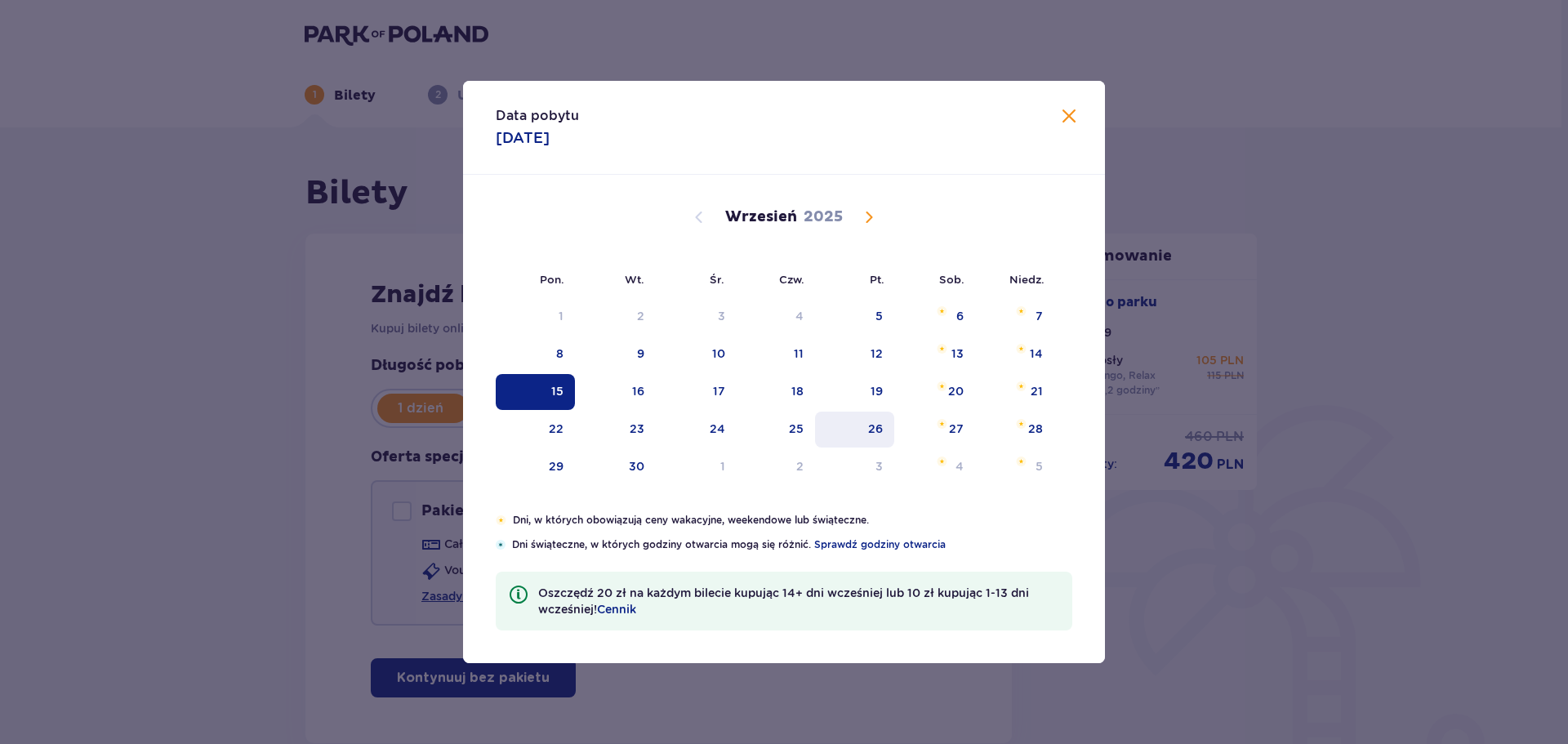
click at [877, 420] on div "26" at bounding box center [854, 429] width 79 height 36
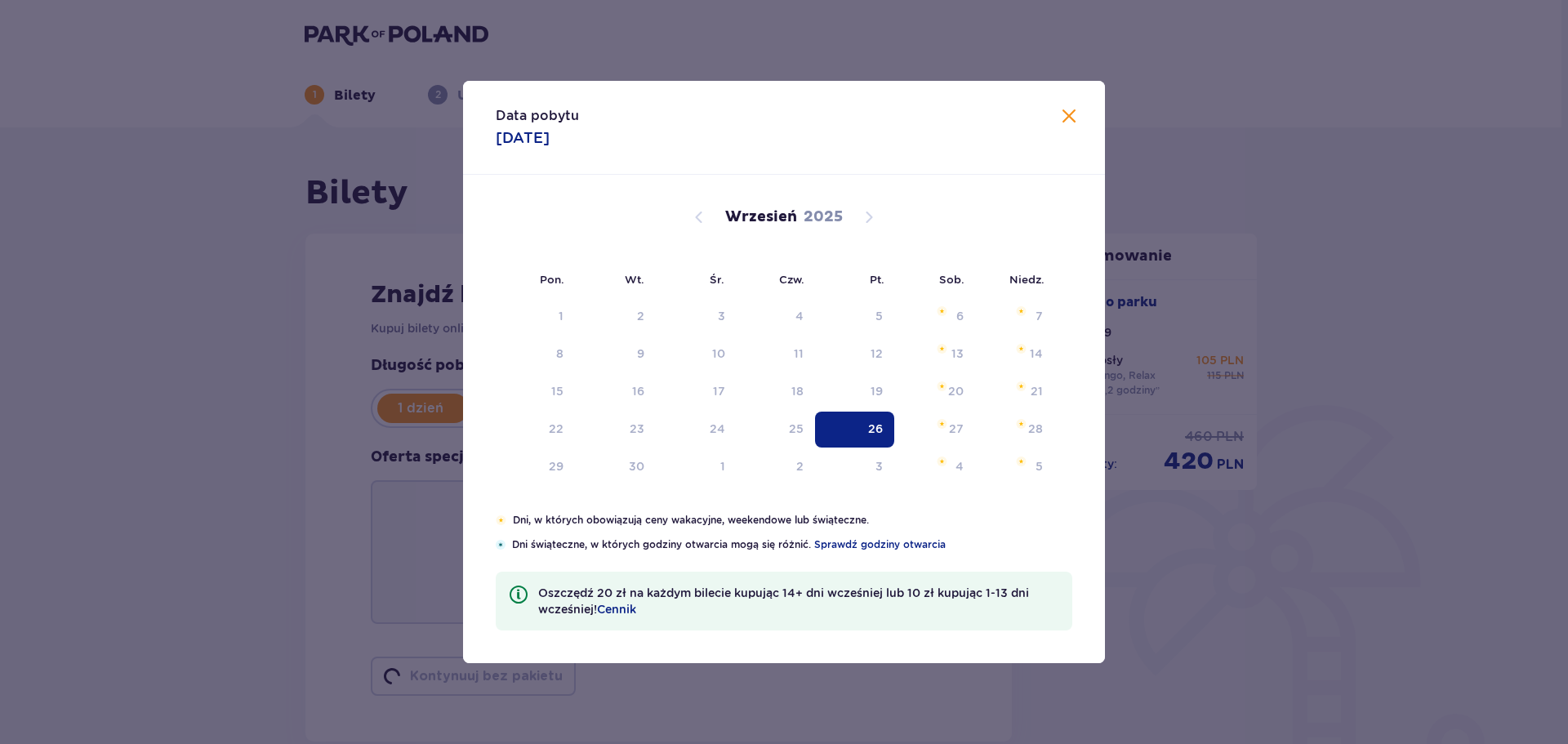
type input "26.09.25"
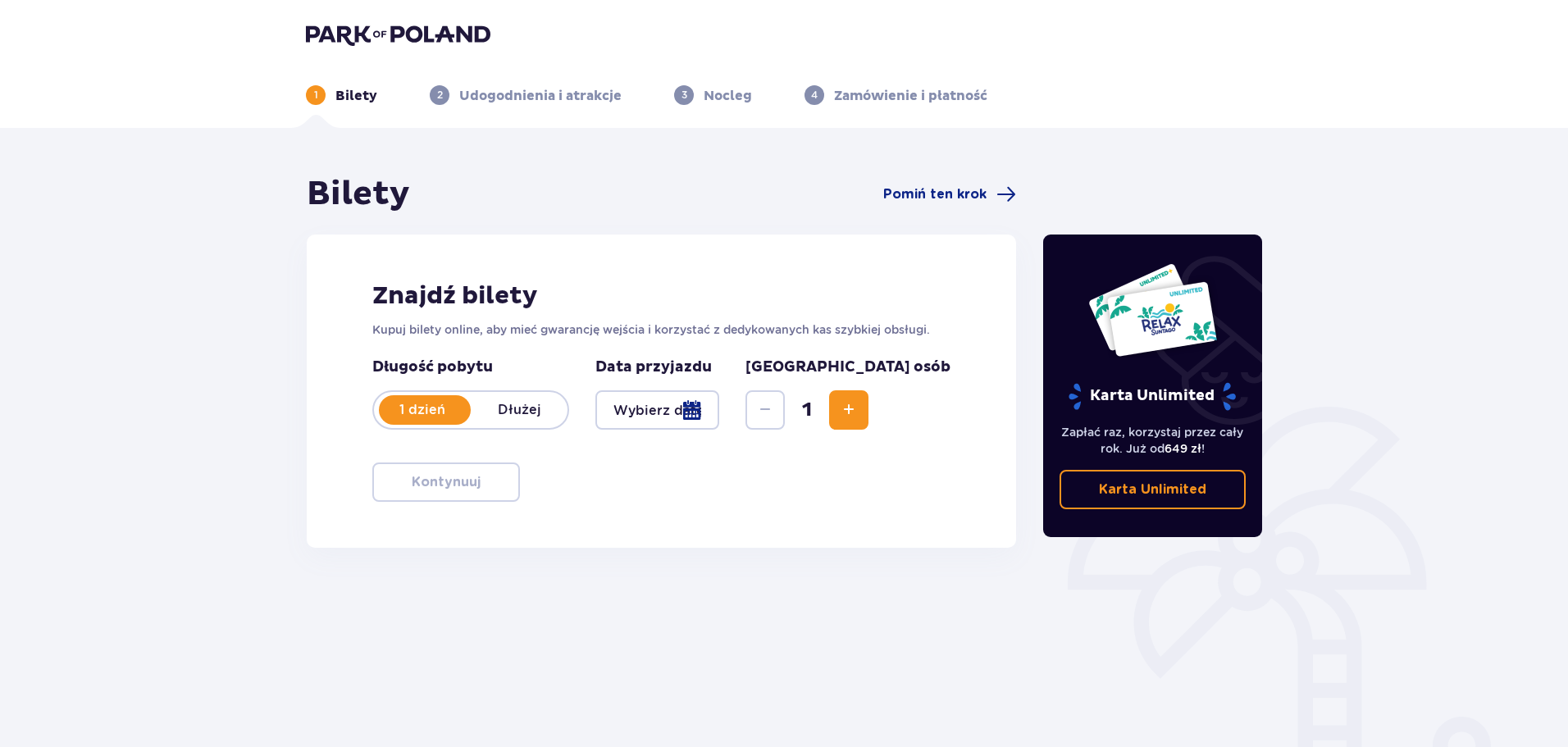
click at [868, 403] on button "Increase" at bounding box center [848, 410] width 39 height 39
click at [719, 413] on div at bounding box center [658, 410] width 124 height 39
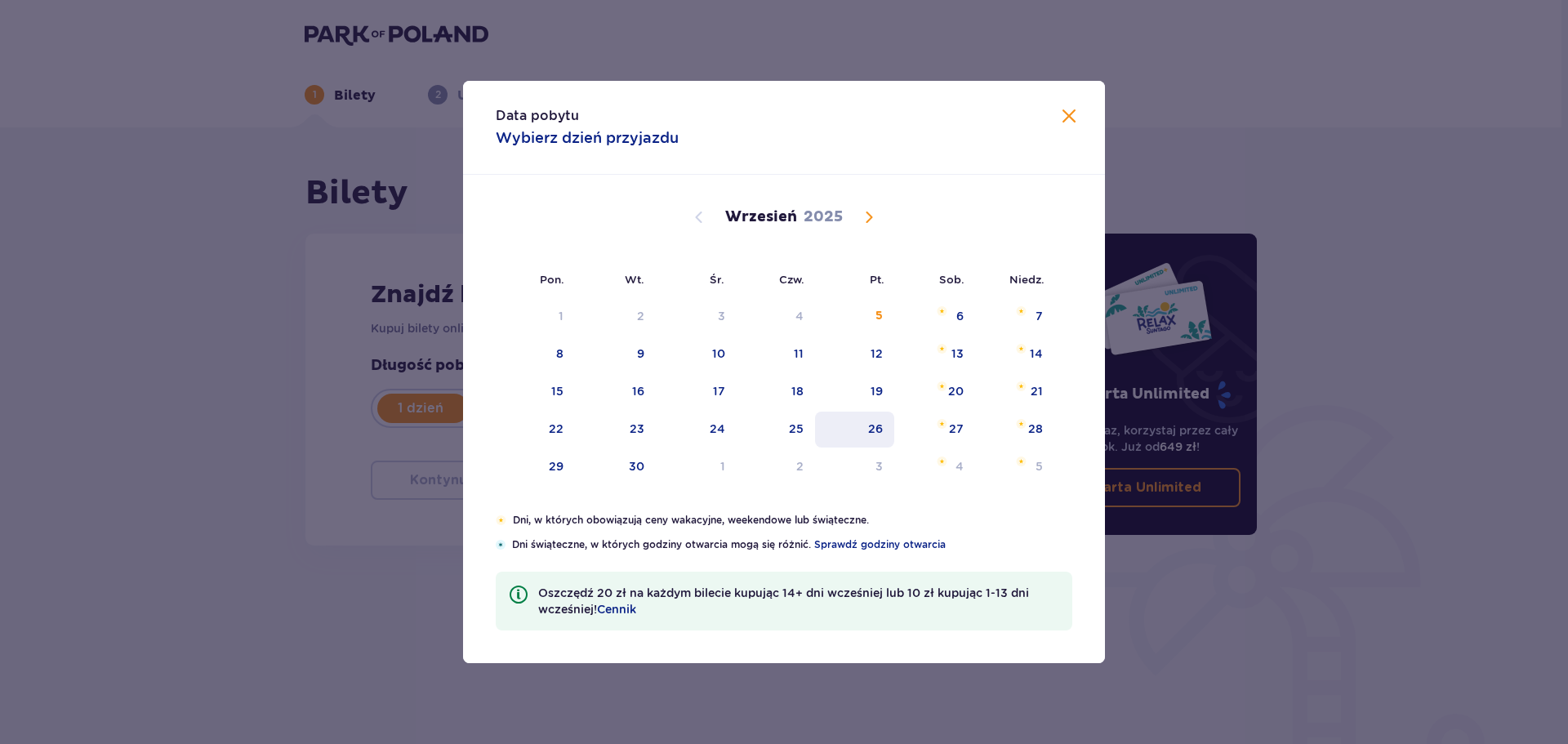
click at [879, 441] on div "26" at bounding box center [854, 429] width 79 height 36
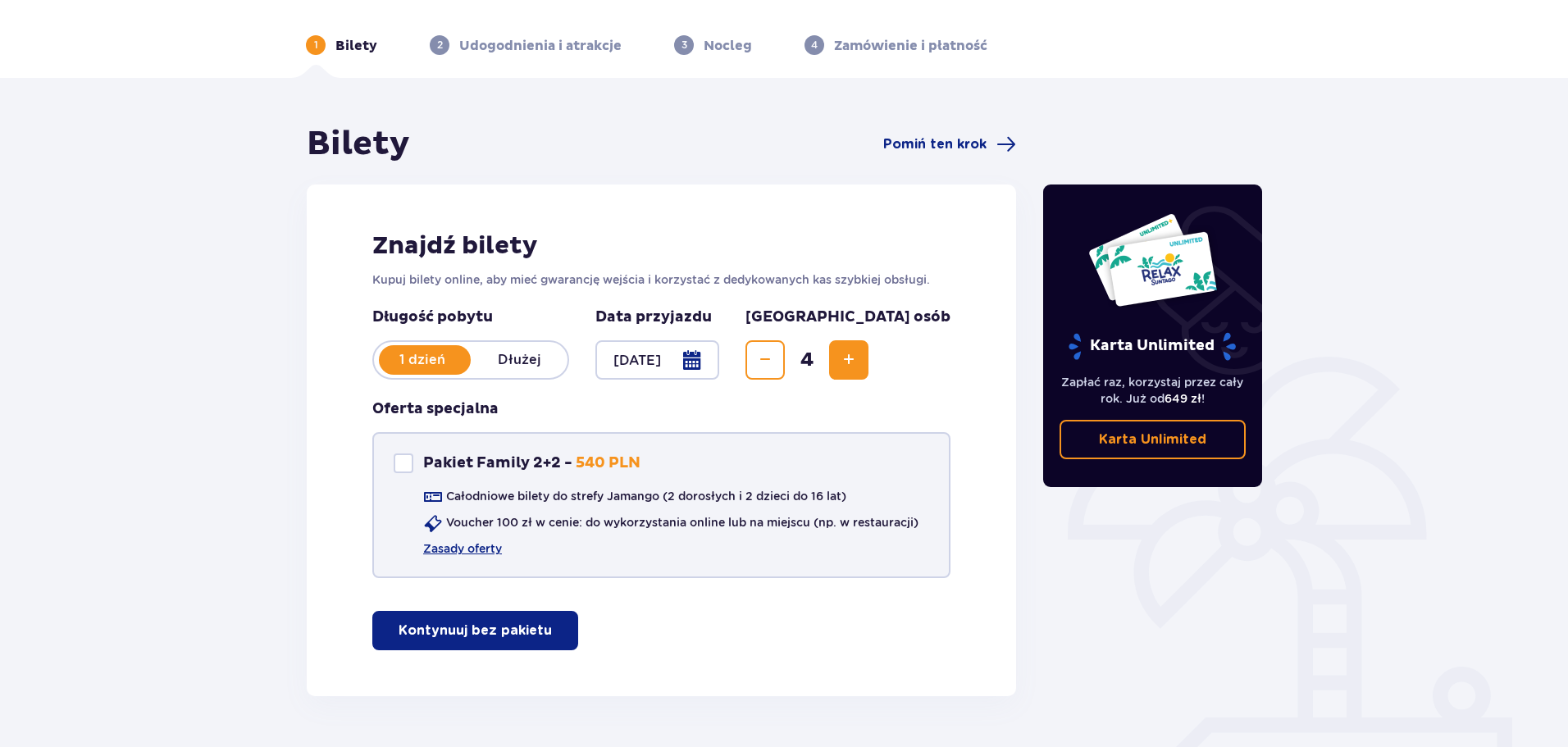
scroll to position [97, 0]
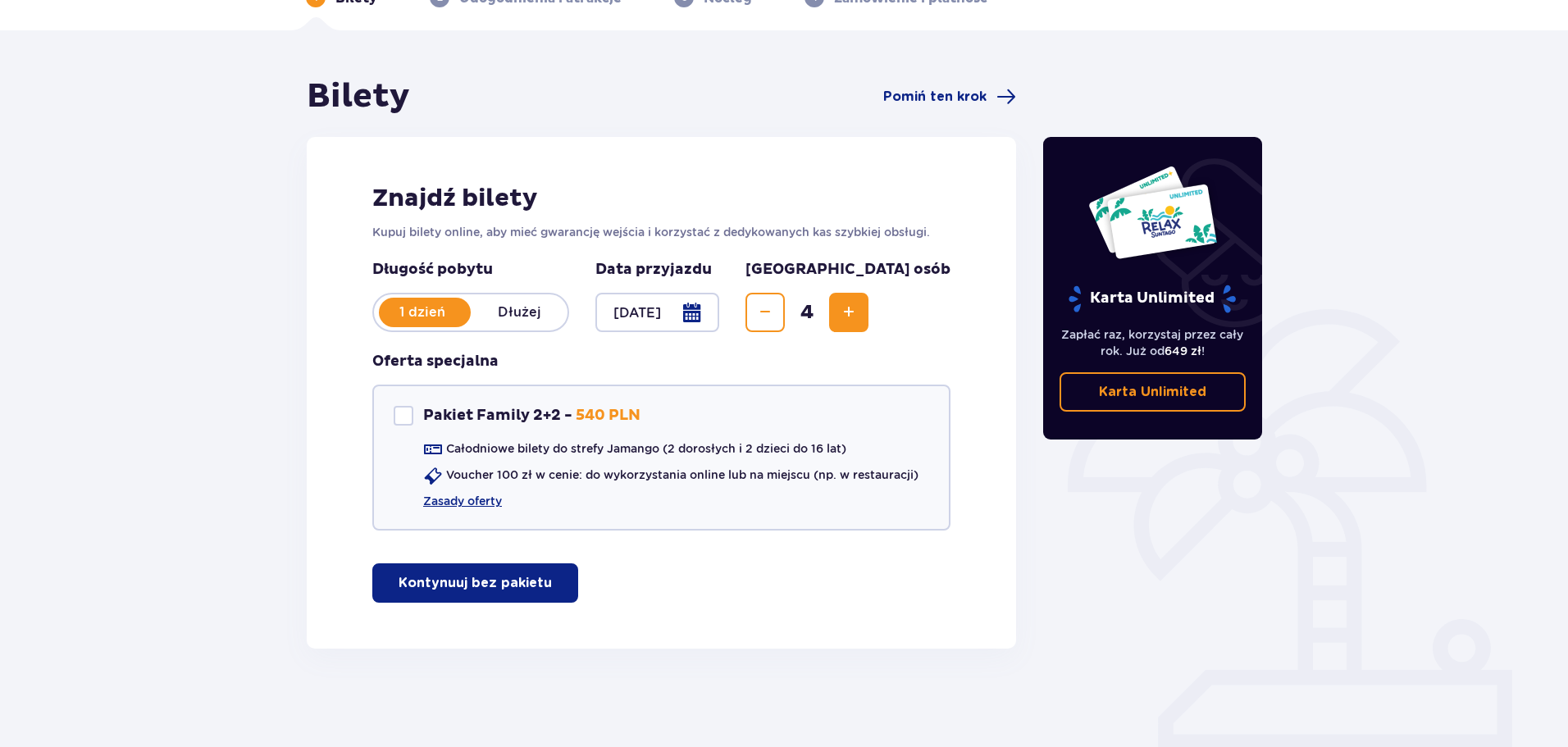
click at [438, 586] on p "Kontynuuj bez pakietu" at bounding box center [475, 583] width 153 height 18
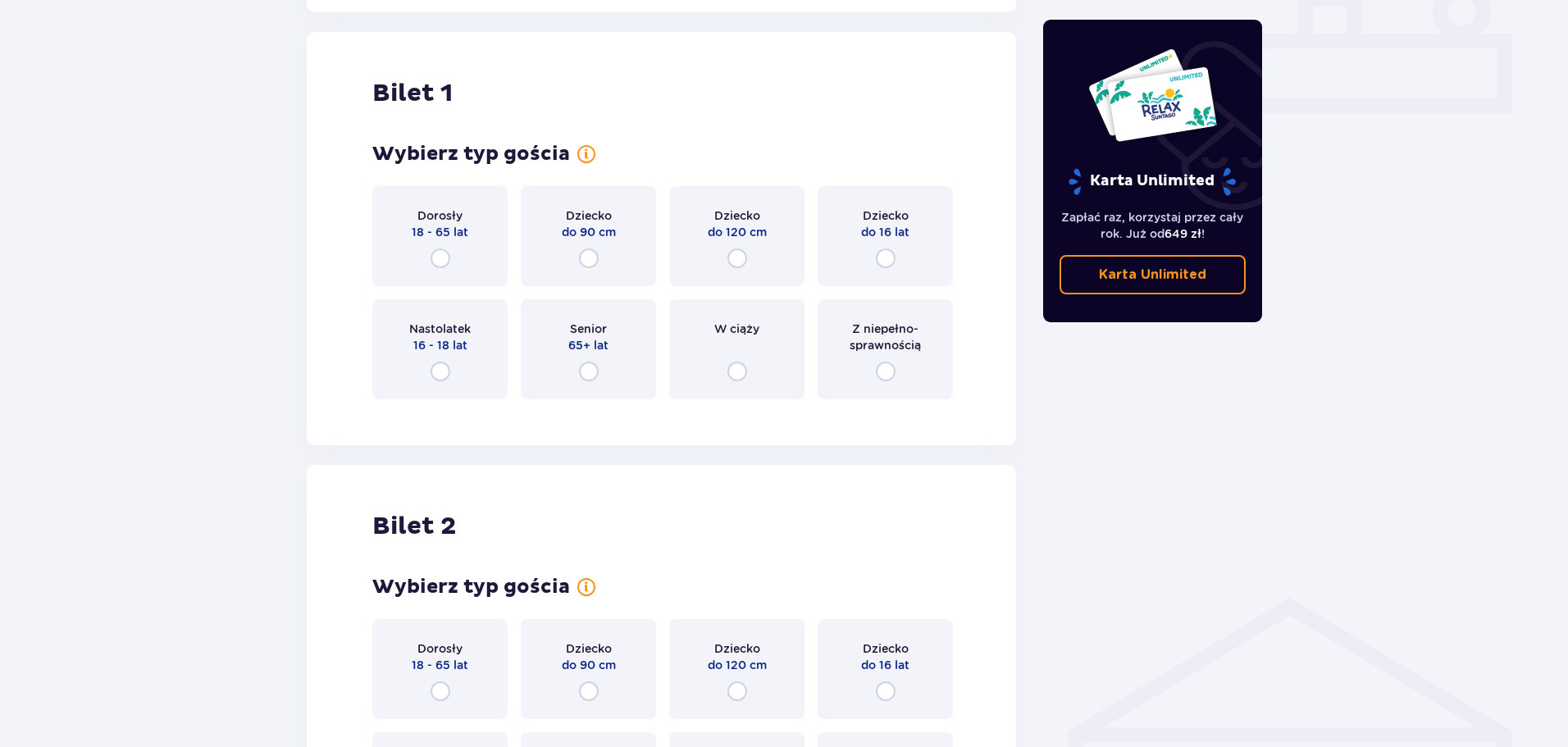
scroll to position [746, 0]
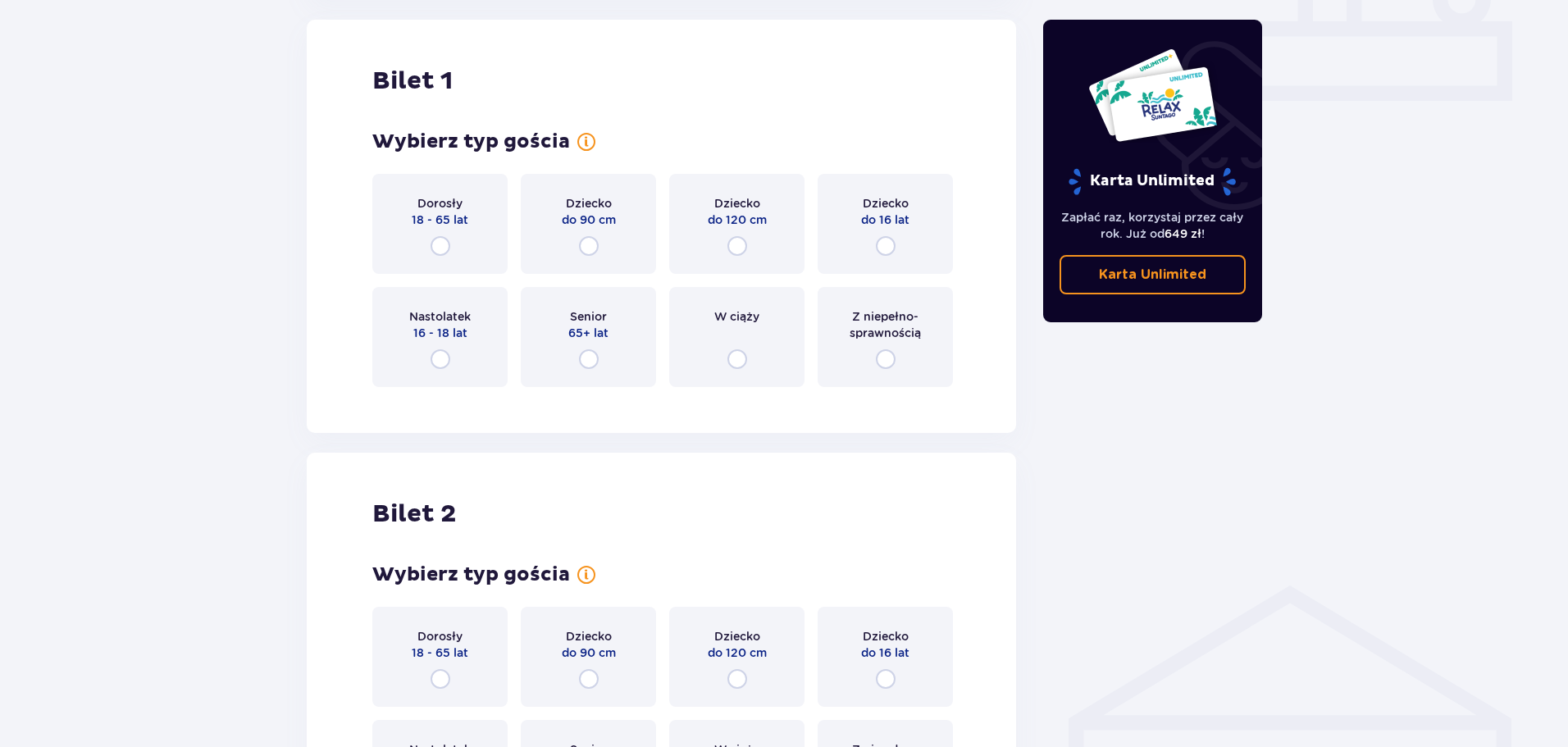
click at [450, 229] on div "Dorosły 18 - 65 lat" at bounding box center [440, 224] width 136 height 100
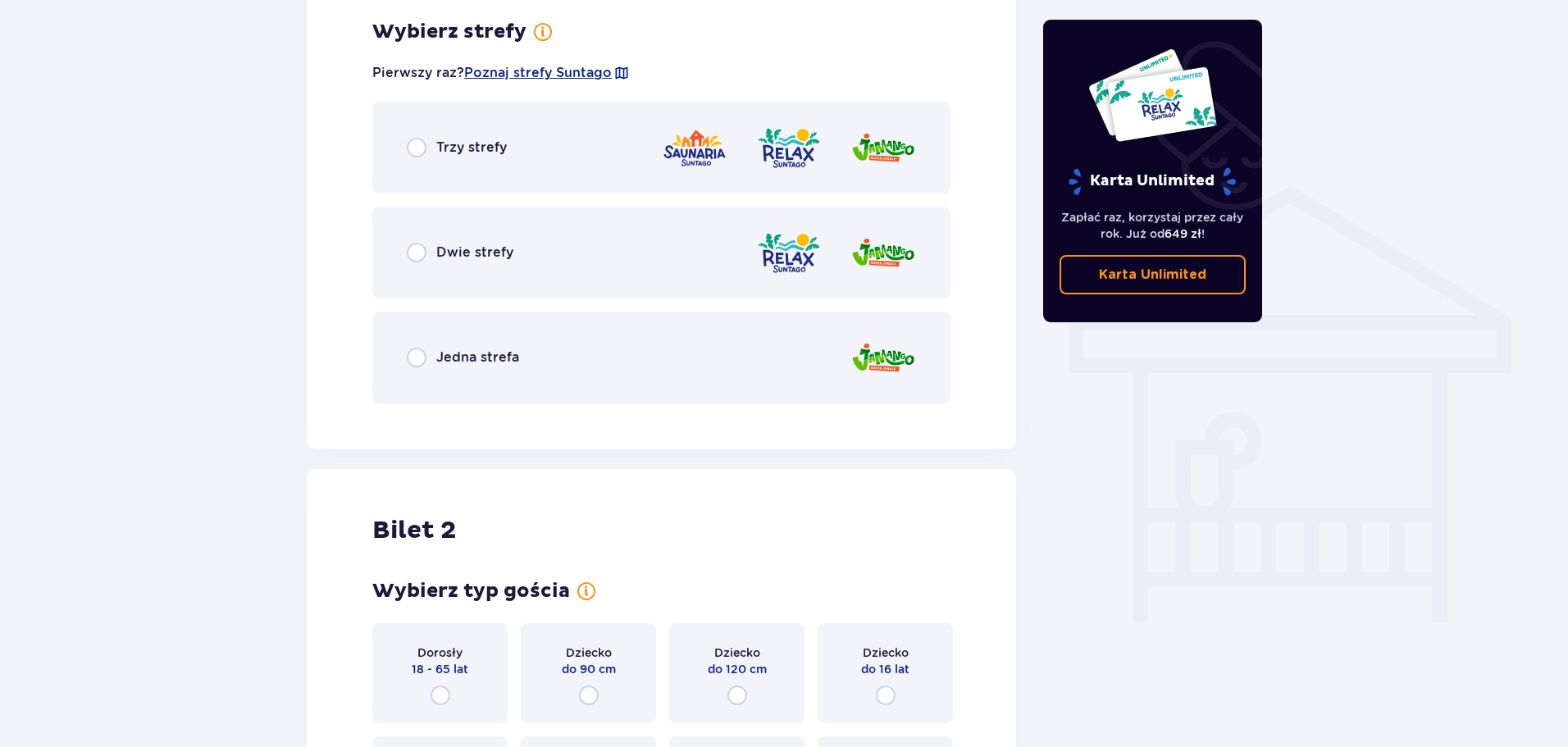
click at [563, 283] on div "Dwie strefy" at bounding box center [662, 252] width 578 height 91
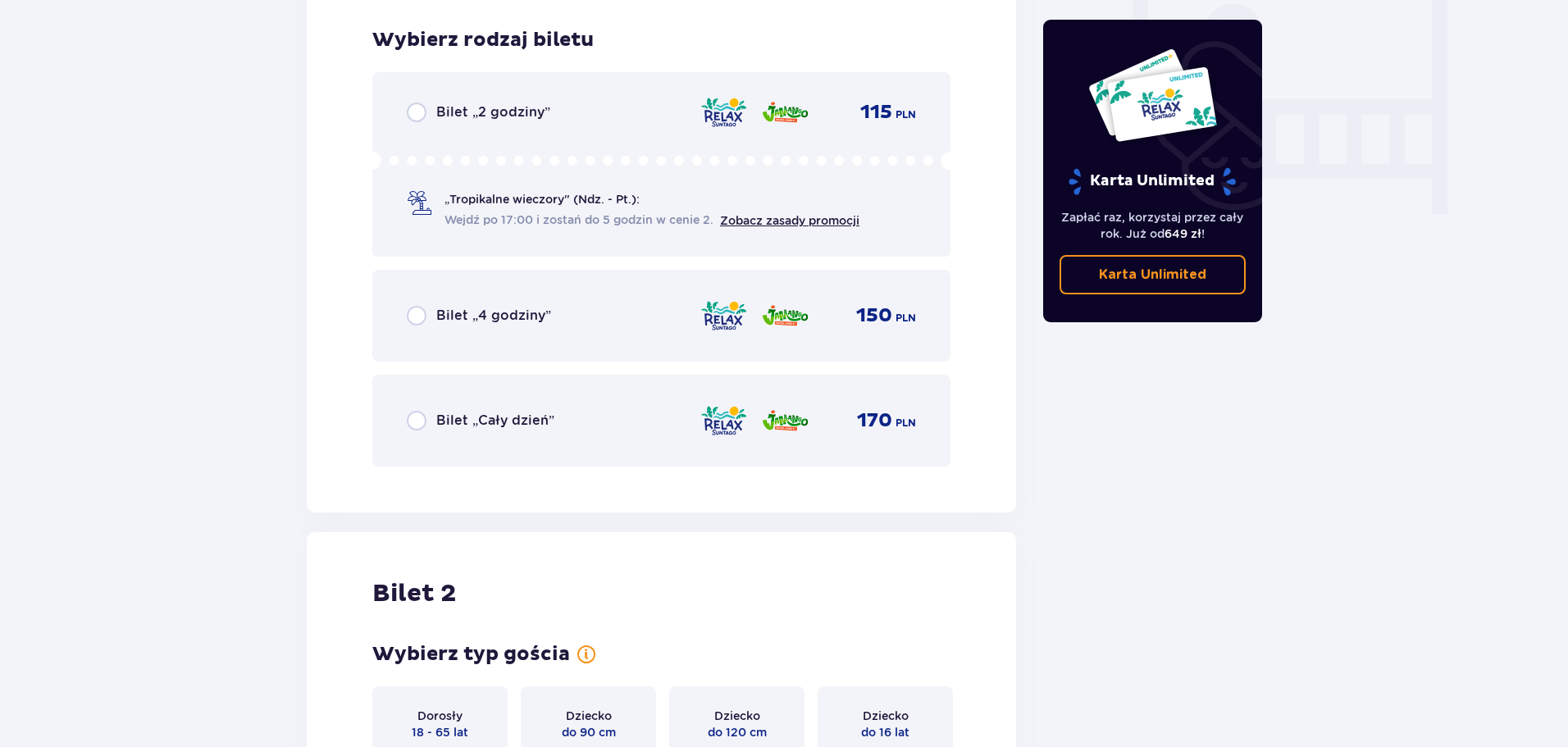
scroll to position [1563, 0]
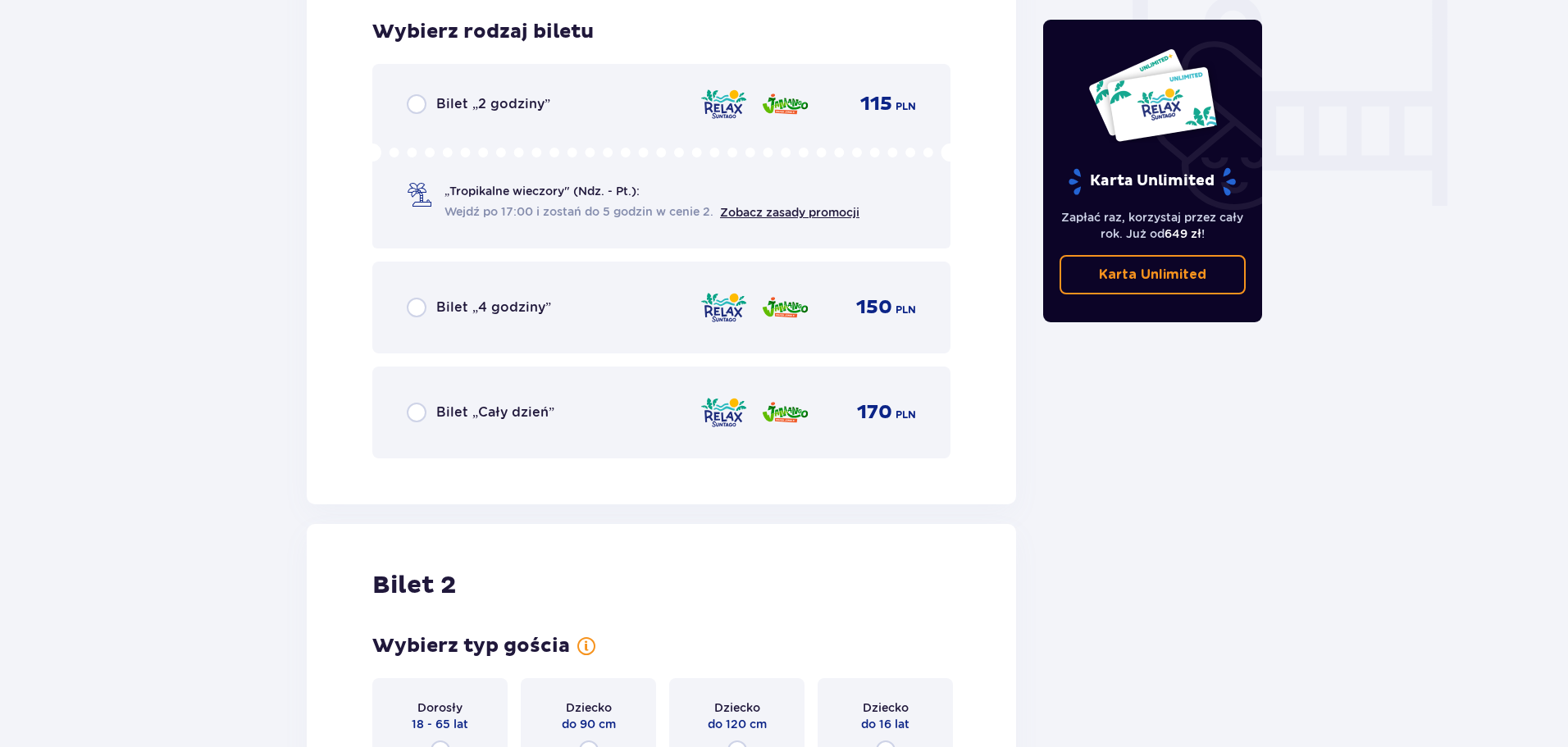
click at [501, 96] on p "Bilet „2 godziny”" at bounding box center [494, 104] width 114 height 18
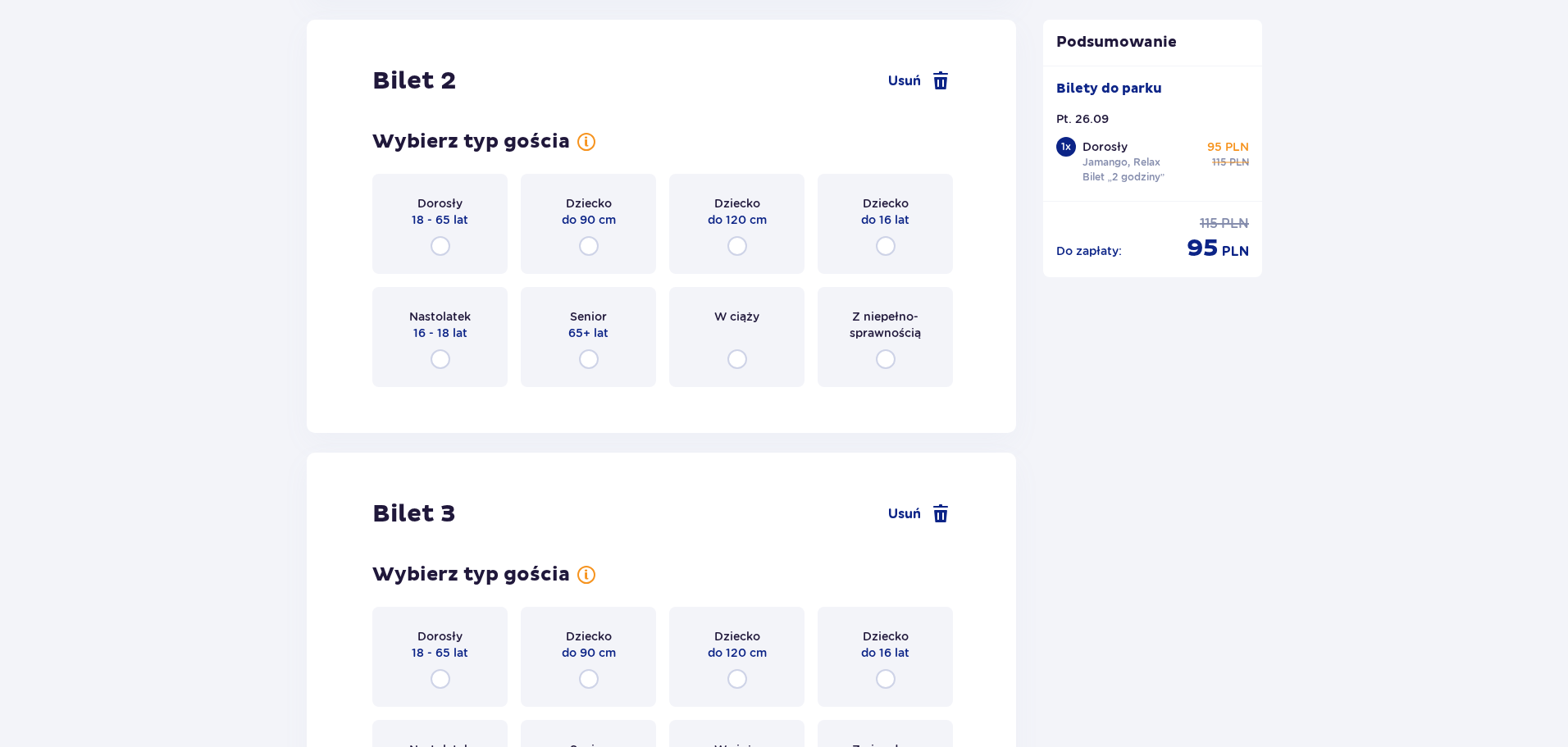
click at [442, 230] on div "Dorosły 18 - 65 lat" at bounding box center [440, 224] width 136 height 100
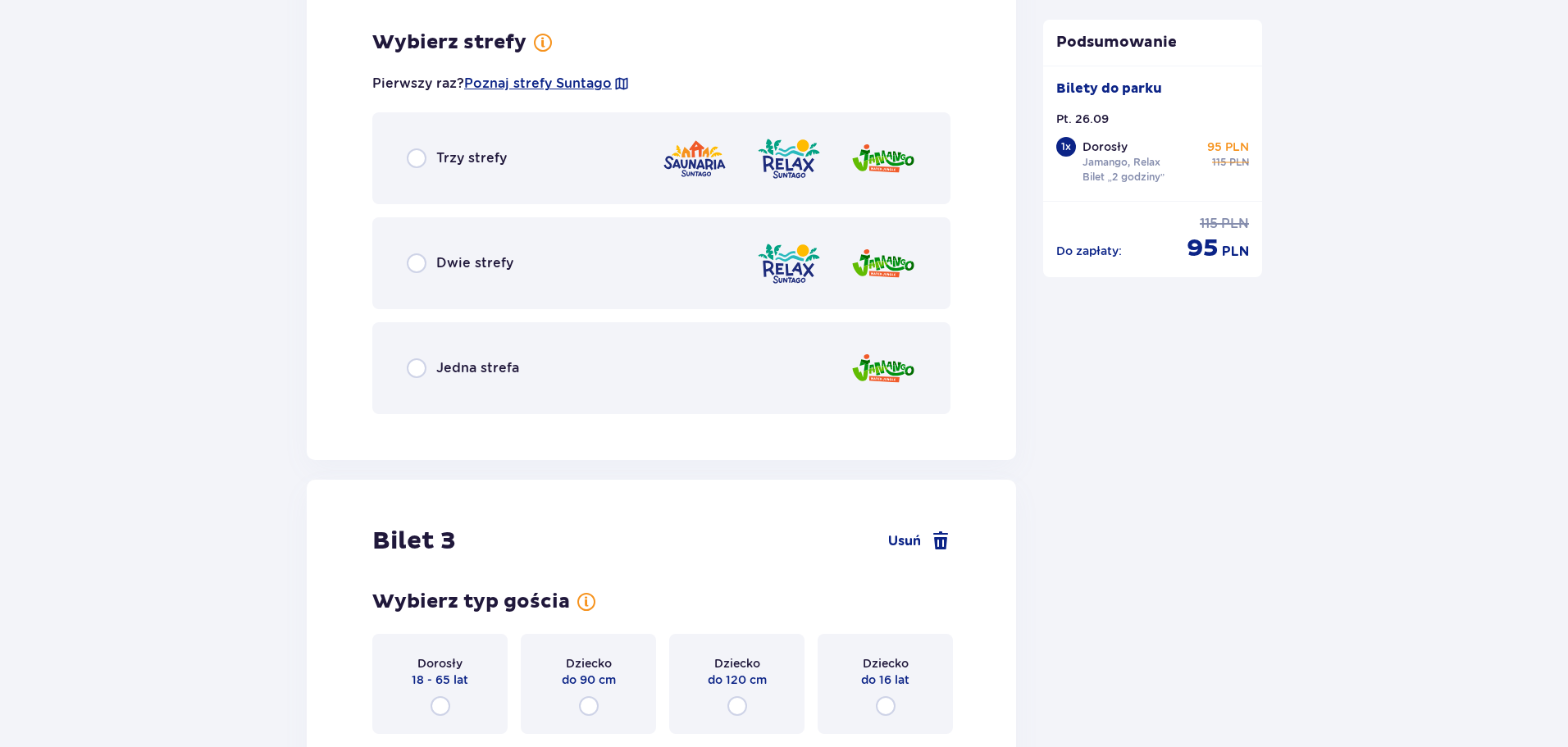
scroll to position [2467, 0]
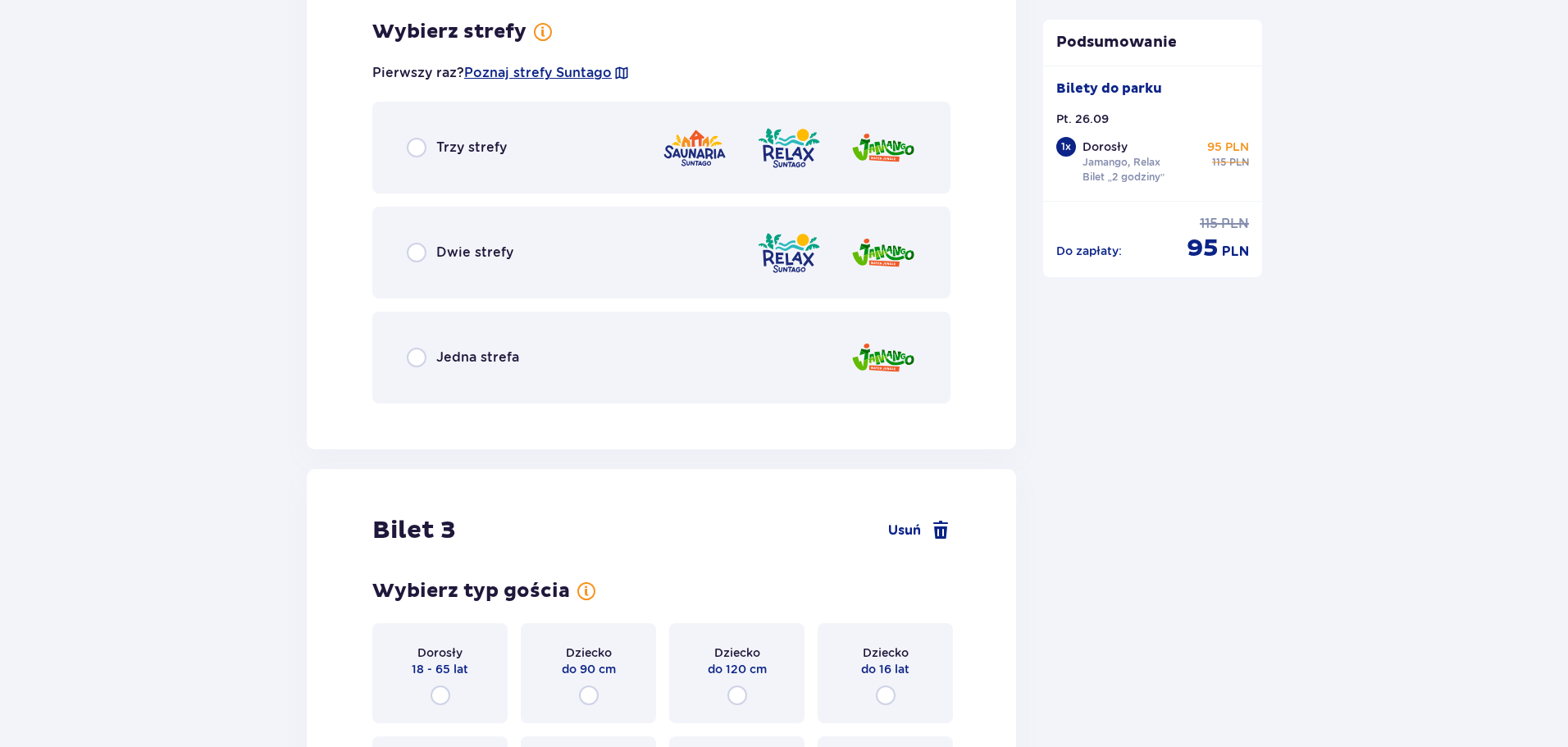
click at [494, 262] on div "Dwie strefy" at bounding box center [662, 252] width 578 height 91
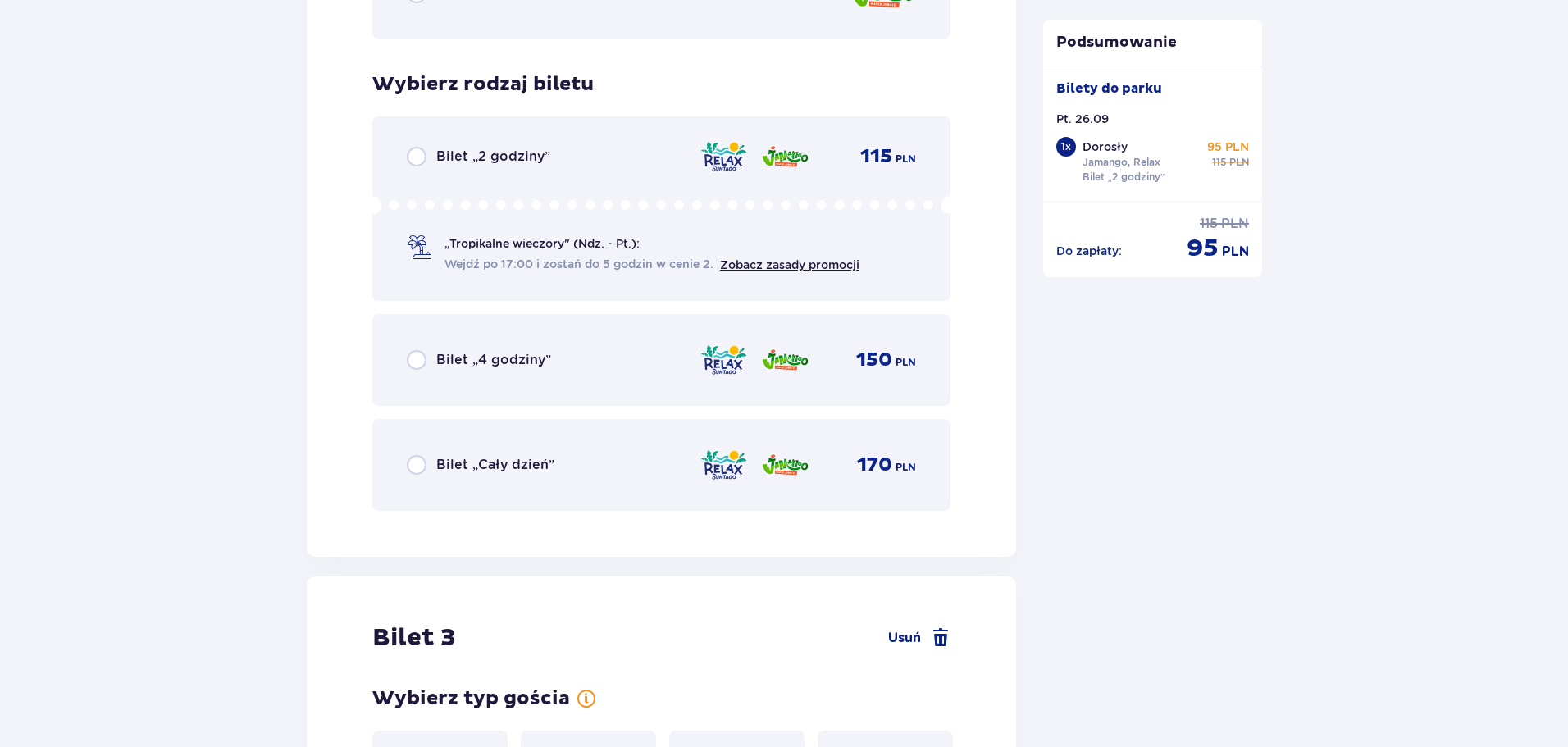
scroll to position [2883, 0]
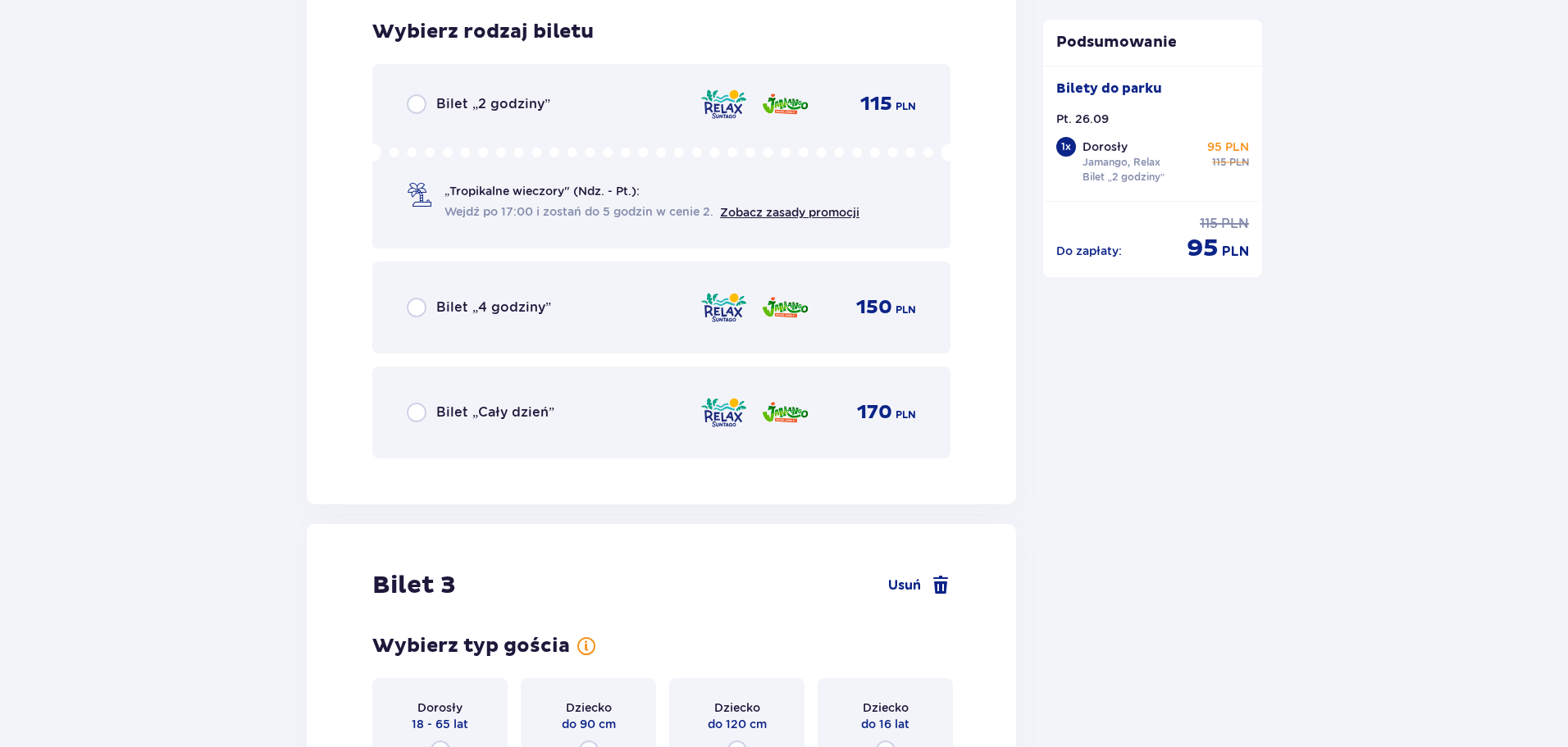
click at [486, 115] on div "Bilet „2 godziny” 115 PLN „Tropikalne wieczory" (Ndz. - Pt.): Wejdź po 17:00 i …" at bounding box center [662, 156] width 578 height 185
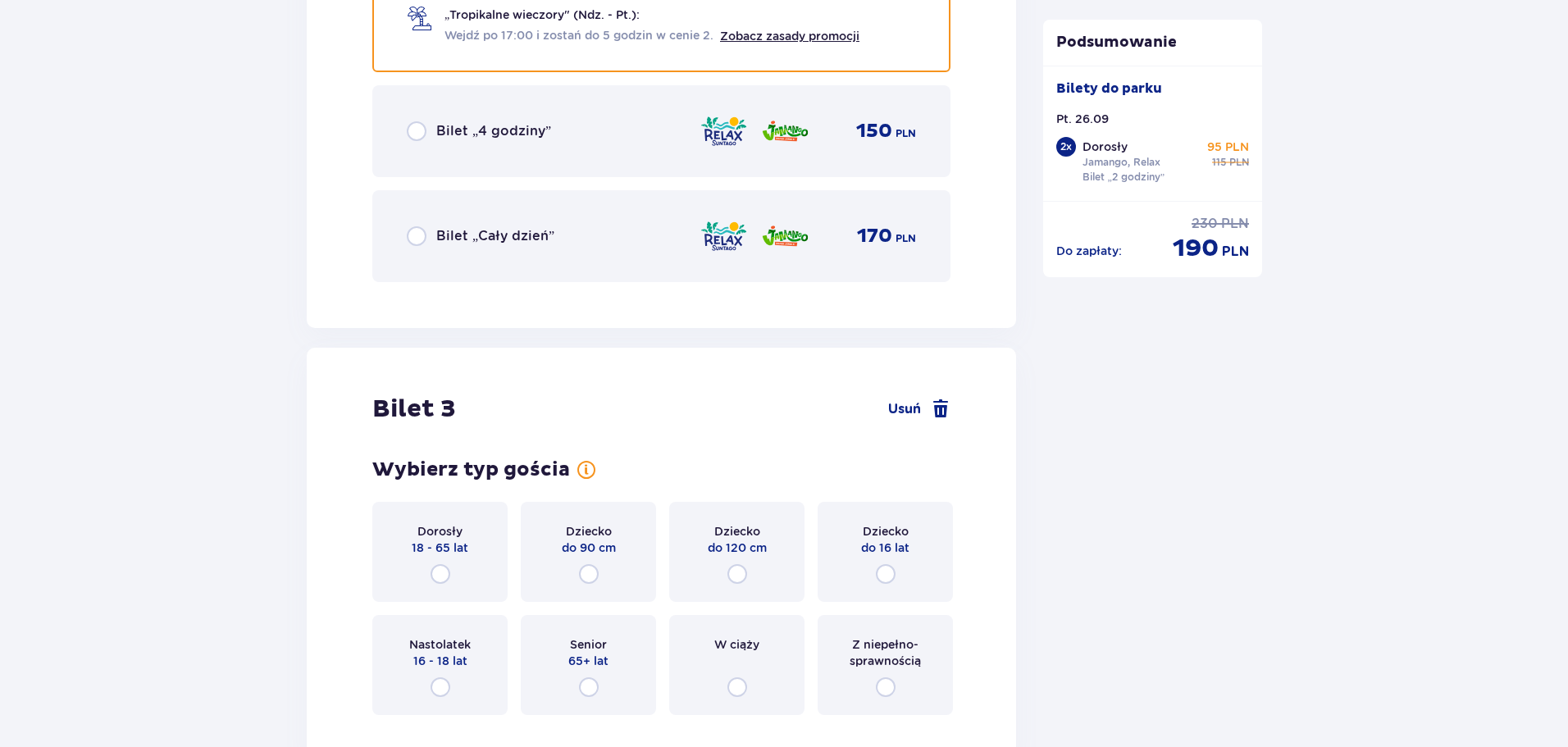
scroll to position [3387, 0]
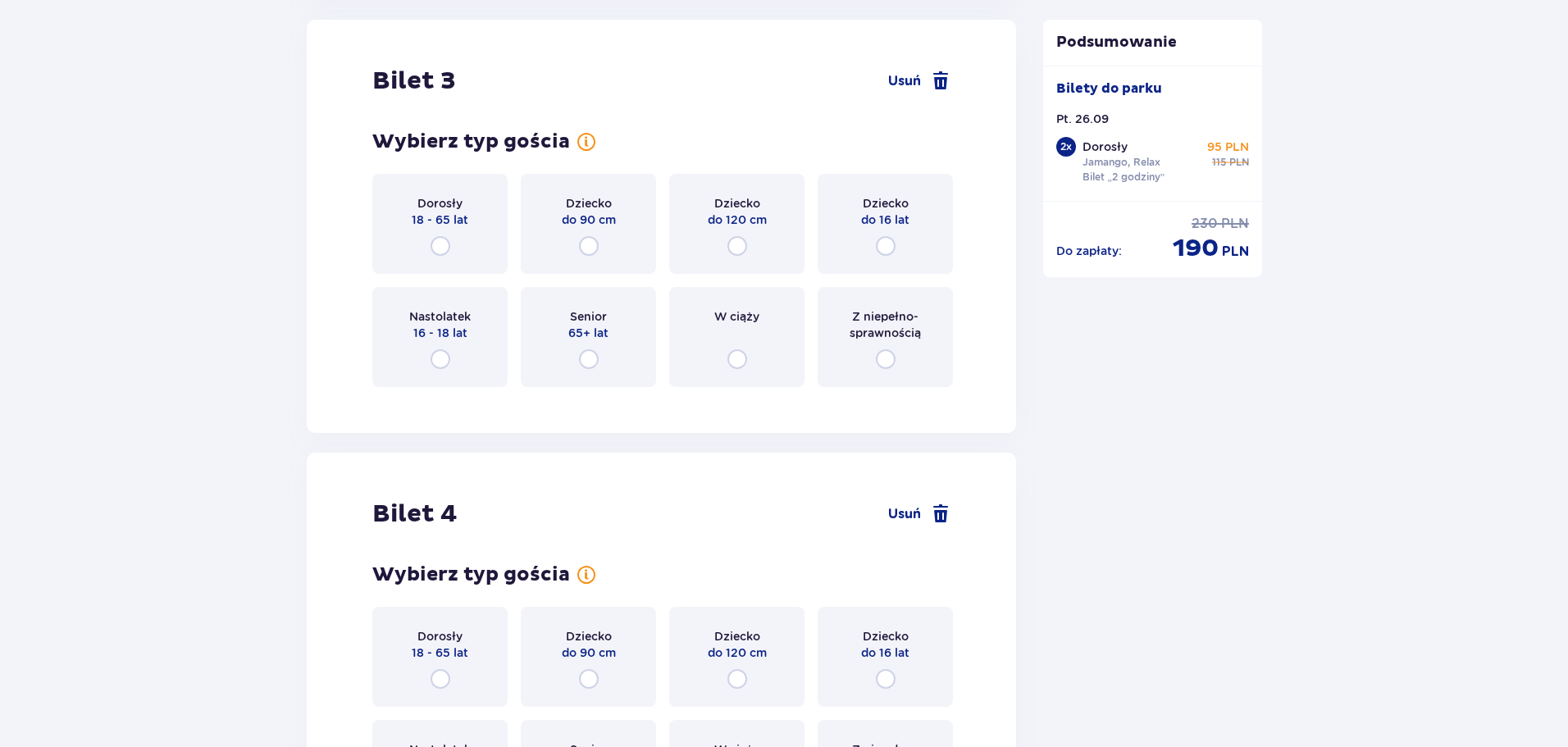
click at [433, 235] on div "Dorosły 18 - 65 lat" at bounding box center [440, 224] width 136 height 100
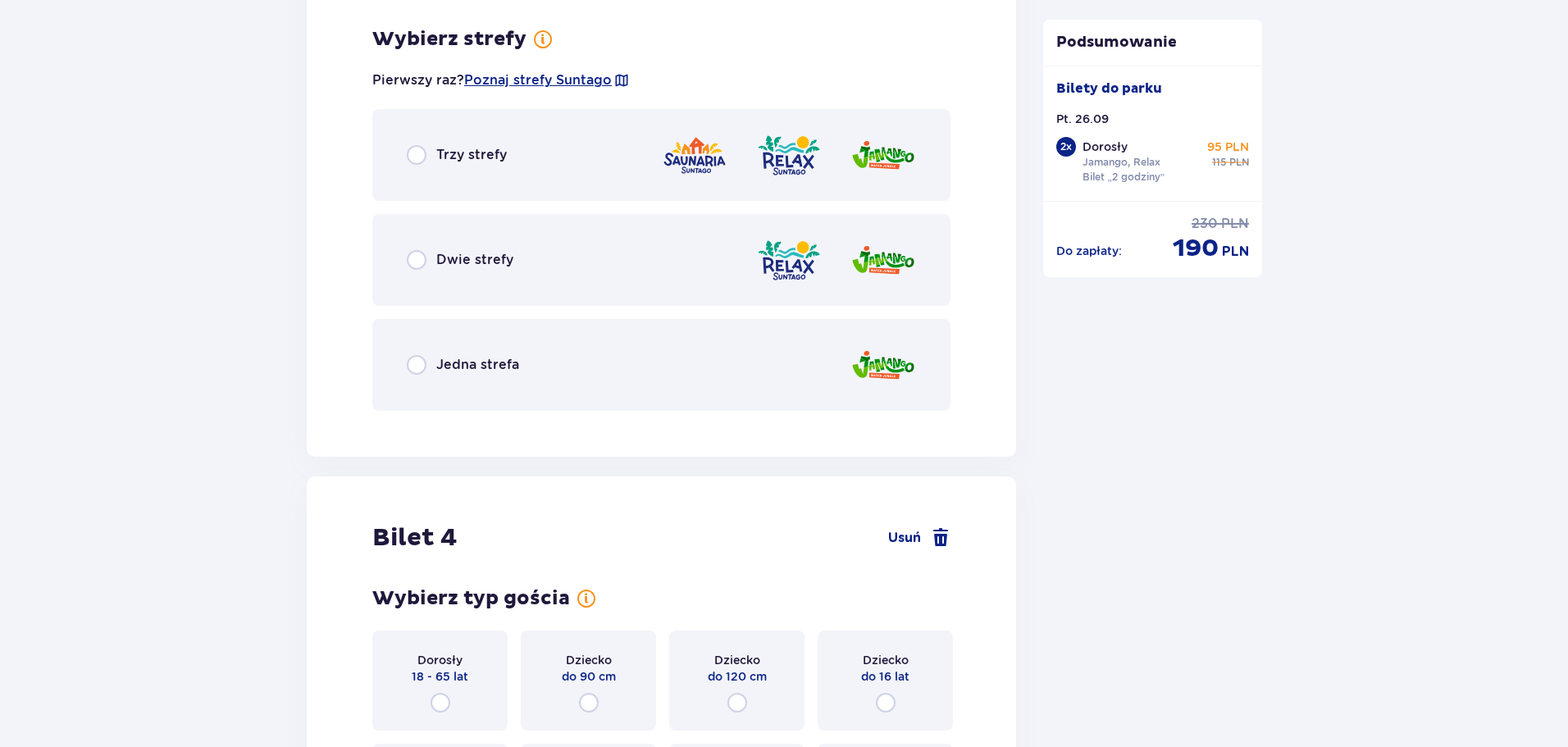
scroll to position [3787, 0]
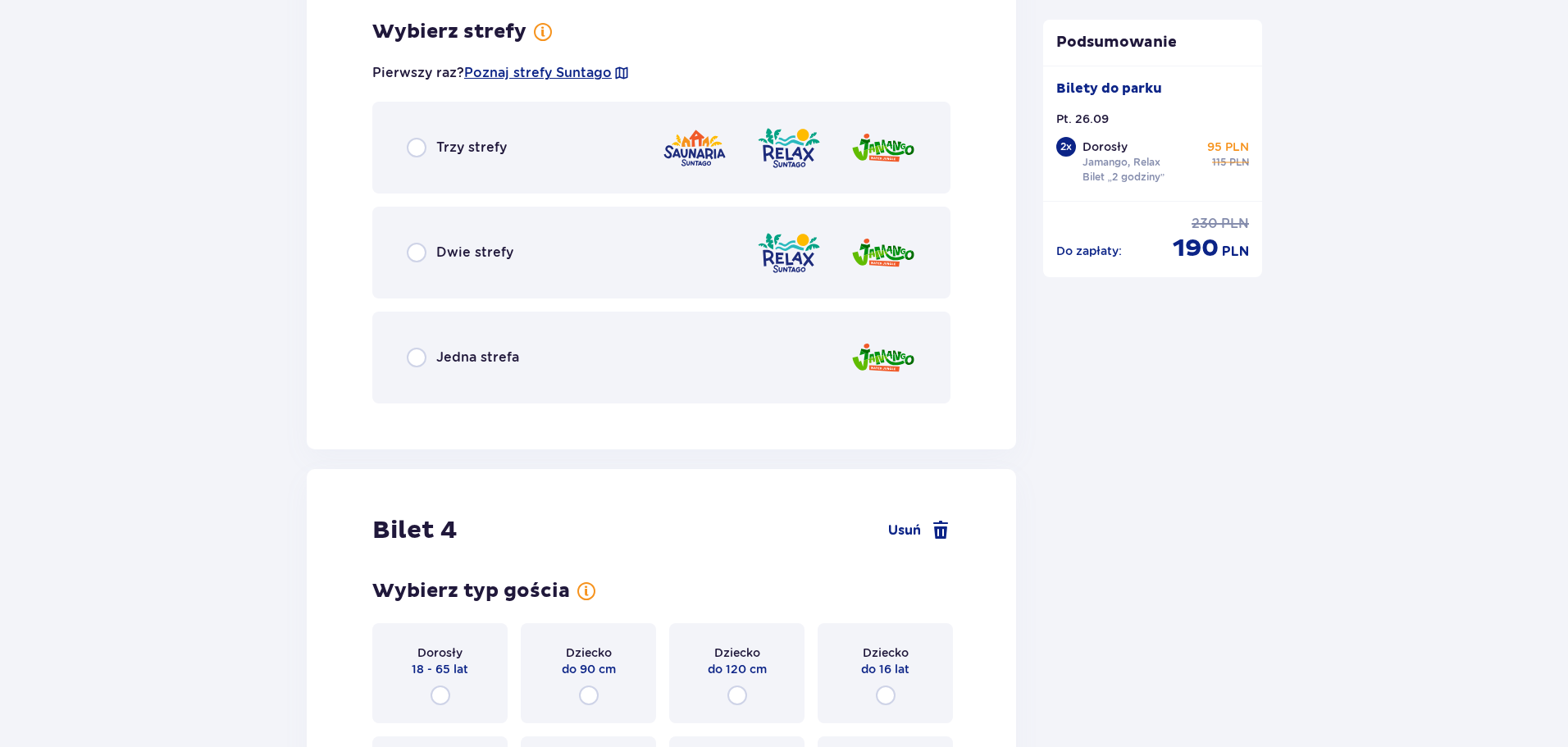
click at [512, 158] on div "Trzy strefy" at bounding box center [662, 146] width 578 height 91
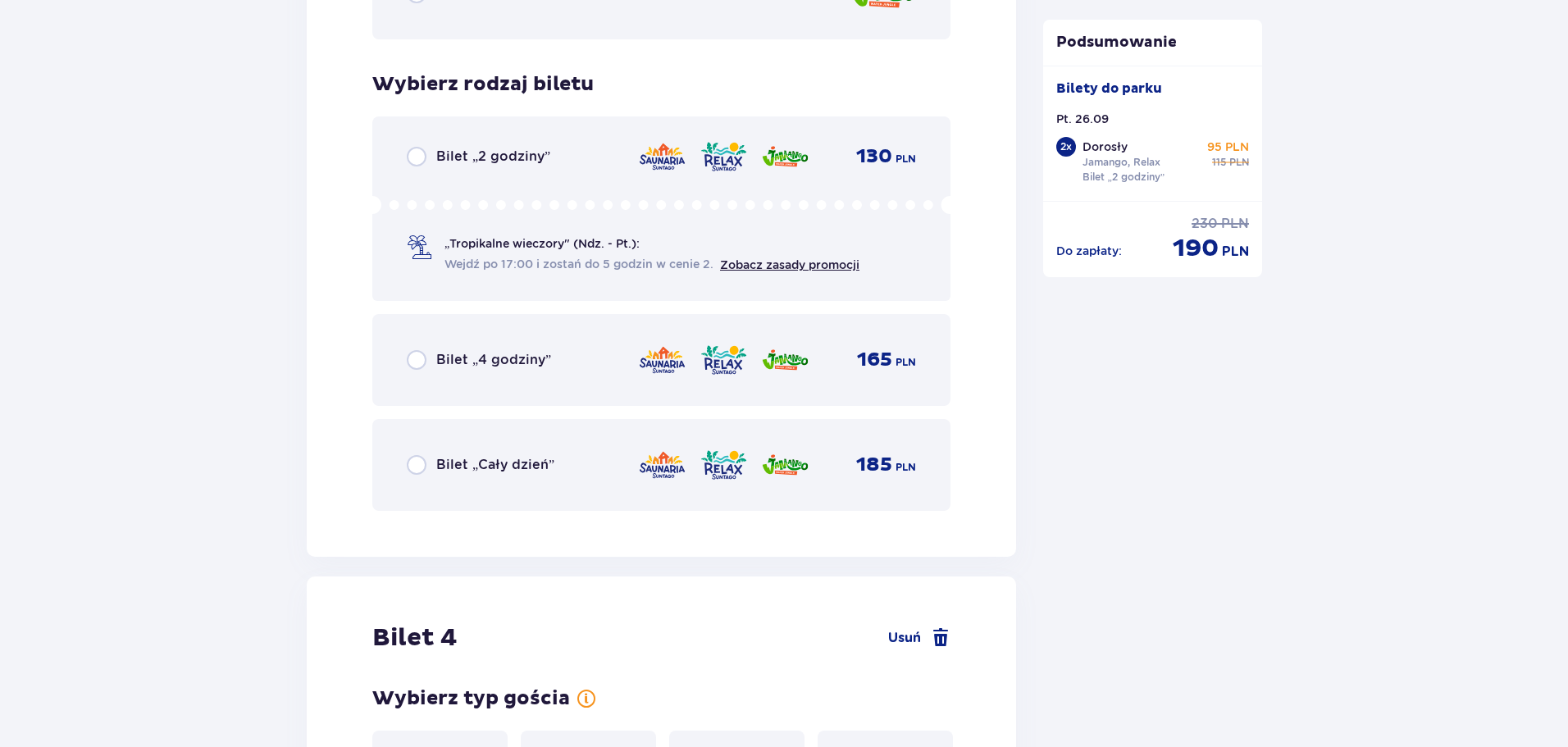
click at [494, 246] on div "Bilet „2 godziny” 130 PLN „Tropikalne wieczory" (Ndz. - Pt.): Wejdź po 17:00 i …" at bounding box center [662, 208] width 578 height 185
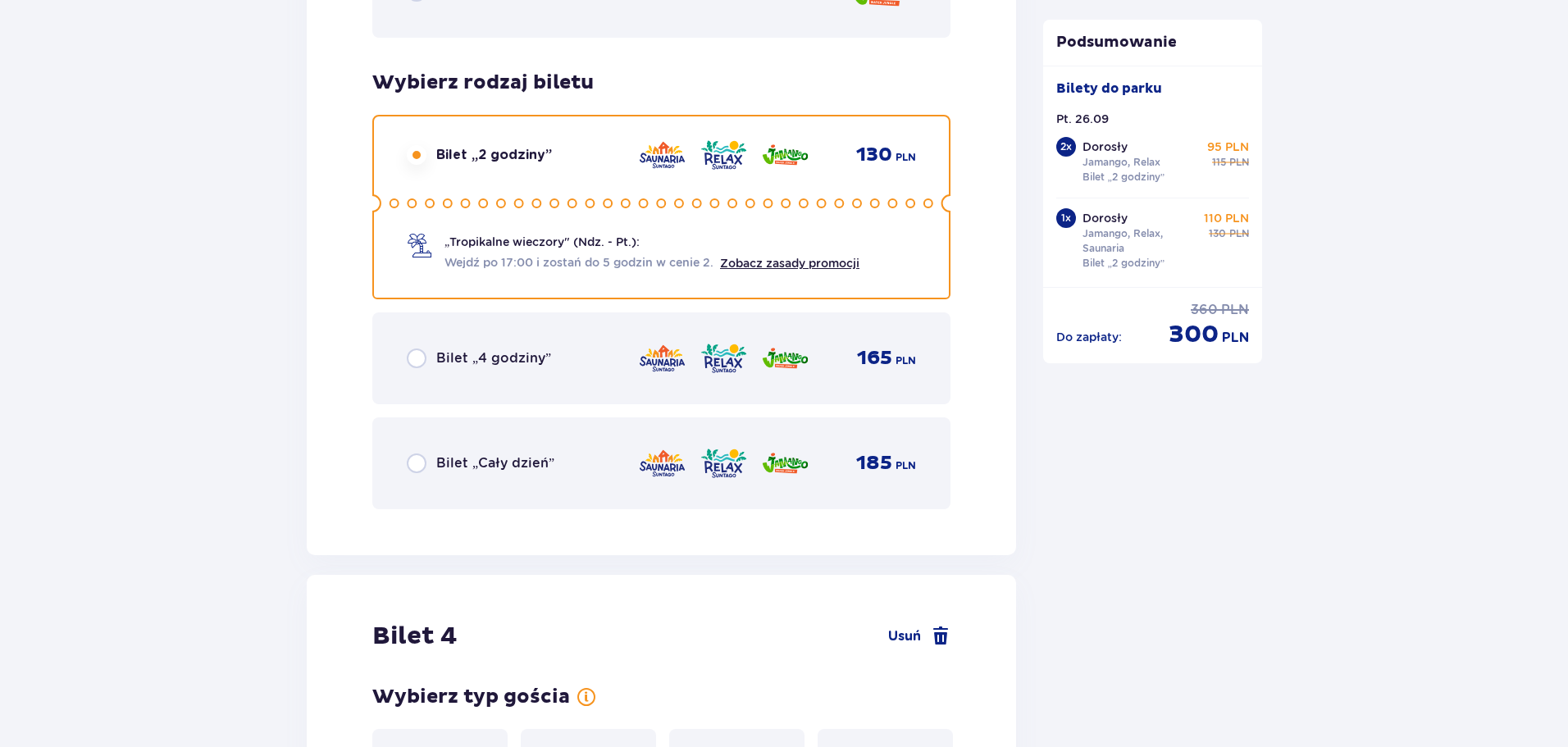
scroll to position [4079, 0]
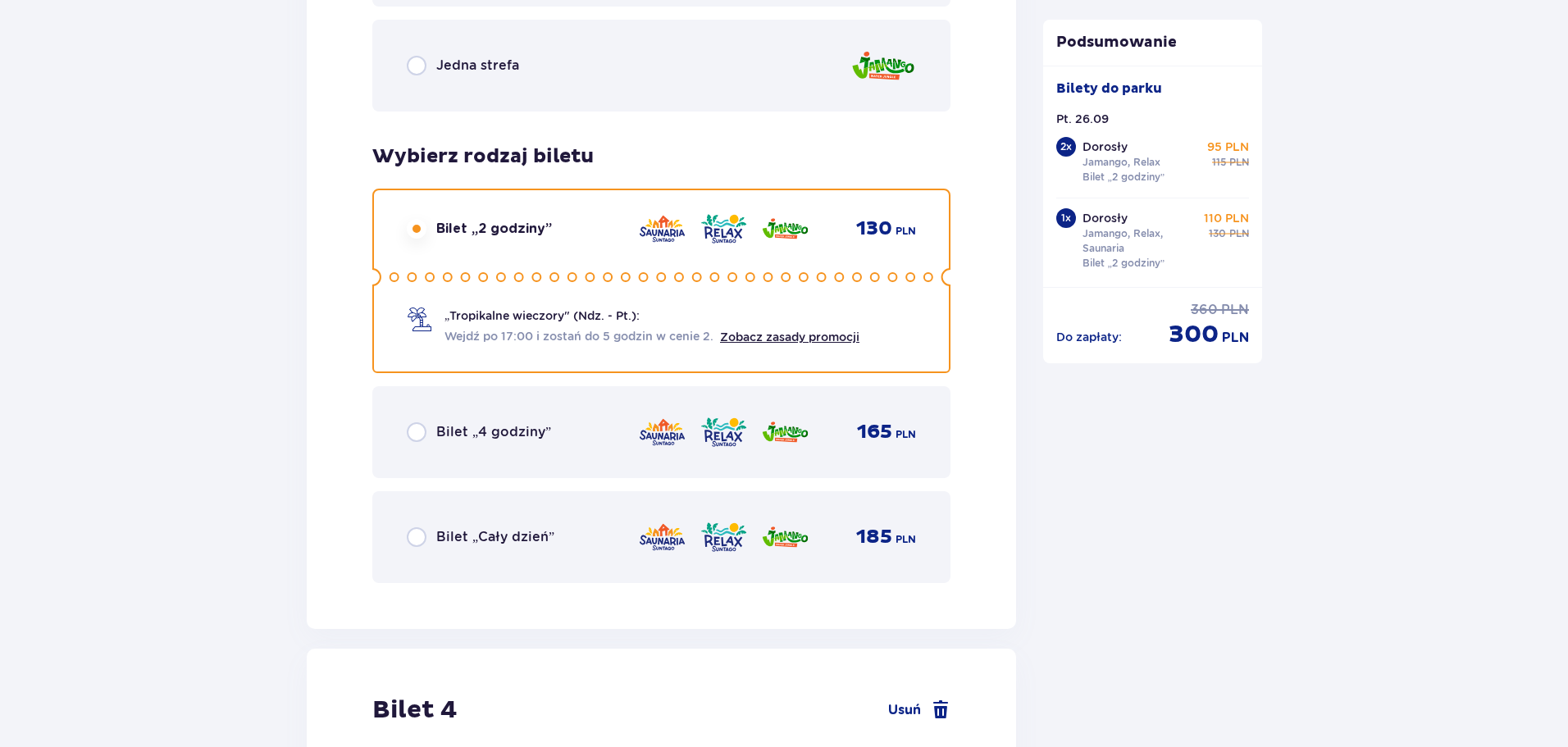
click at [484, 432] on p "Bilet „4 godziny”" at bounding box center [494, 431] width 115 height 18
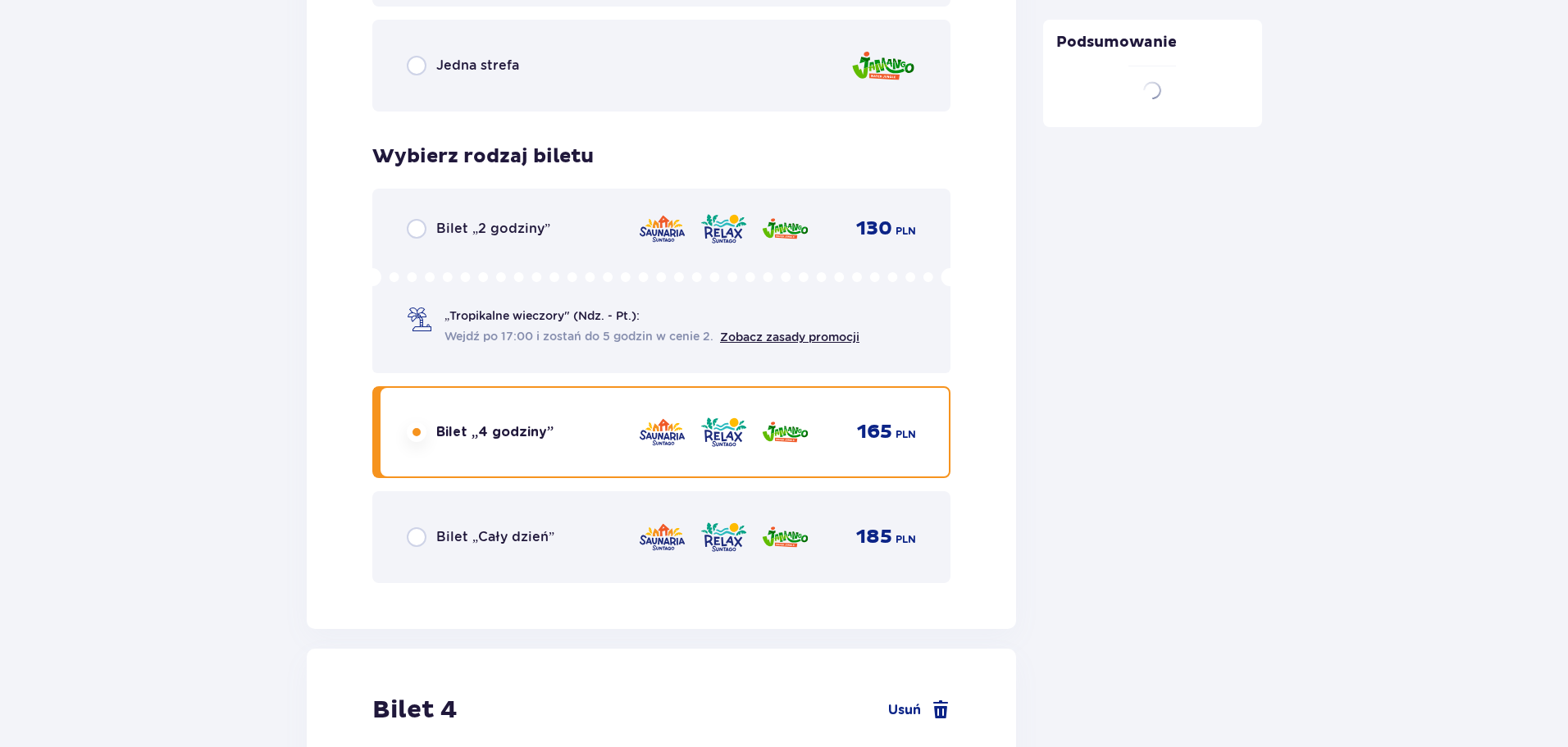
drag, startPoint x: 481, startPoint y: 266, endPoint x: 535, endPoint y: 405, distance: 149.1
click at [480, 266] on div "Bilet „2 godziny” 130 PLN „Tropikalne wieczory" (Ndz. - Pt.): Wejdź po 17:00 i …" at bounding box center [662, 281] width 578 height 185
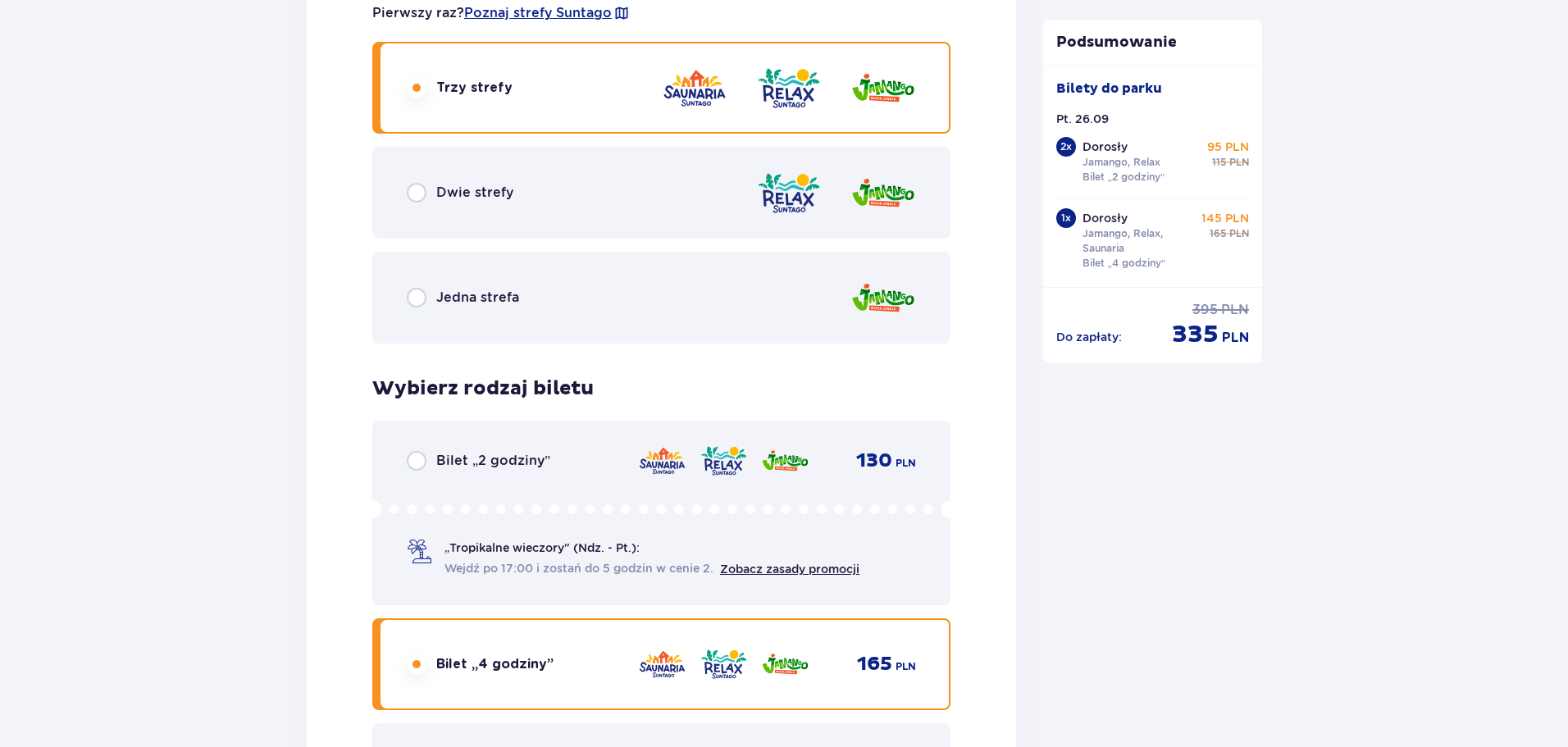
scroll to position [3818, 0]
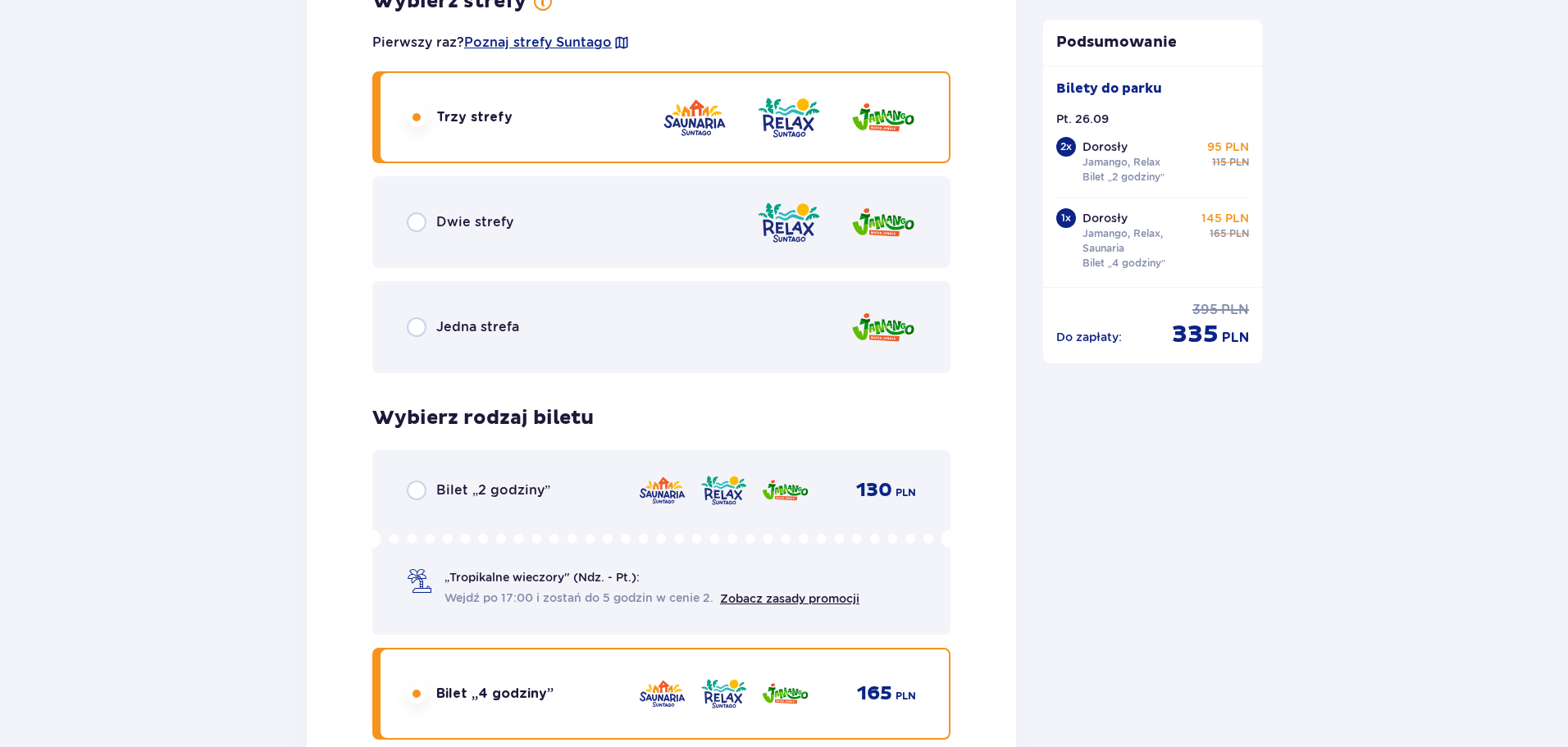
click at [536, 215] on div "Dwie strefy" at bounding box center [662, 221] width 578 height 91
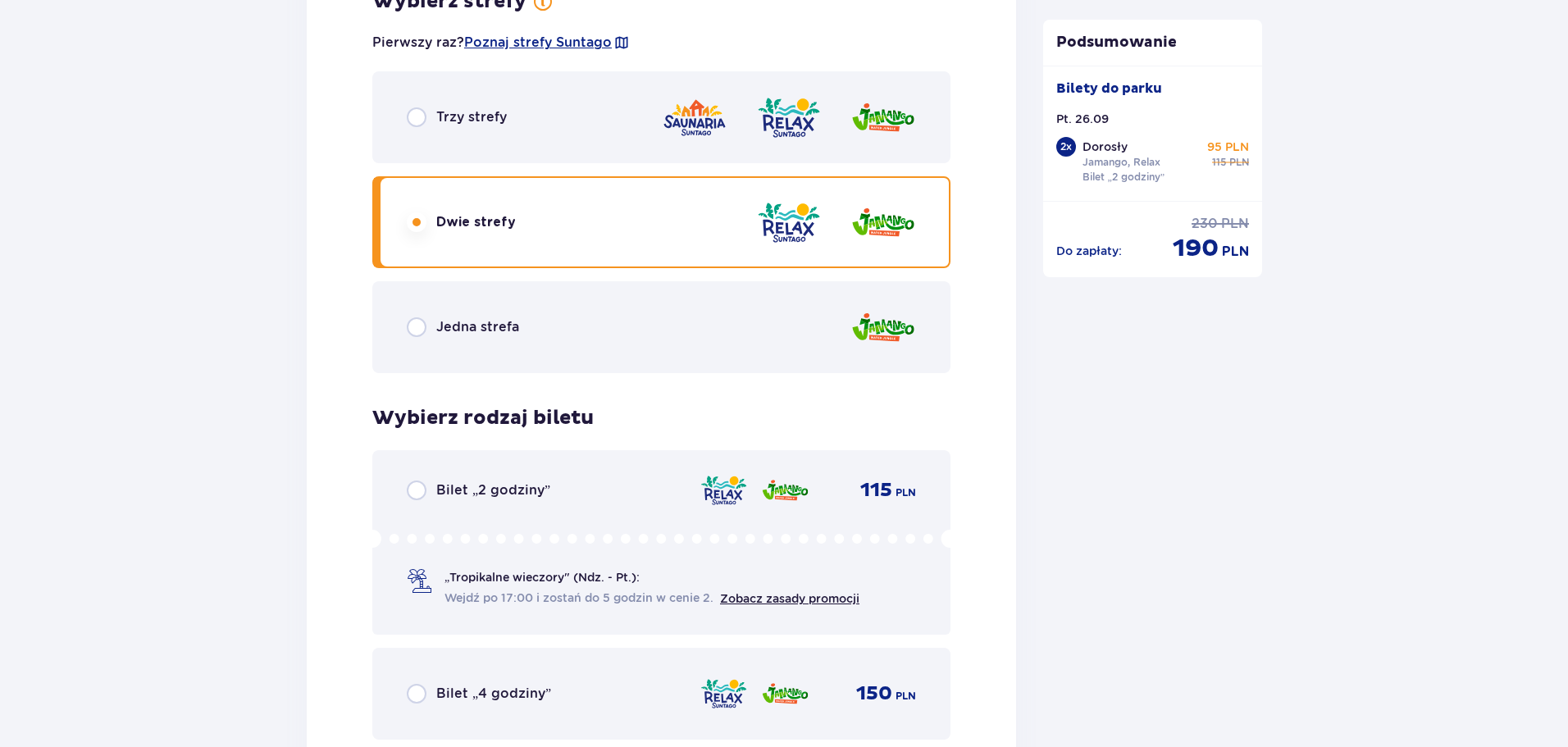
click at [531, 495] on p "Bilet „2 godziny”" at bounding box center [494, 490] width 114 height 18
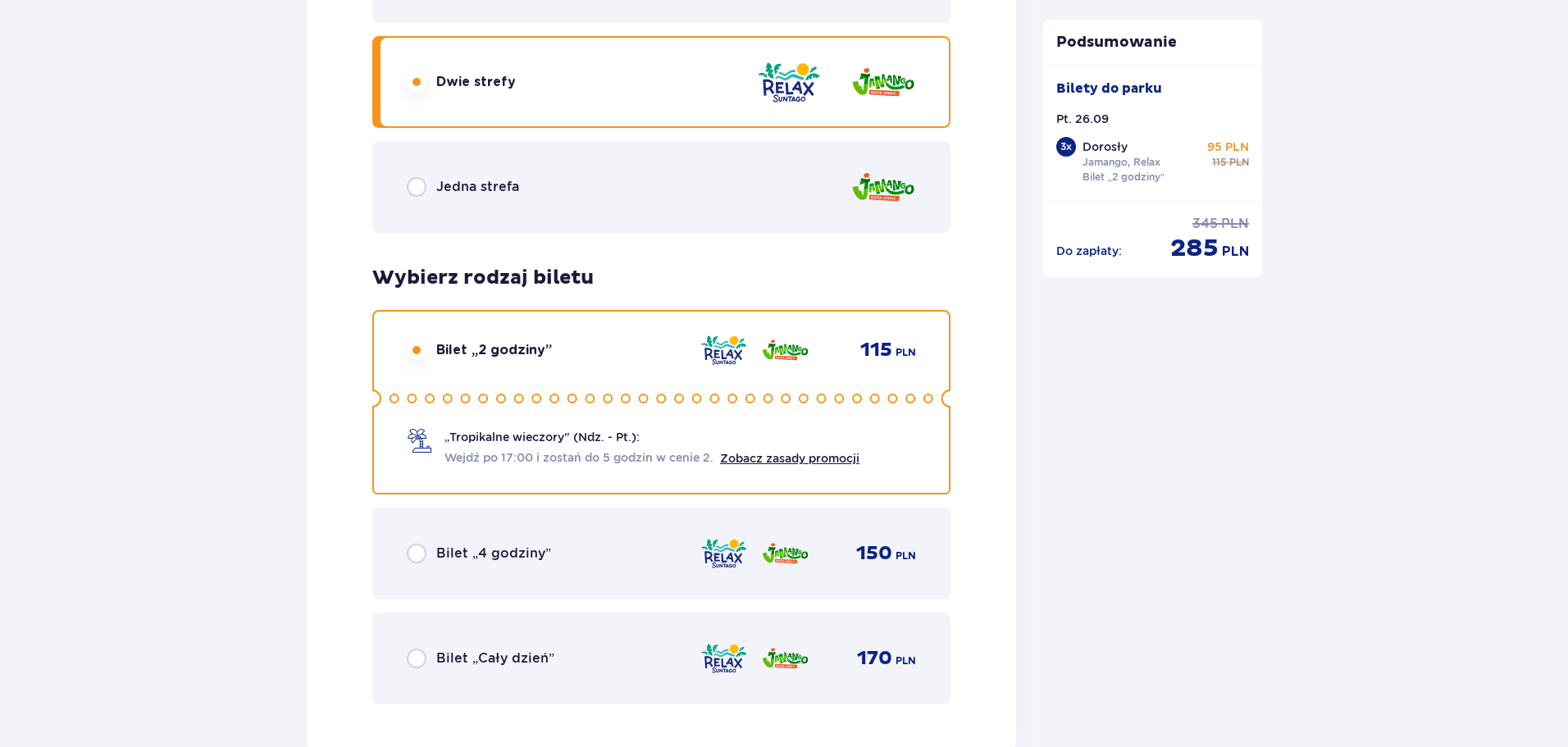
scroll to position [4571, 0]
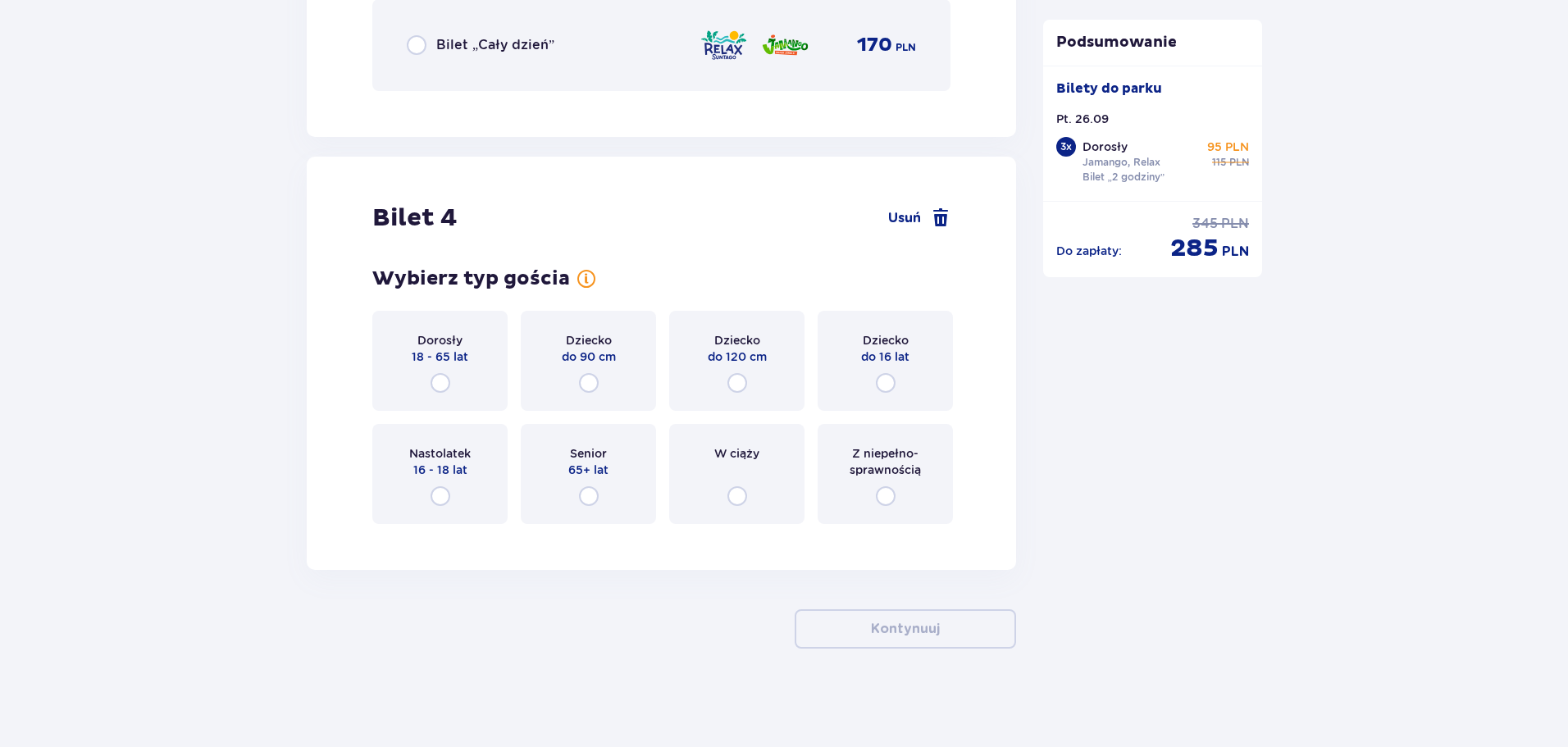
click at [463, 357] on p "18 - 65 lat" at bounding box center [440, 356] width 57 height 17
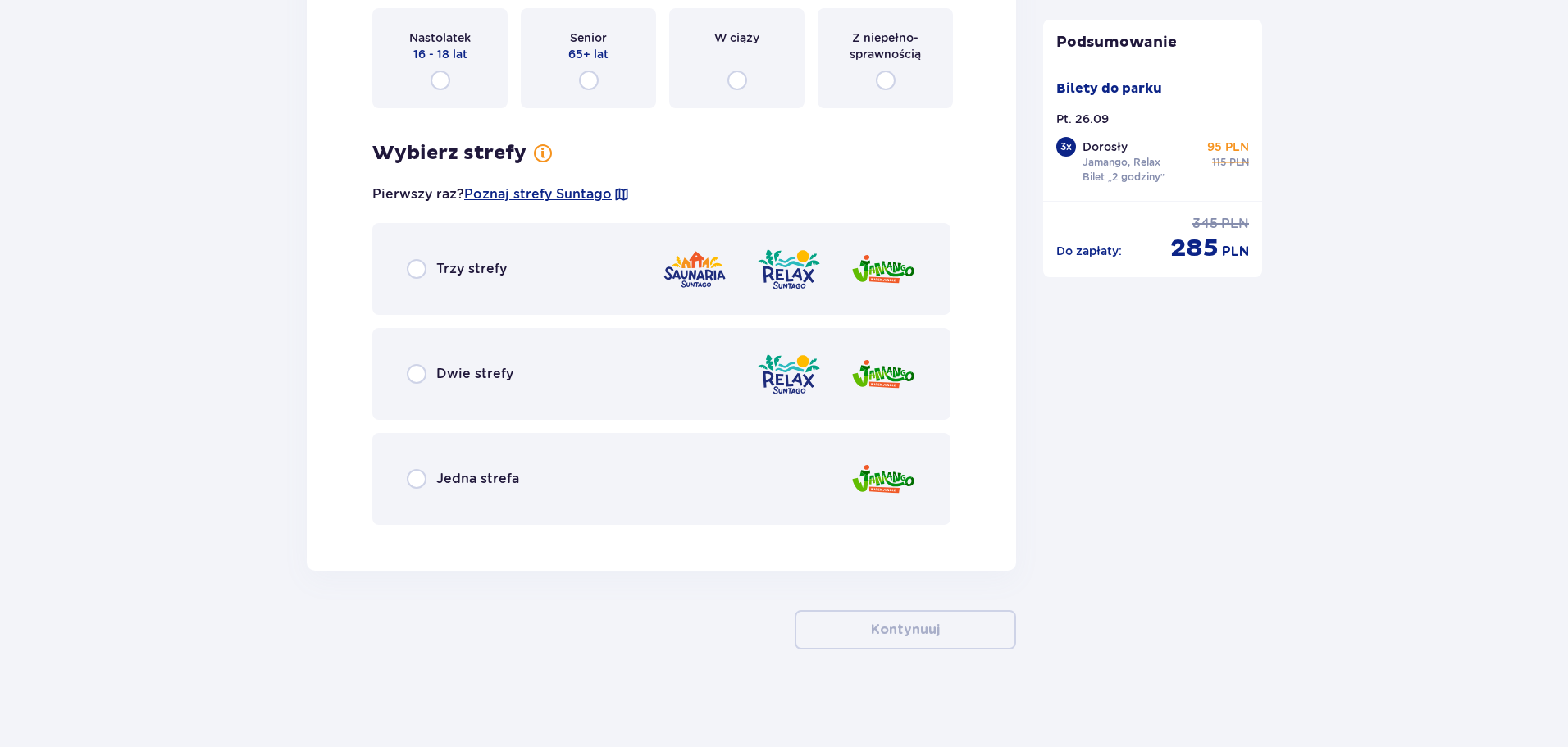
scroll to position [4987, 0]
click at [468, 369] on p "Dwie strefy" at bounding box center [475, 373] width 77 height 18
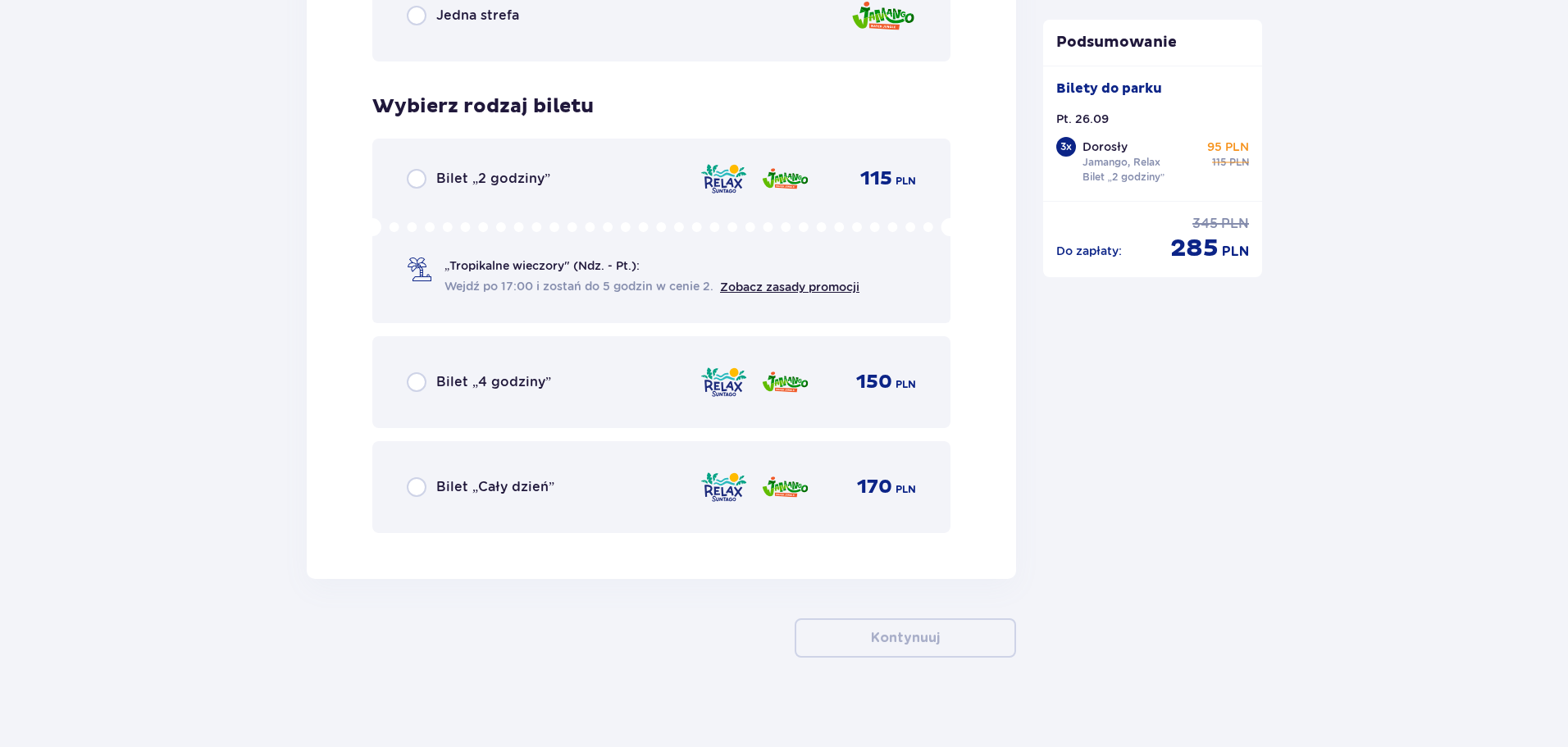
scroll to position [5459, 0]
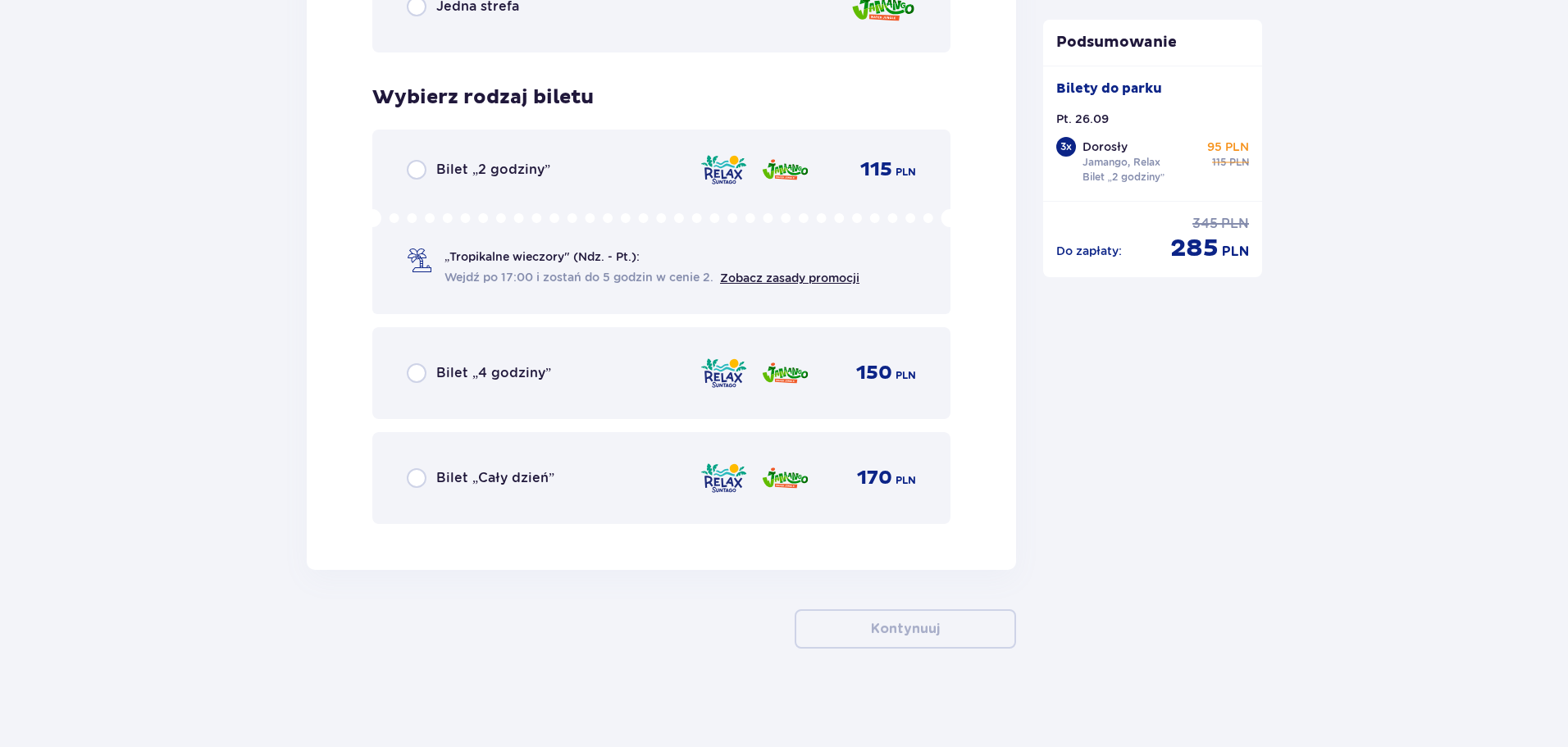
click at [615, 235] on div "„Tropikalne wieczory" (Ndz. - Pt.): Wejdź po 17:00 i zostań do 5 godzin w cenie…" at bounding box center [662, 248] width 509 height 77
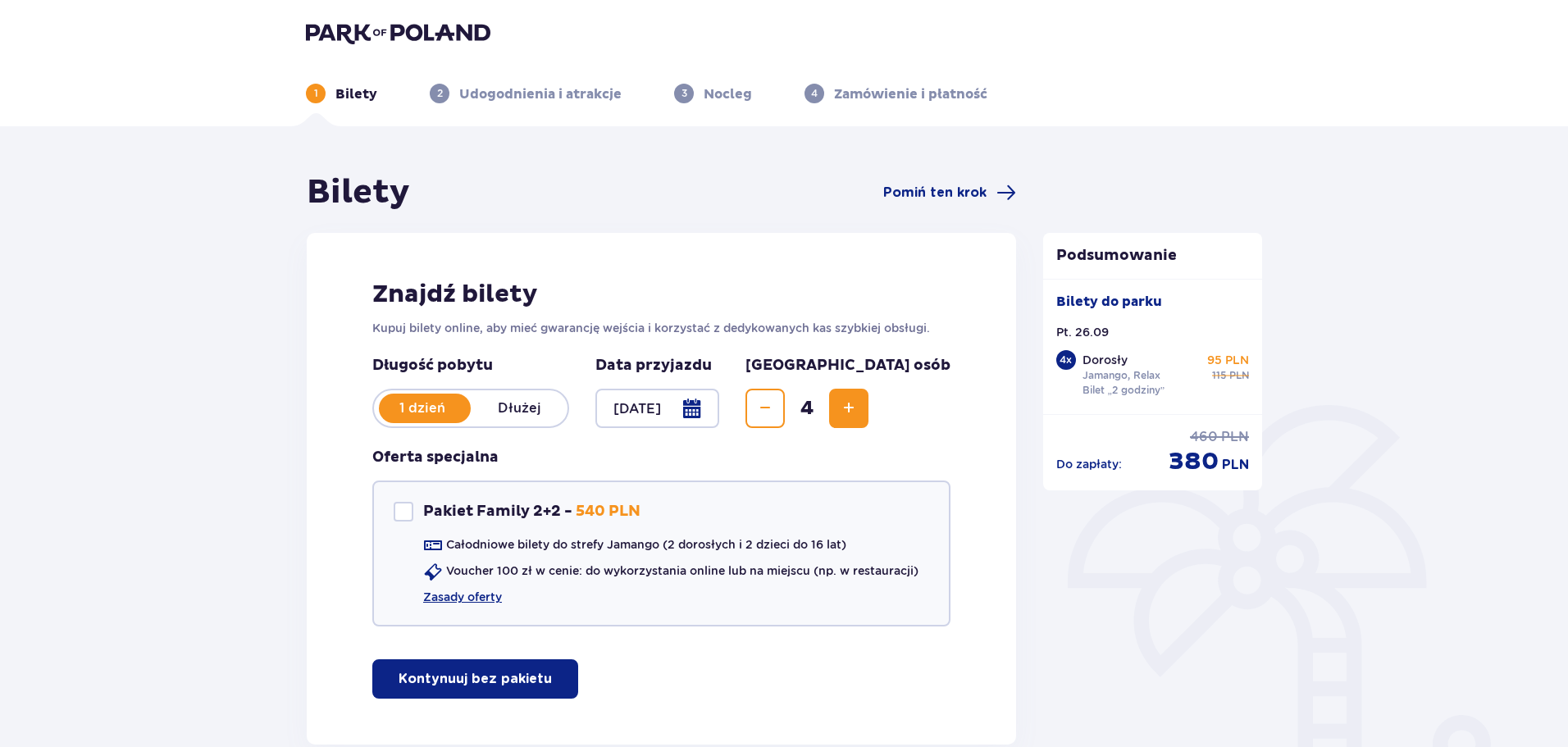
scroll to position [0, 0]
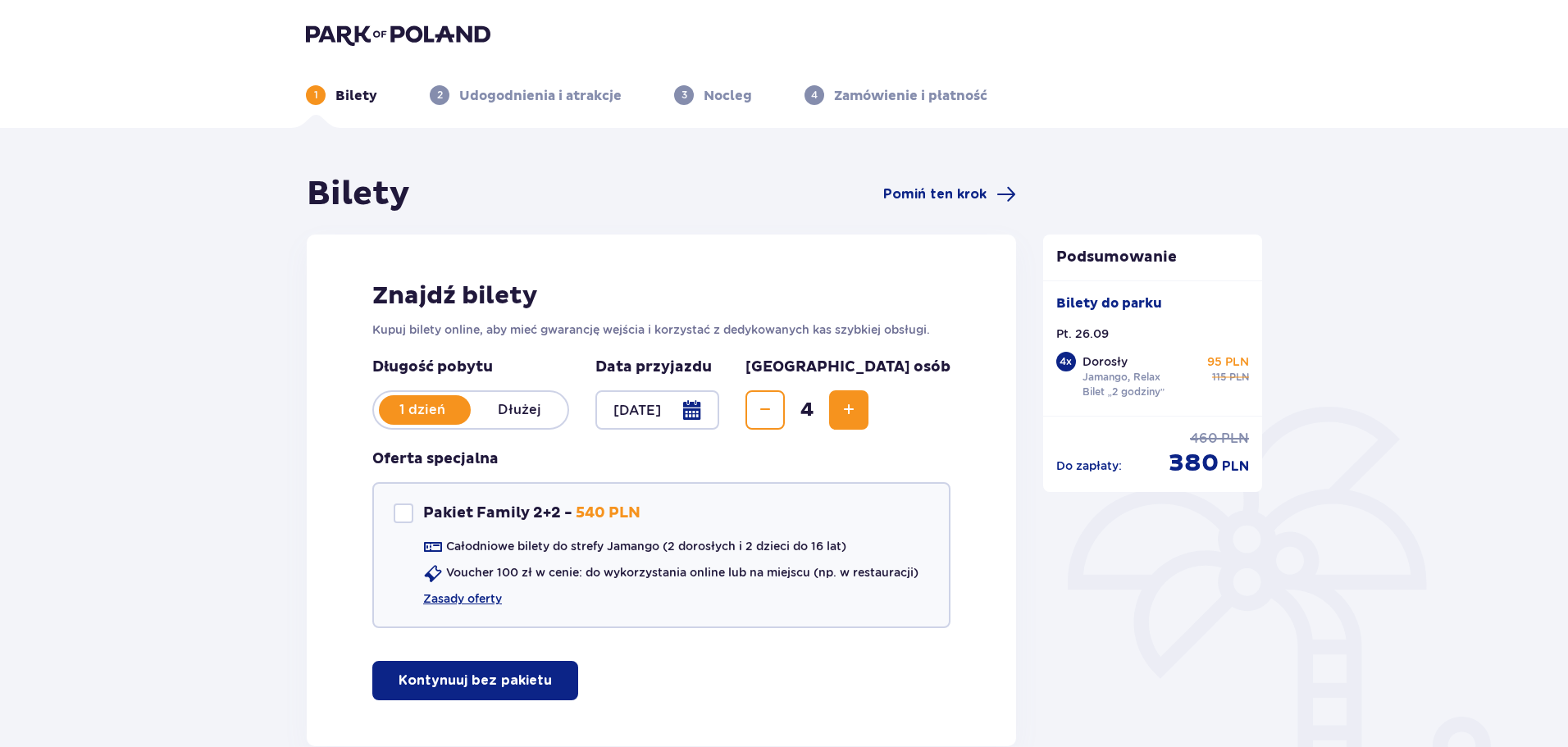
click at [741, 432] on div "Długość pobytu 1 dzień Dłużej Data przyjazdu 26.09.25 Liczba osób 4 Oferta spec…" at bounding box center [662, 502] width 578 height 290
click at [719, 418] on div at bounding box center [658, 410] width 124 height 39
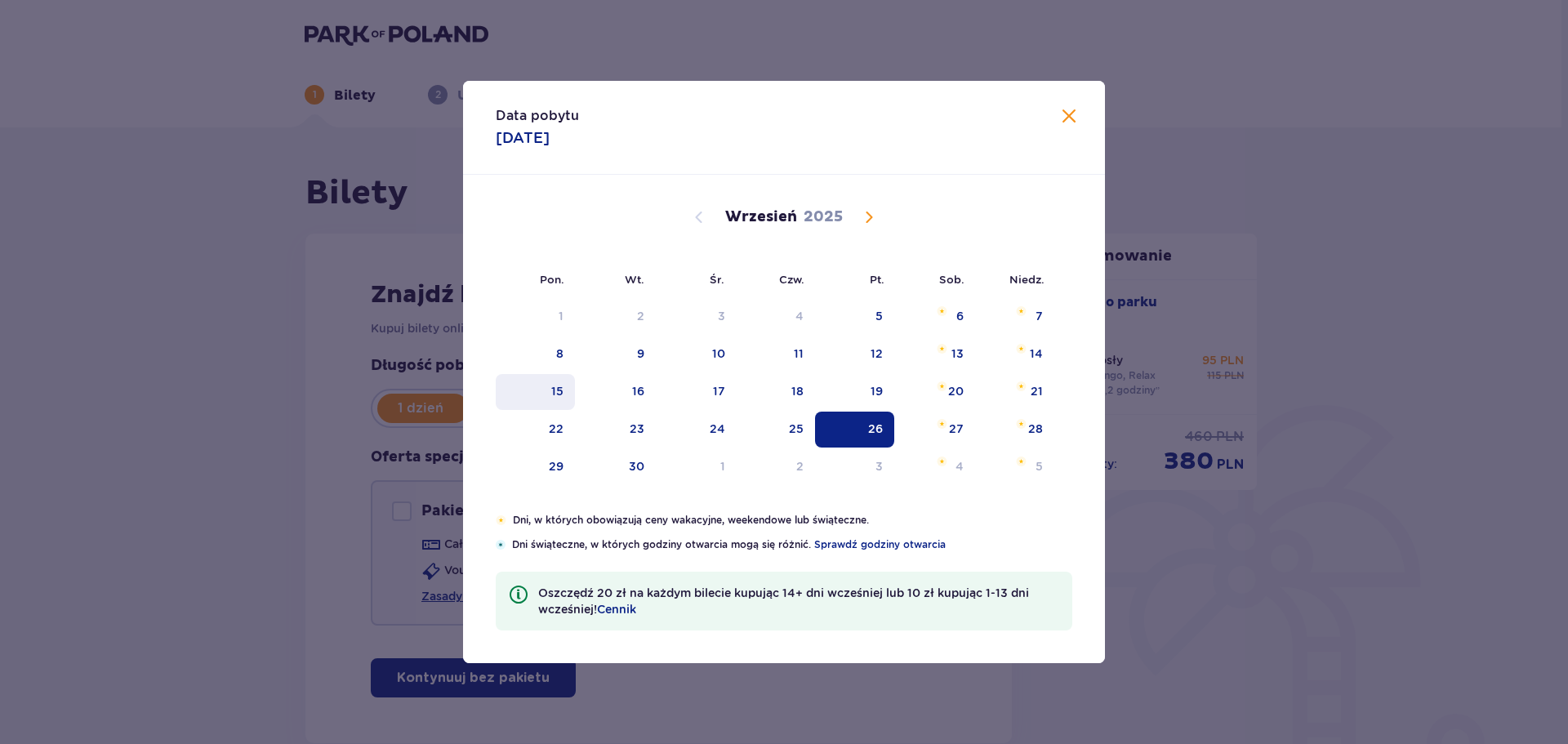
click at [561, 388] on div "15" at bounding box center [557, 391] width 13 height 17
type input "15.09.25"
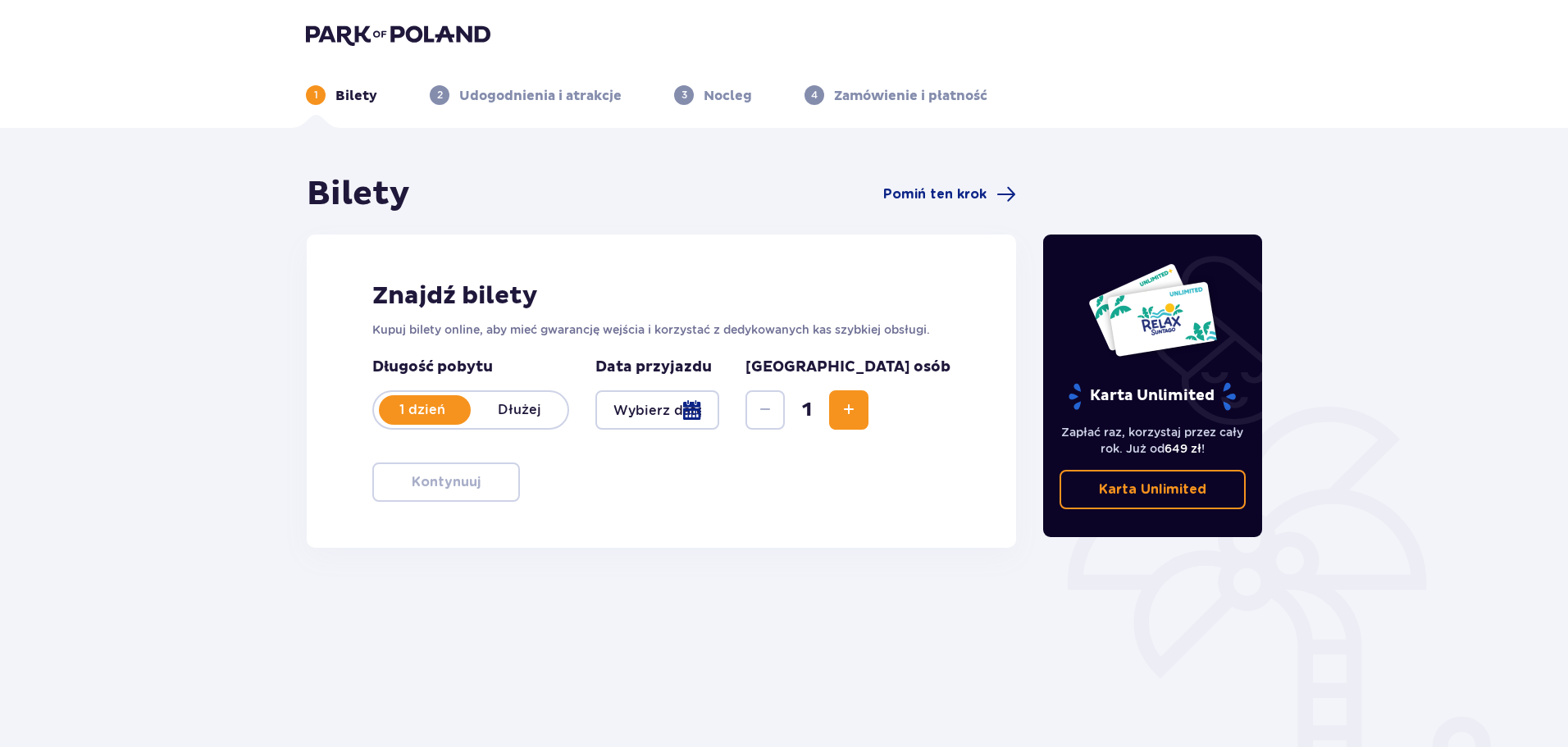
click at [1161, 488] on p "Karta Unlimited" at bounding box center [1152, 489] width 107 height 18
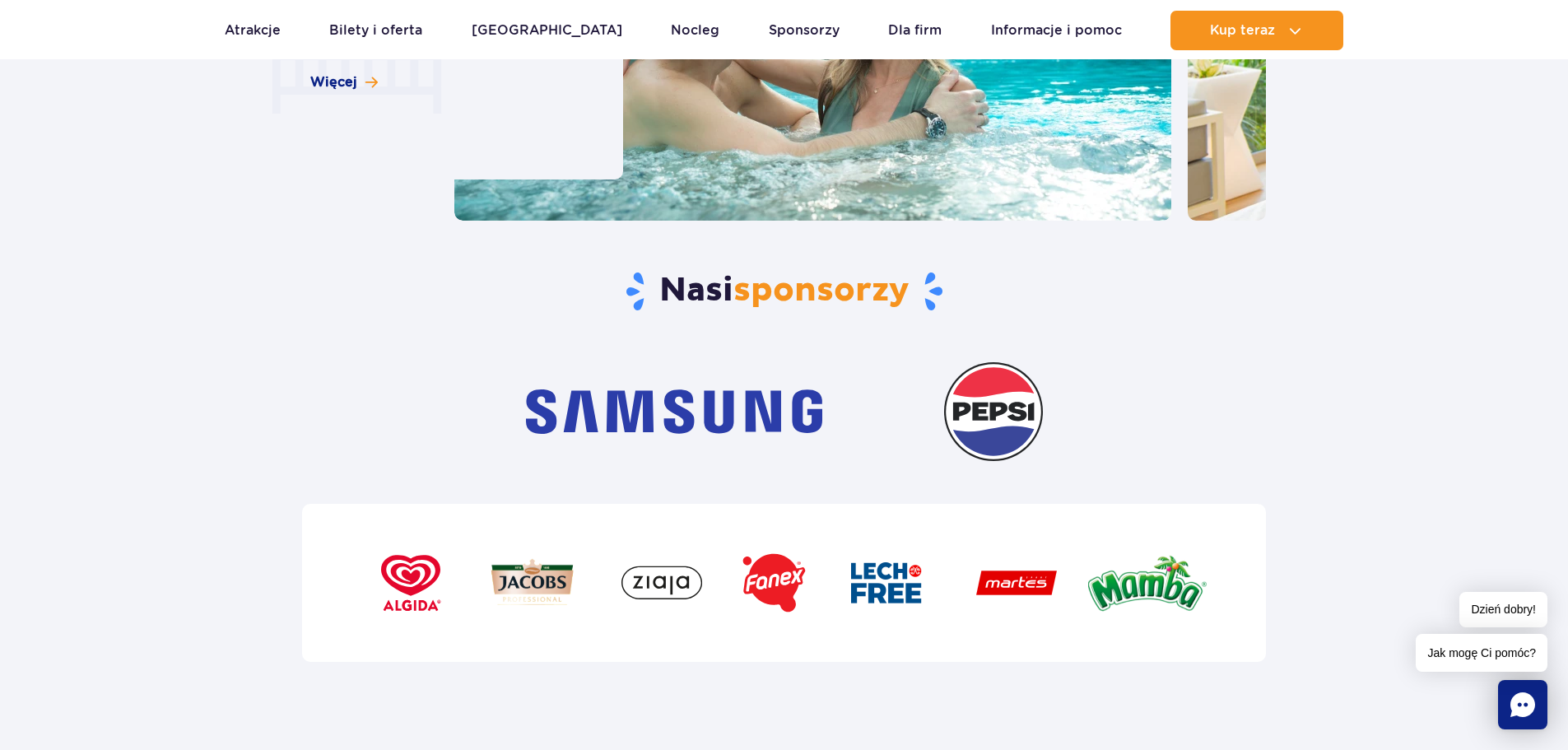
scroll to position [5597, 0]
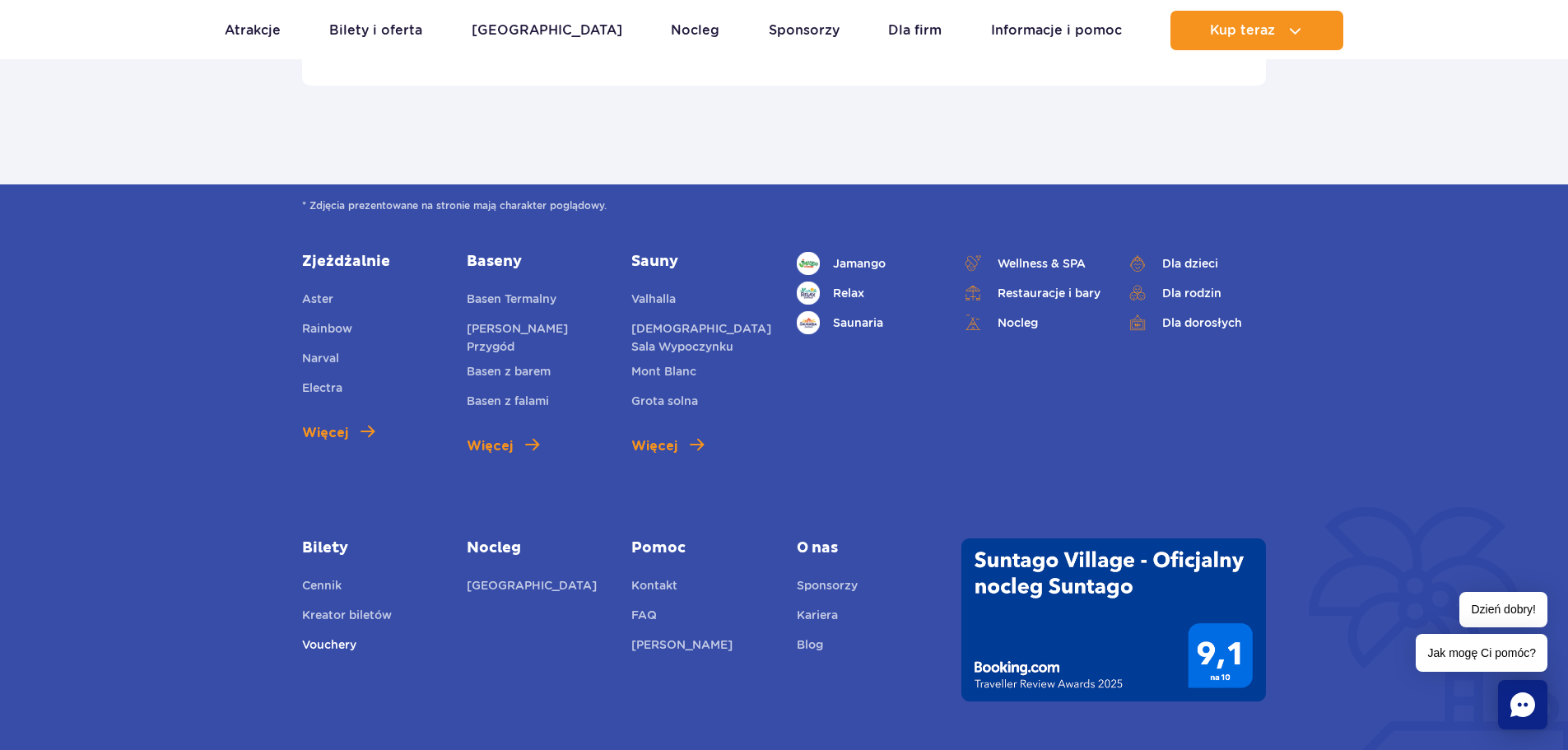
click at [336, 644] on link "Vouchery" at bounding box center [329, 646] width 54 height 23
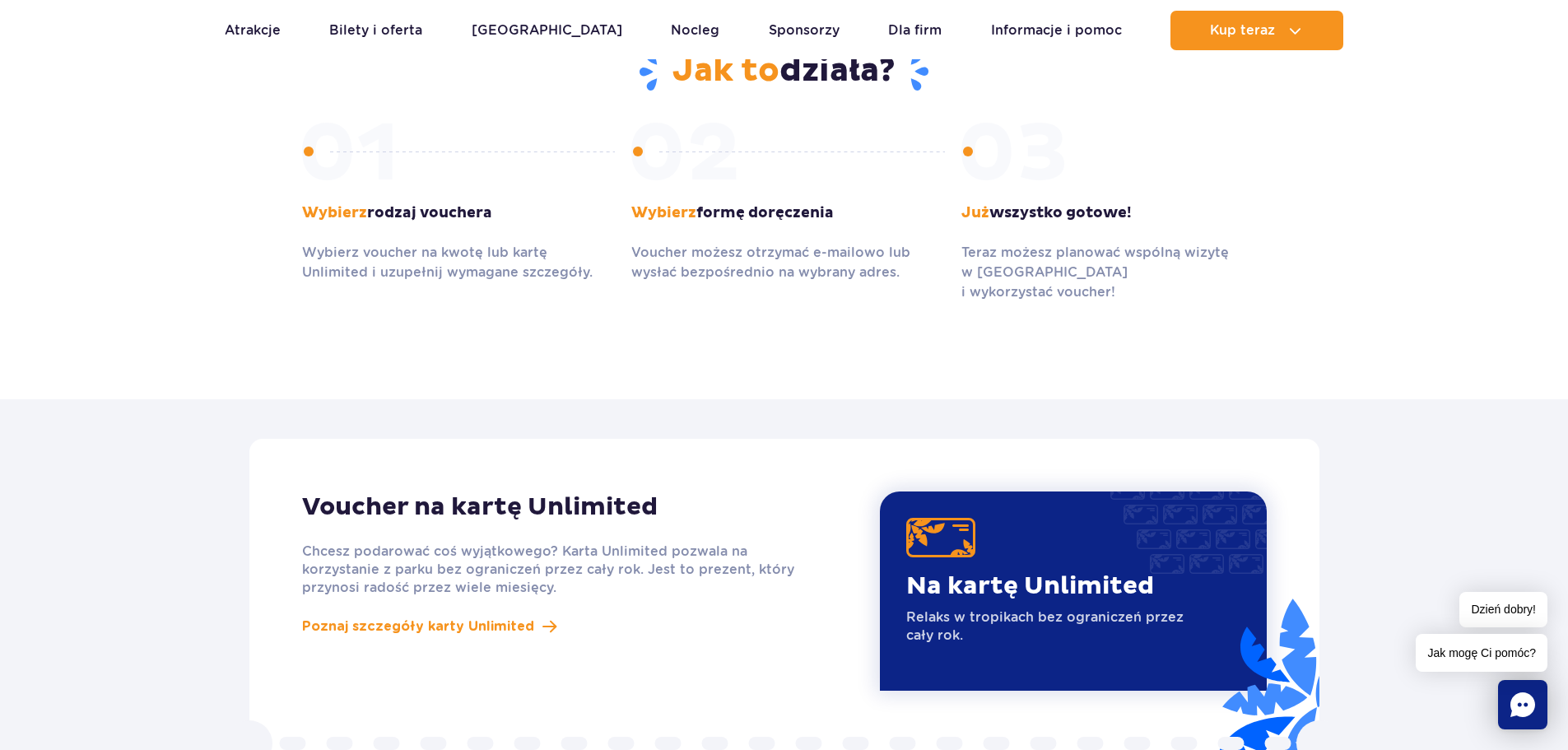
scroll to position [576, 0]
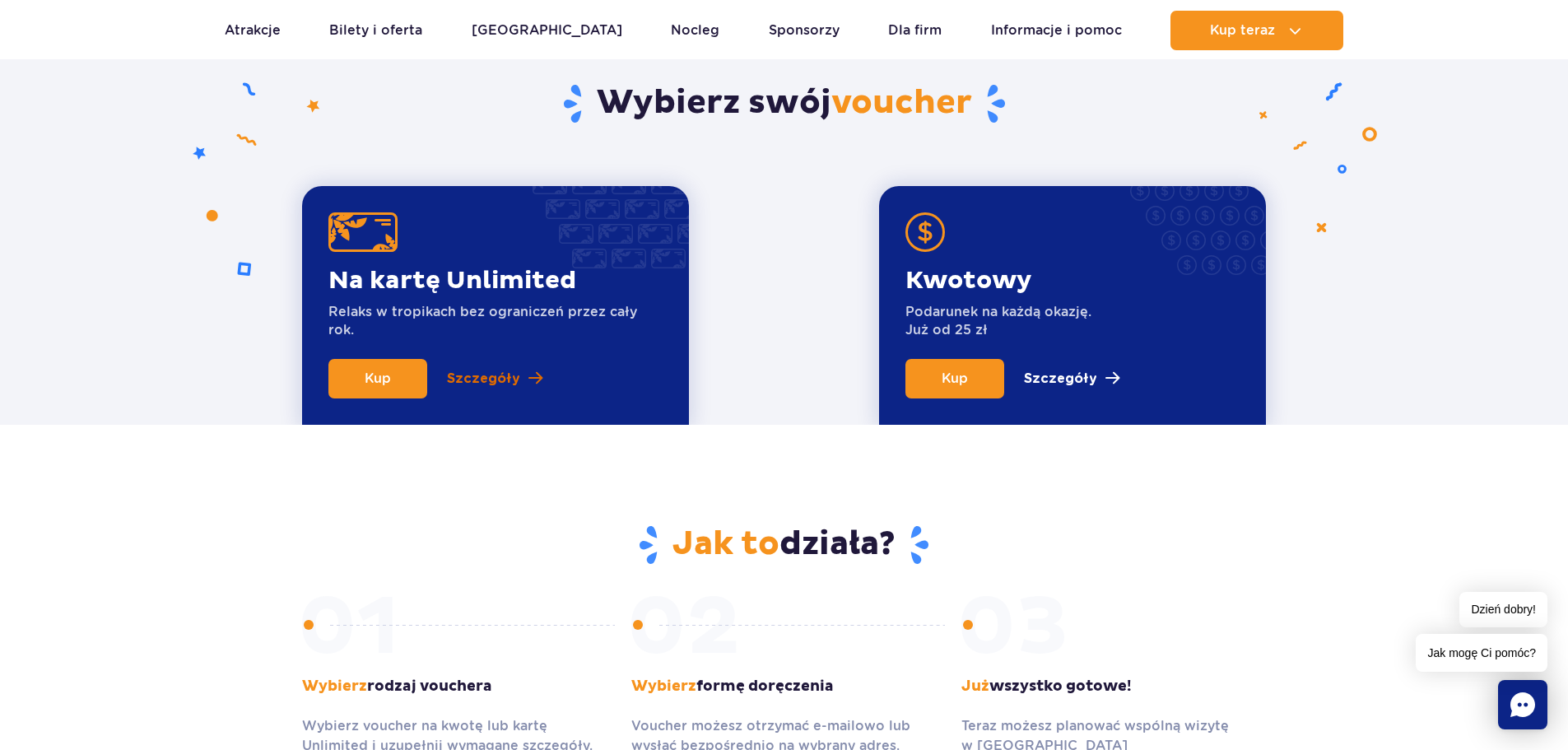
click at [490, 376] on p "Szczegóły" at bounding box center [484, 379] width 73 height 20
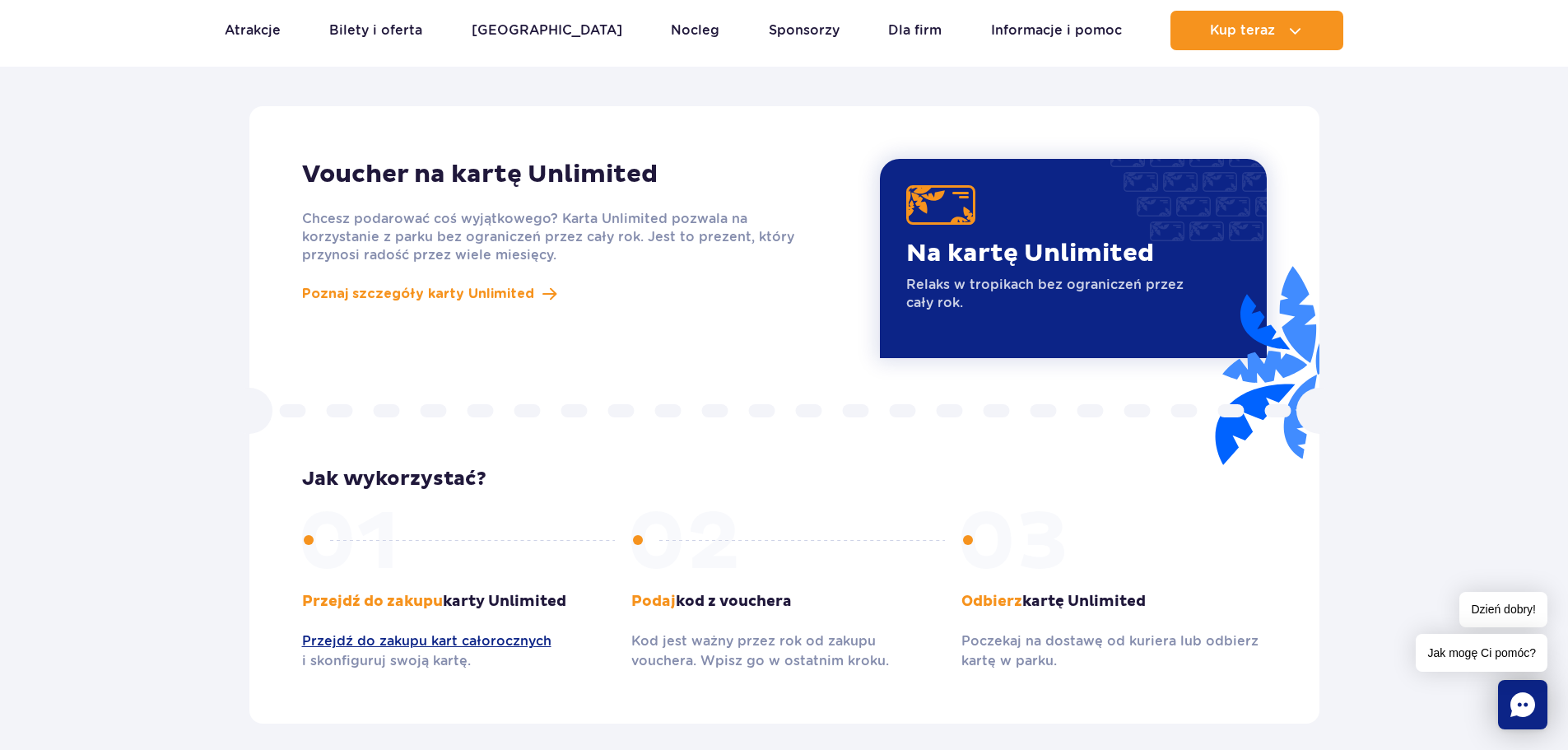
scroll to position [1429, 0]
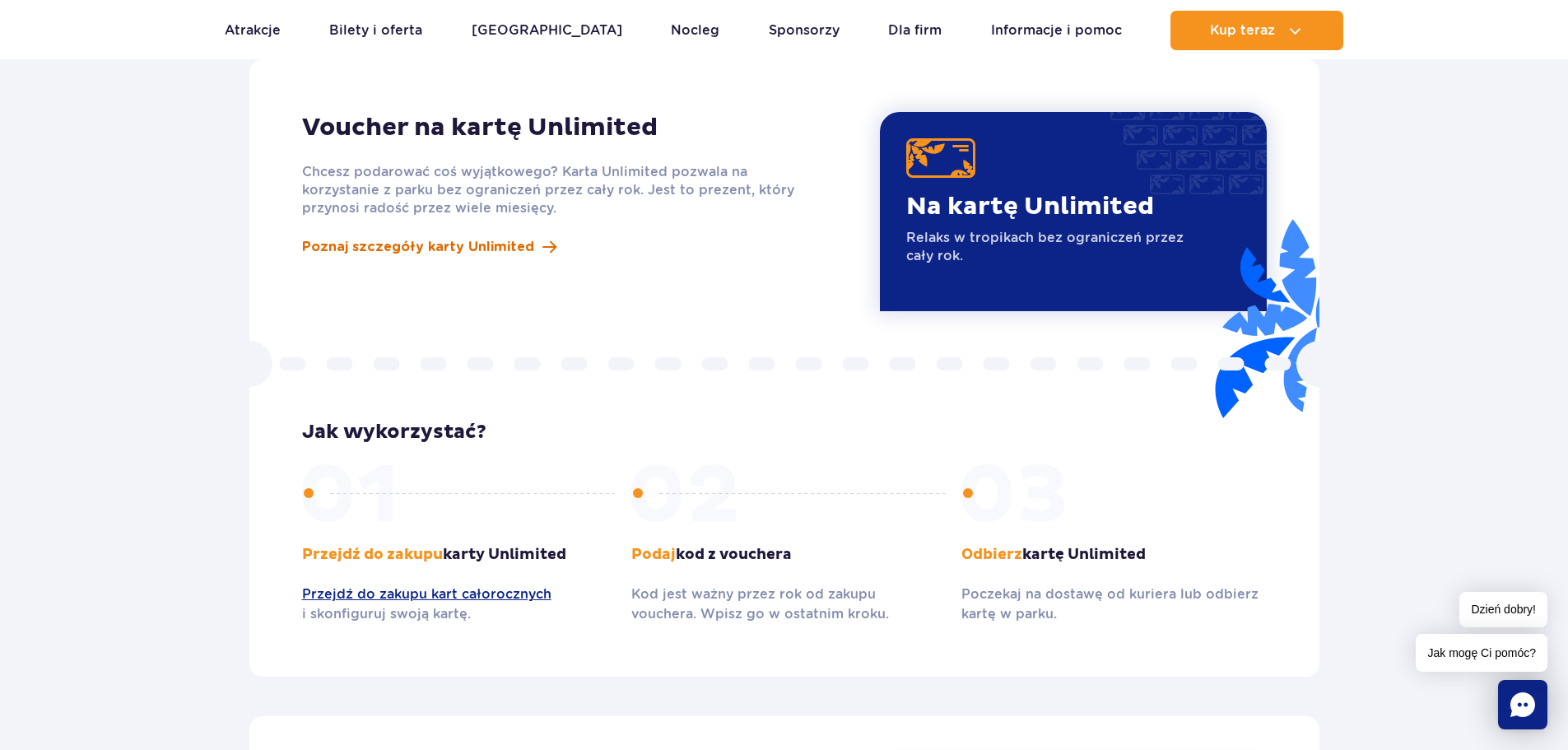
click at [393, 237] on span "Poznaj szczegóły karty Unlimited" at bounding box center [417, 247] width 232 height 20
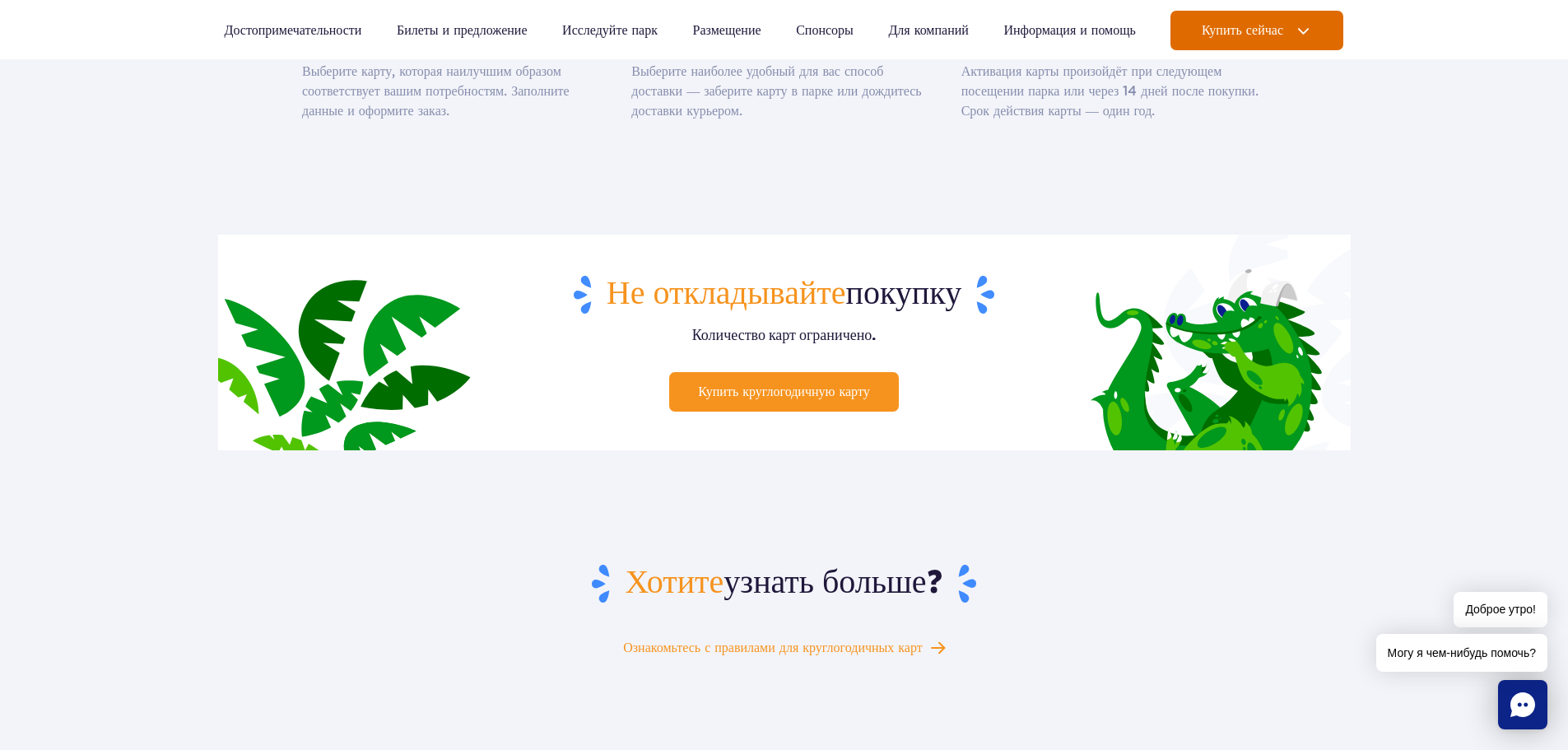
scroll to position [2058, 0]
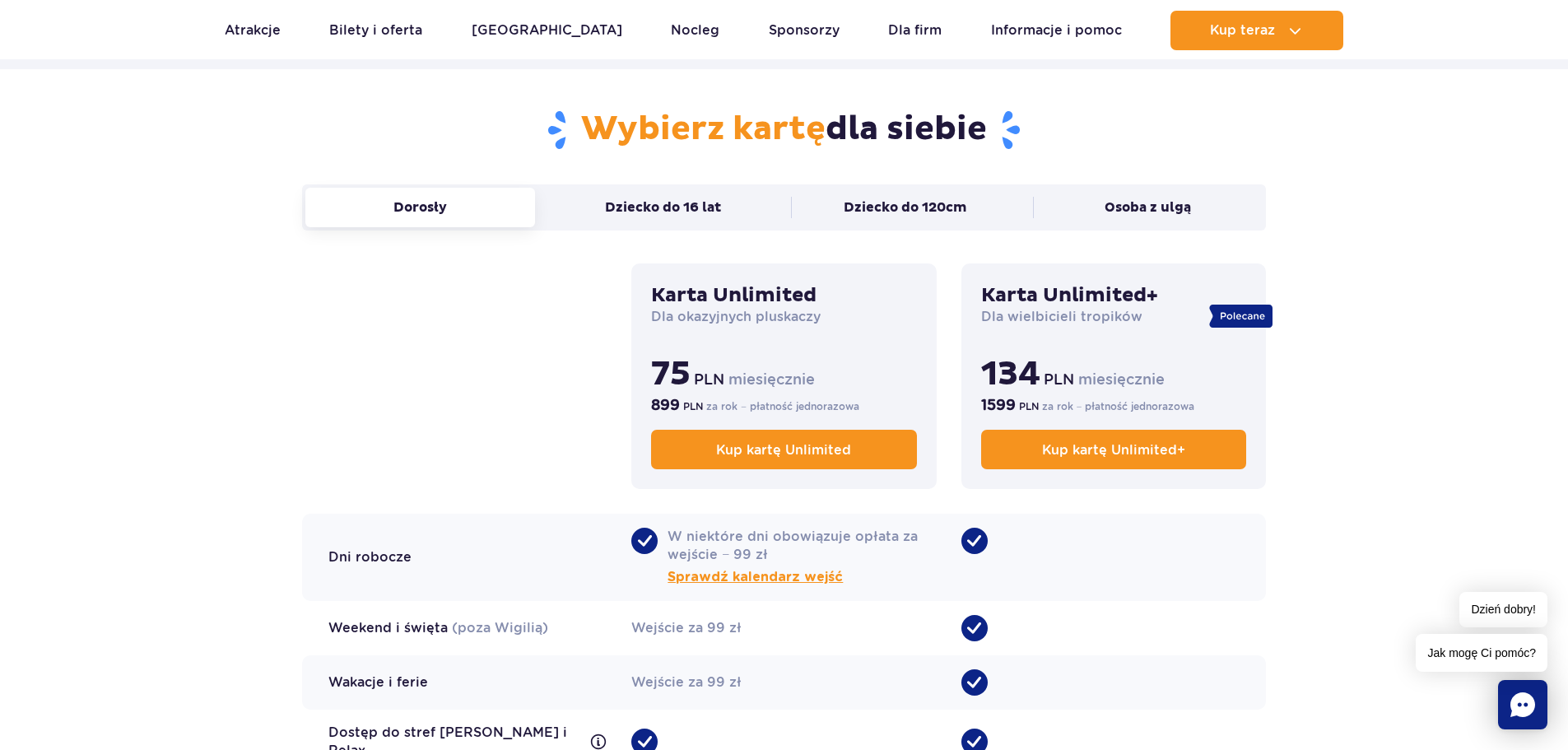
scroll to position [1316, 0]
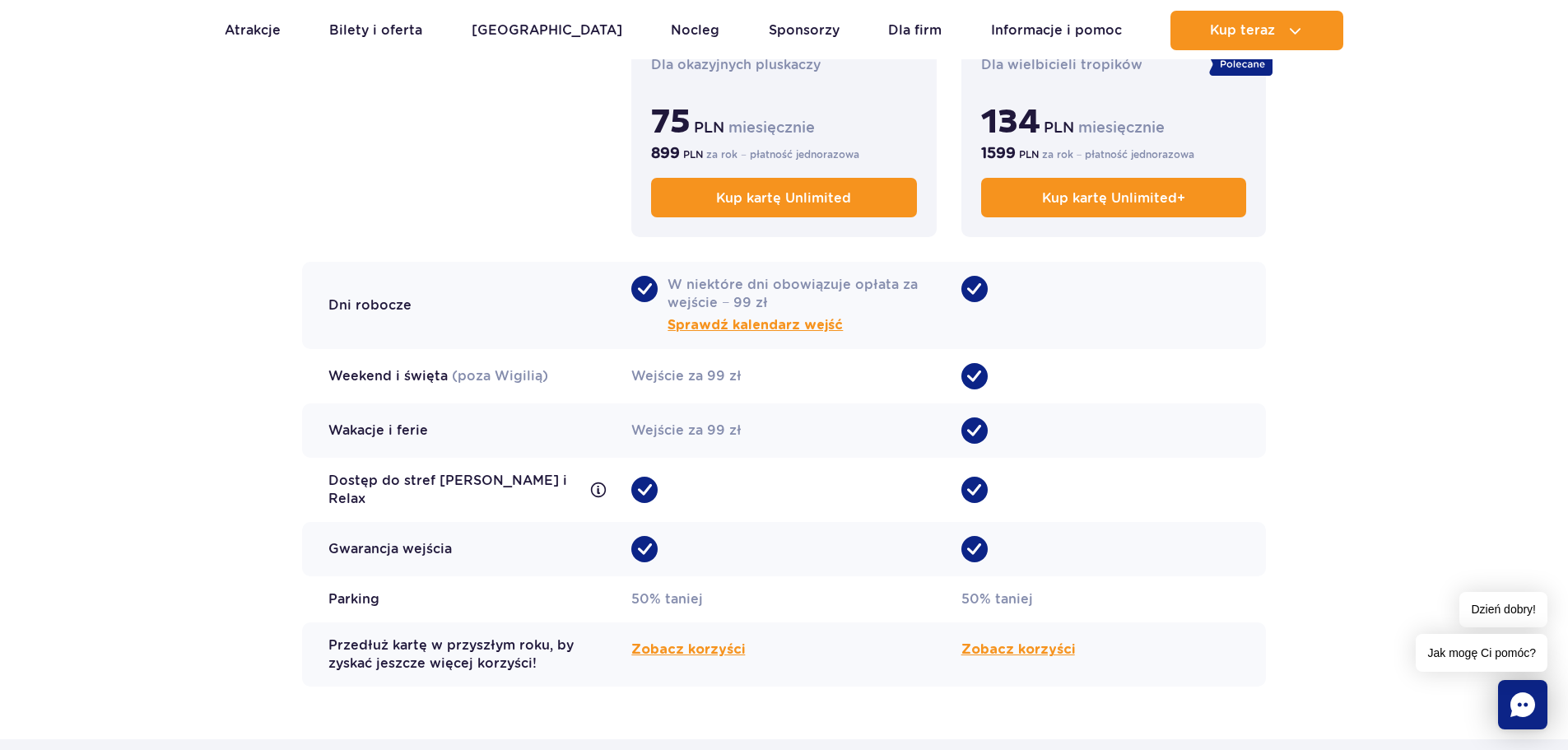
click at [643, 280] on span "•" at bounding box center [644, 288] width 27 height 27
click at [734, 322] on span "Sprawdź kalendarz wejść" at bounding box center [755, 325] width 176 height 20
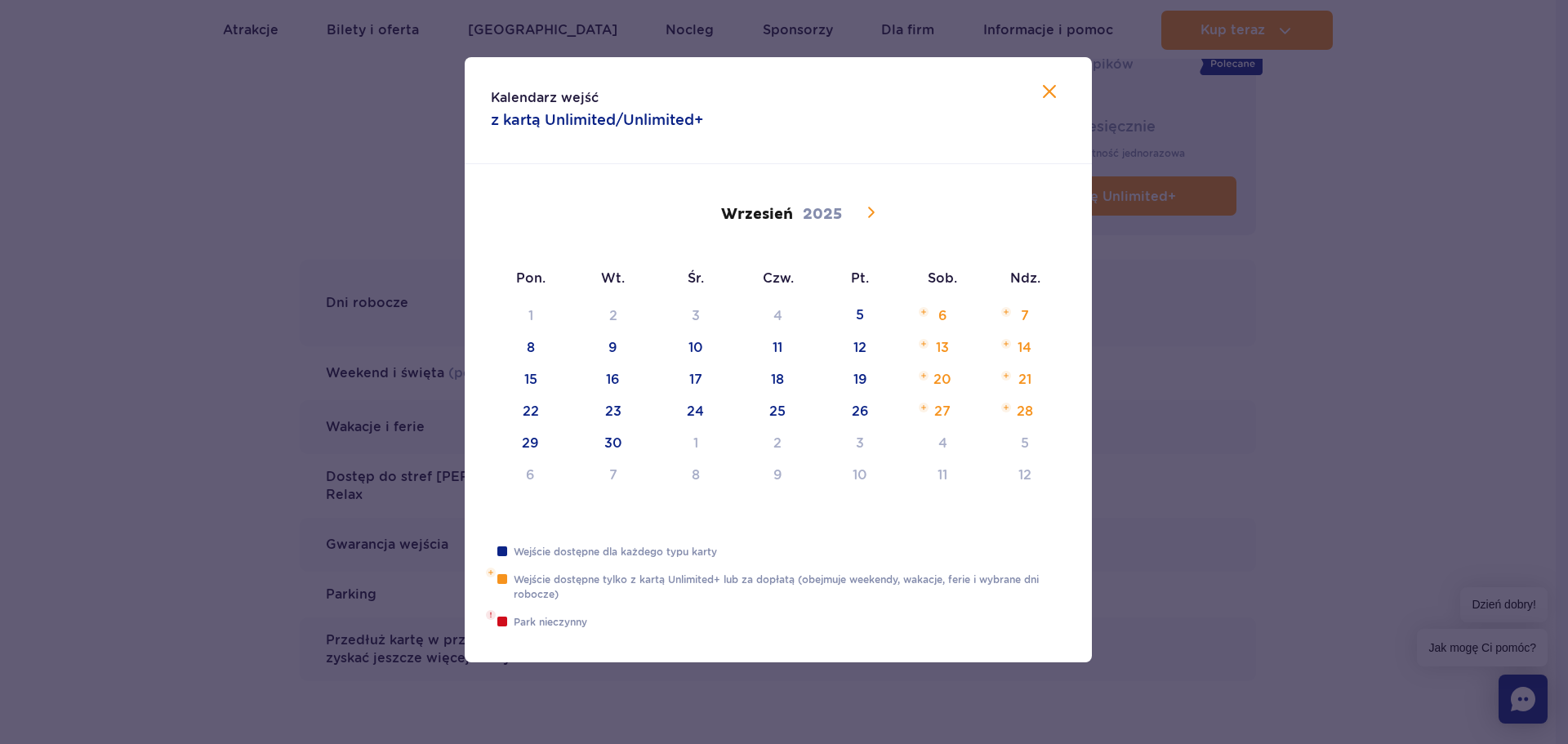
click at [867, 208] on icon at bounding box center [871, 212] width 20 height 20
click at [871, 209] on icon at bounding box center [872, 211] width 7 height 11
click at [869, 209] on icon at bounding box center [871, 212] width 20 height 20
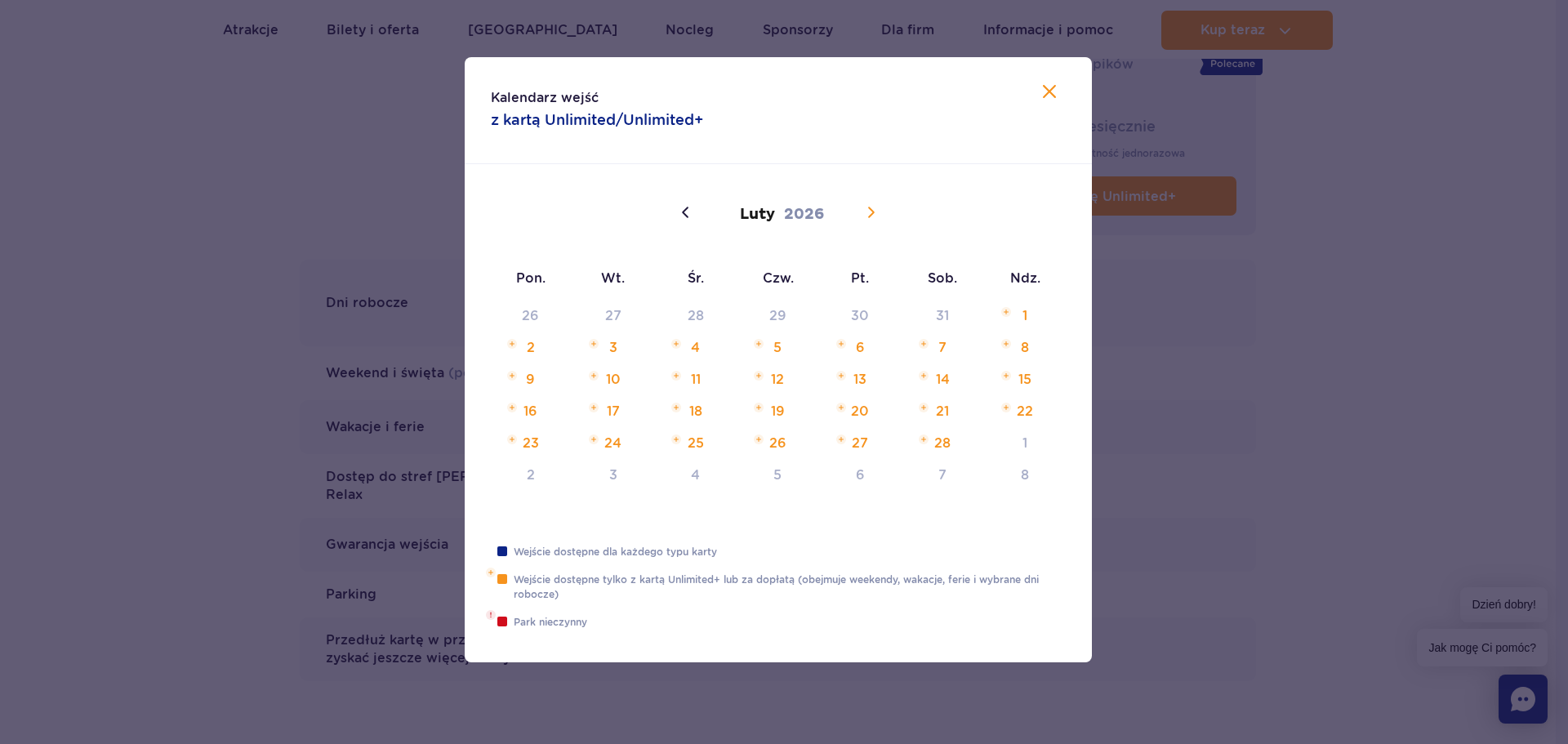
click at [869, 209] on icon at bounding box center [871, 212] width 20 height 20
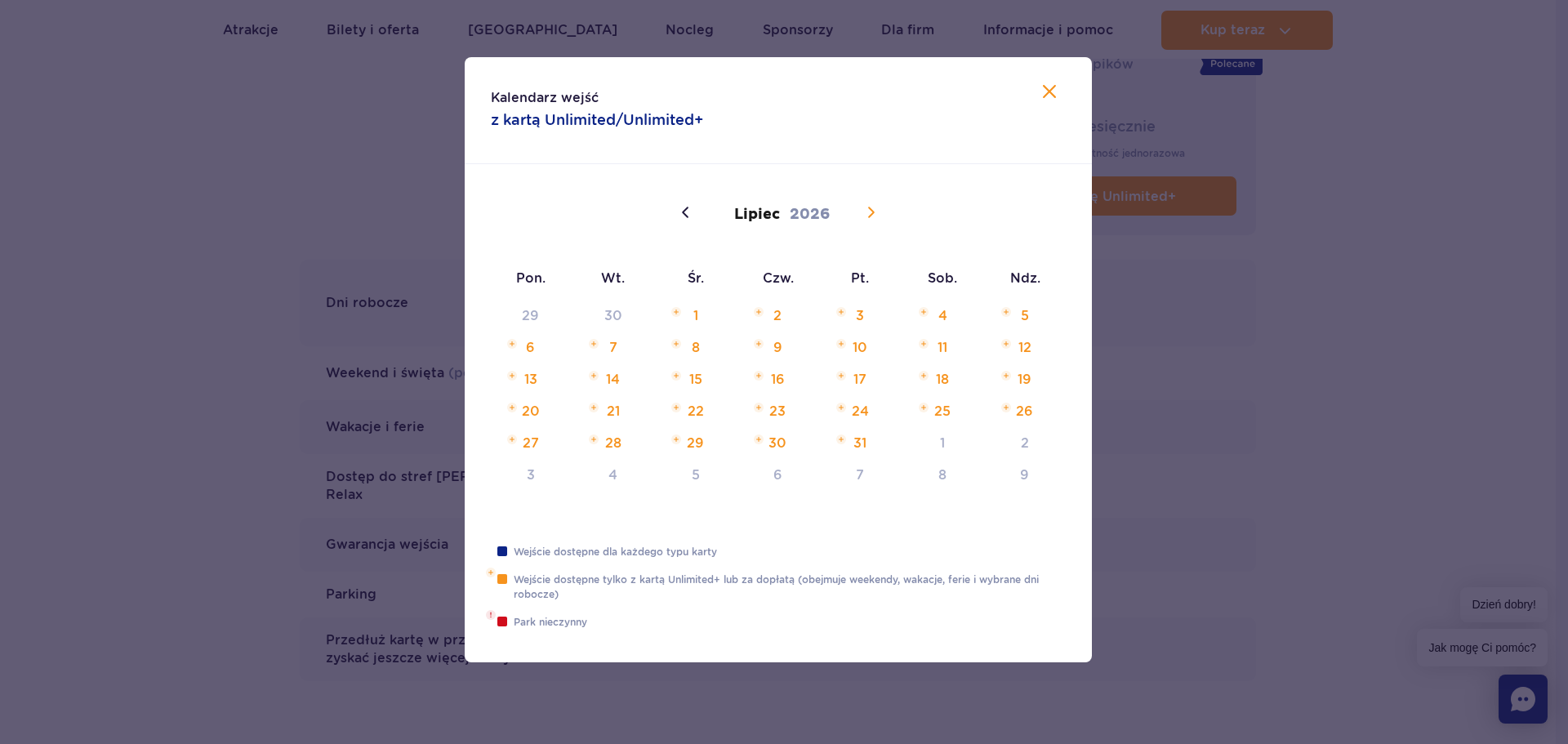
click at [869, 209] on icon at bounding box center [871, 212] width 20 height 20
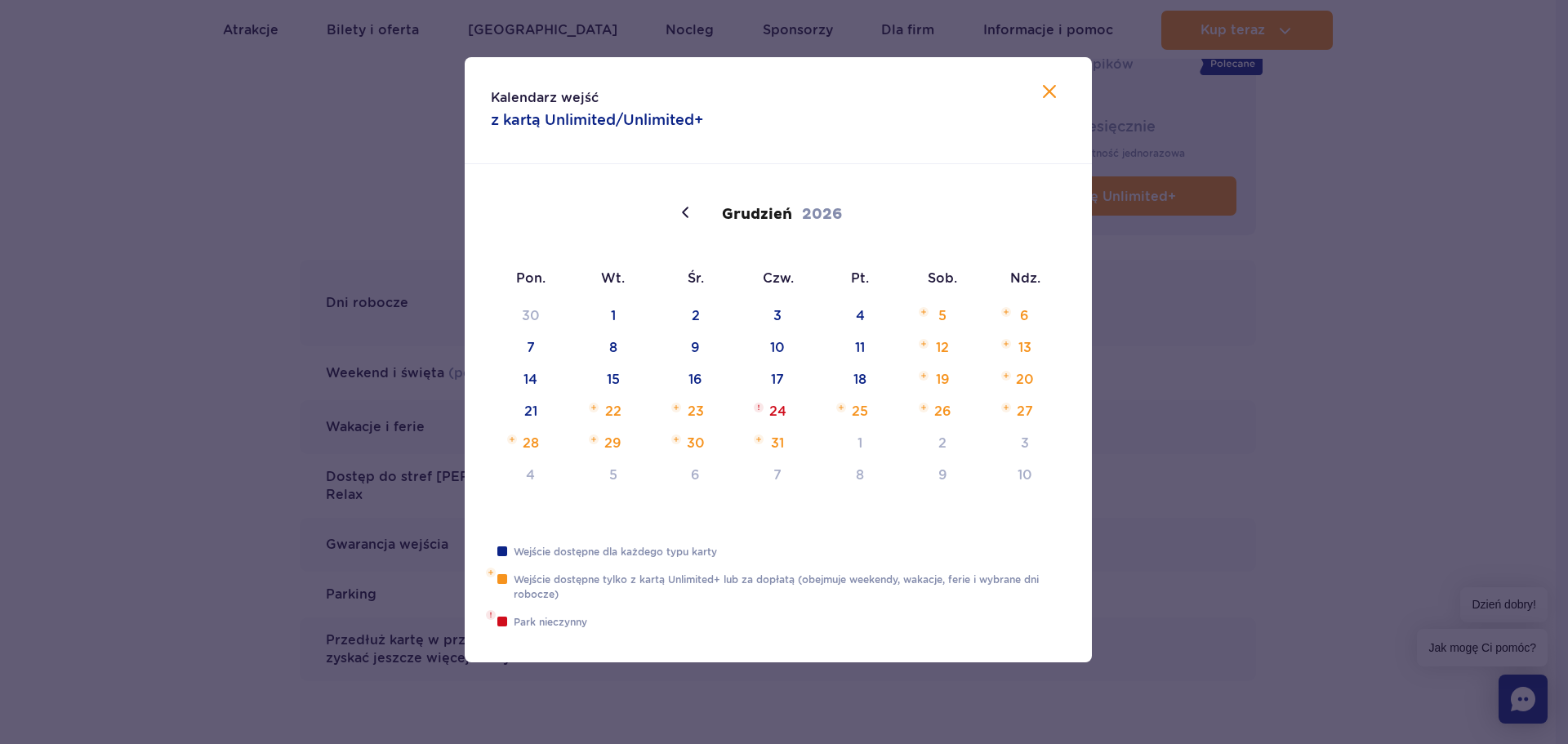
click at [869, 209] on div "[DATE]" at bounding box center [778, 212] width 213 height 27
click at [1047, 91] on icon at bounding box center [1049, 91] width 13 height 13
type input "2025"
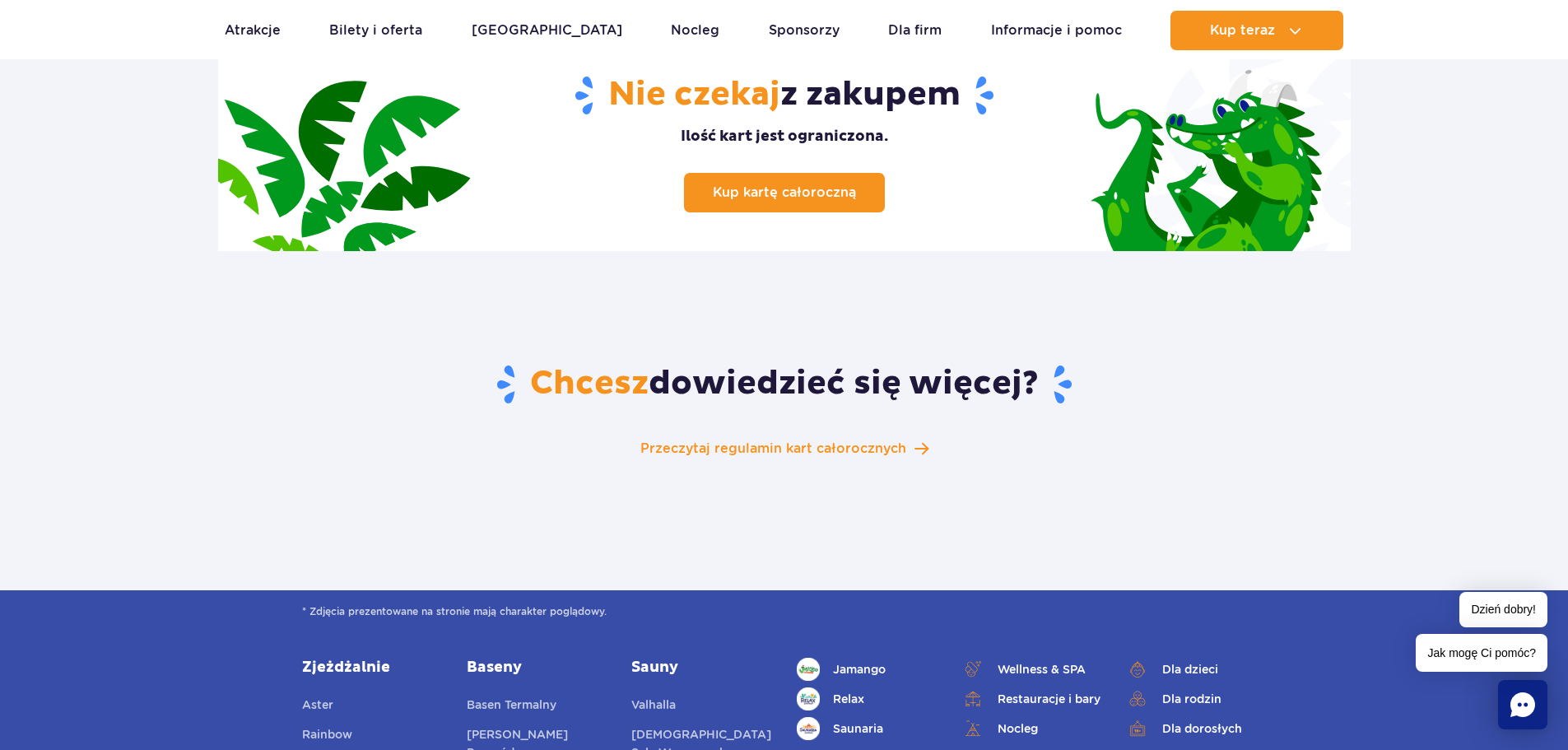
scroll to position [2469, 0]
